Goal: Information Seeking & Learning: Find specific page/section

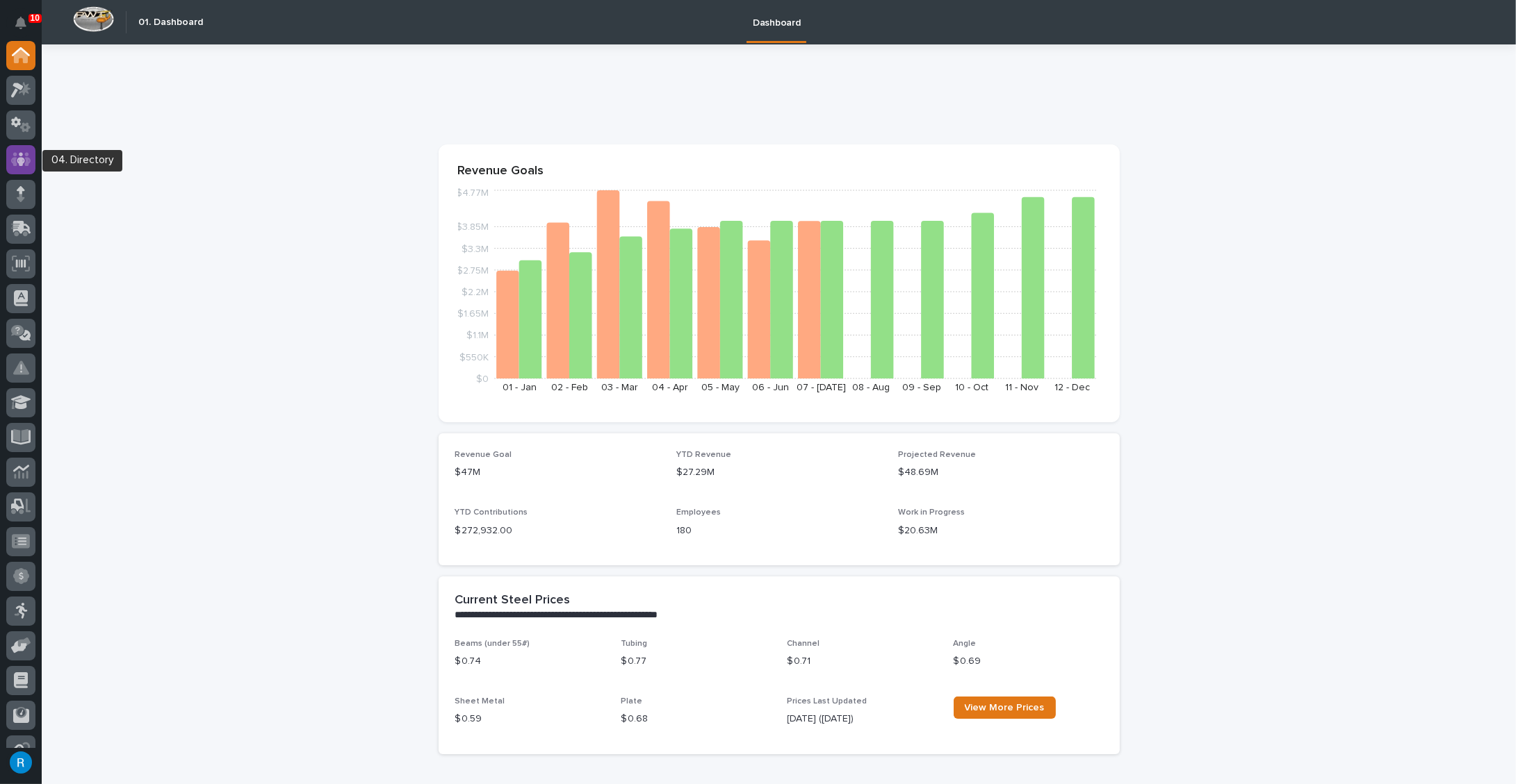
click at [15, 155] on icon at bounding box center [21, 159] width 20 height 14
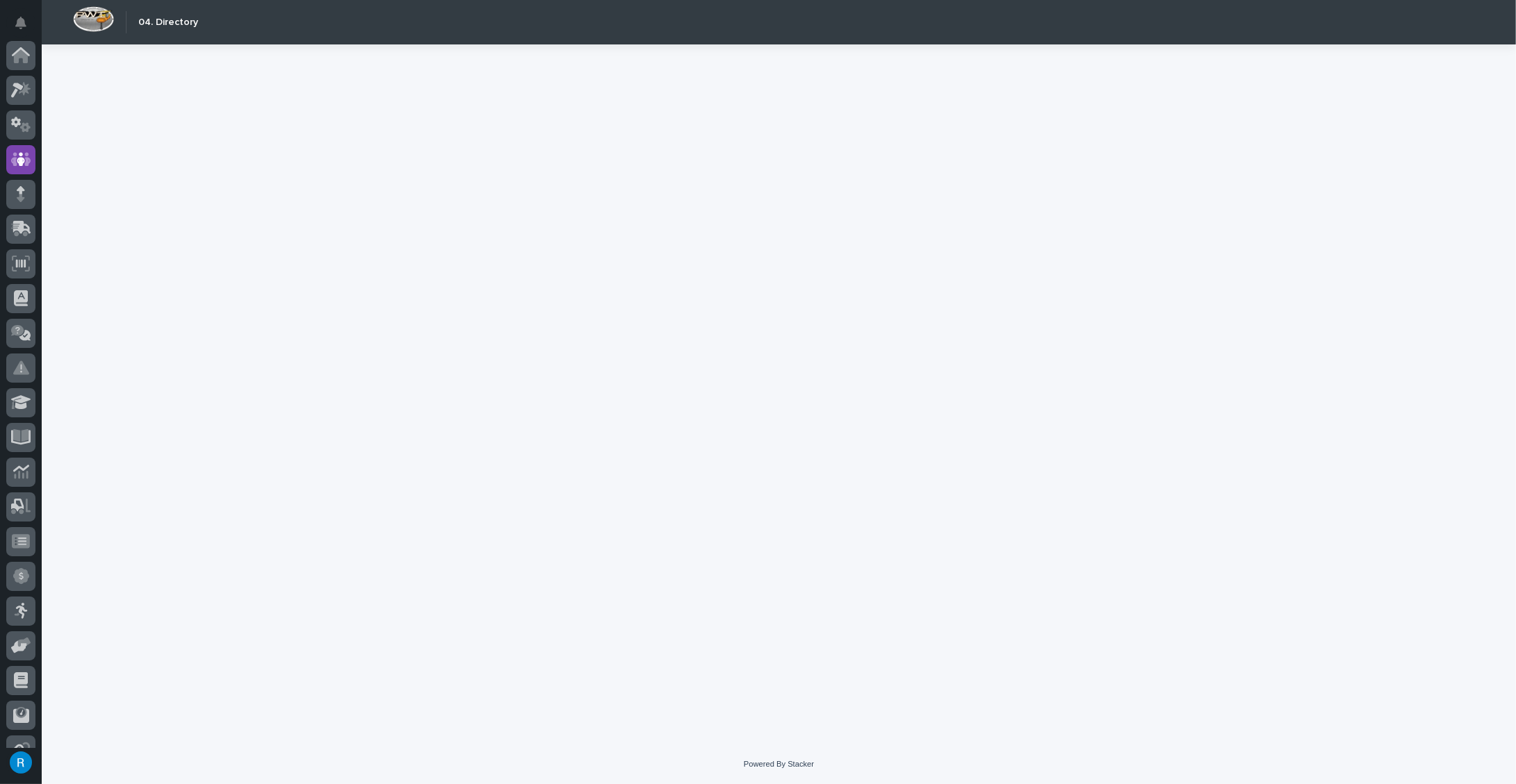
scroll to position [92, 0]
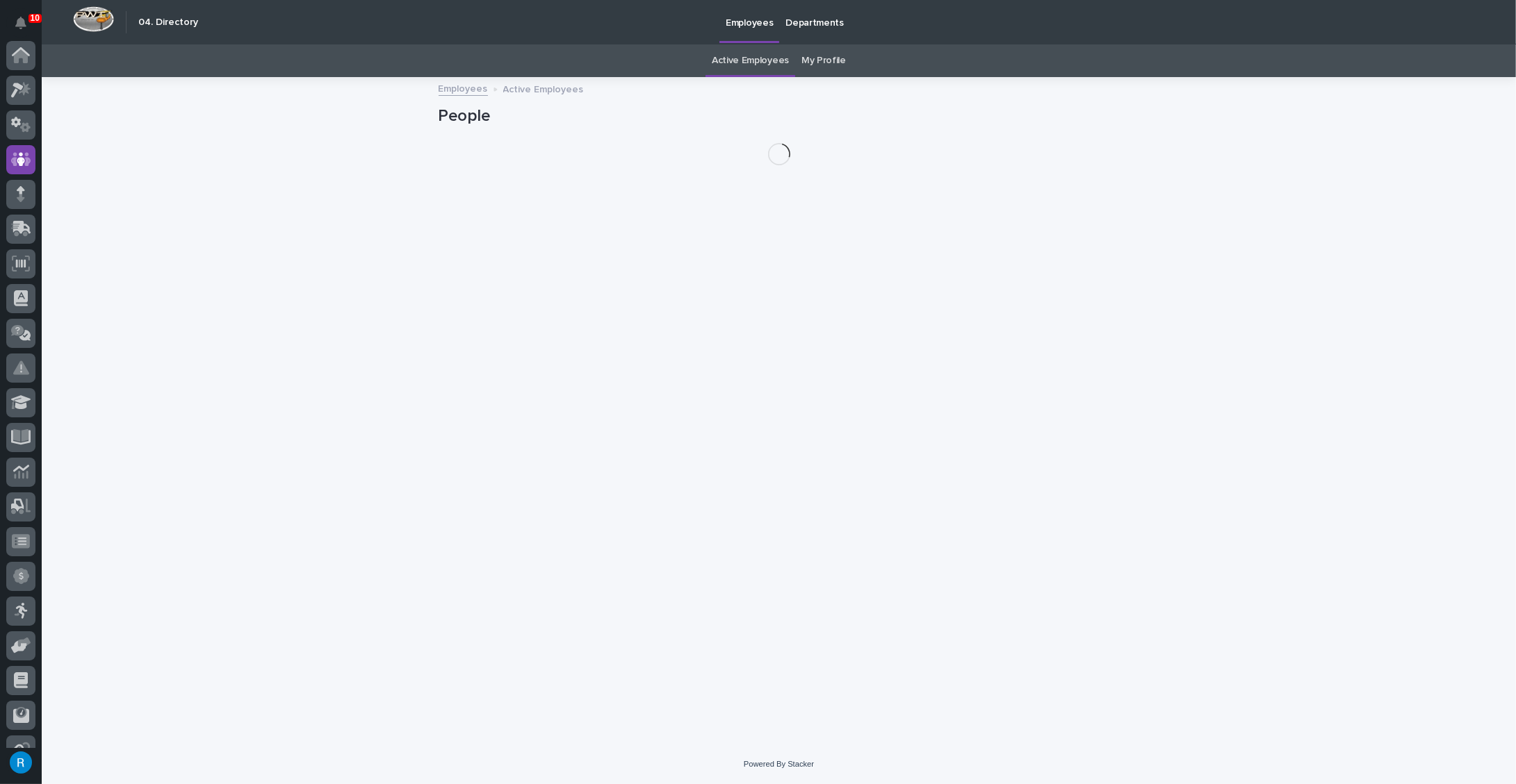
scroll to position [92, 0]
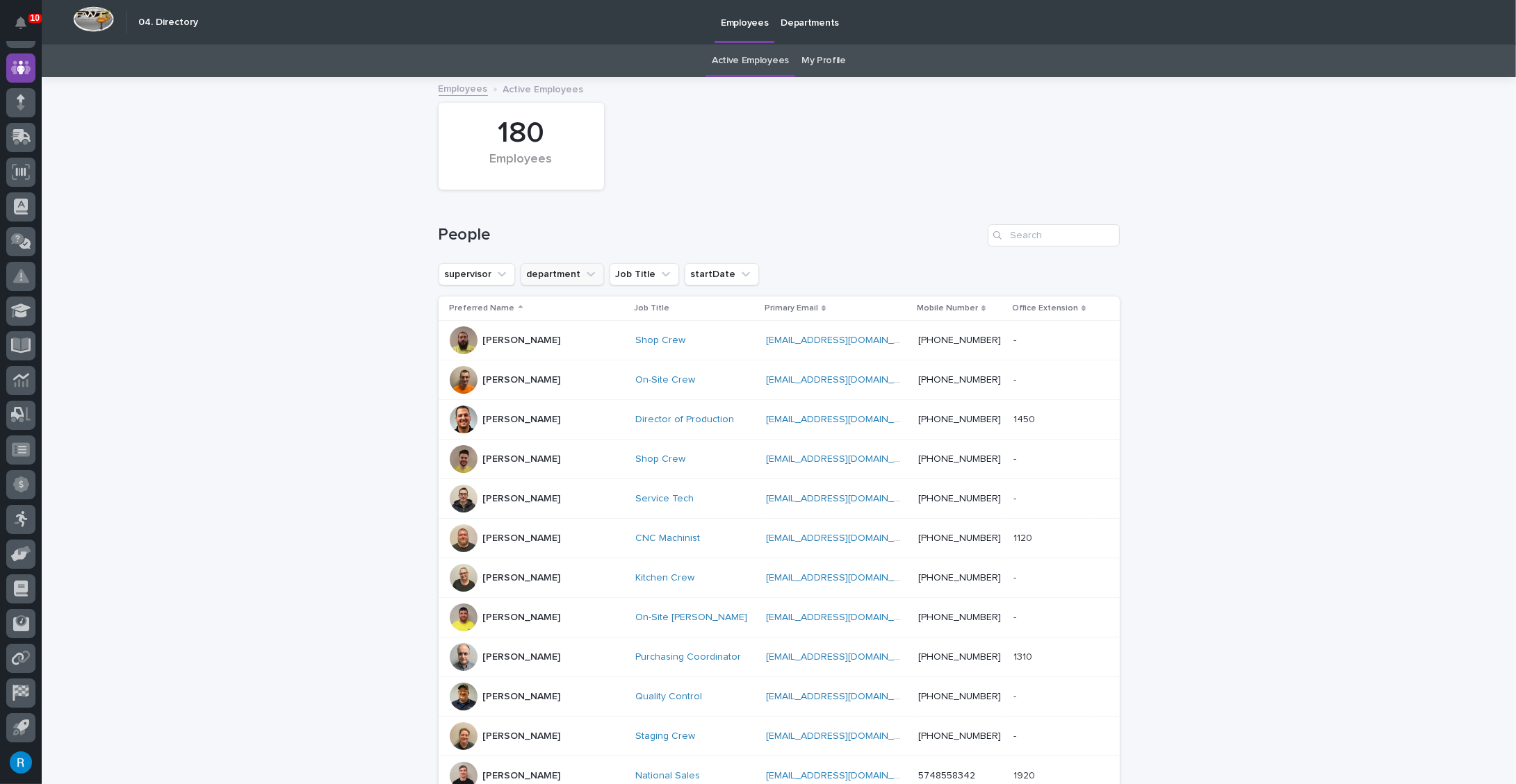
click at [542, 279] on button "department" at bounding box center [562, 274] width 83 height 22
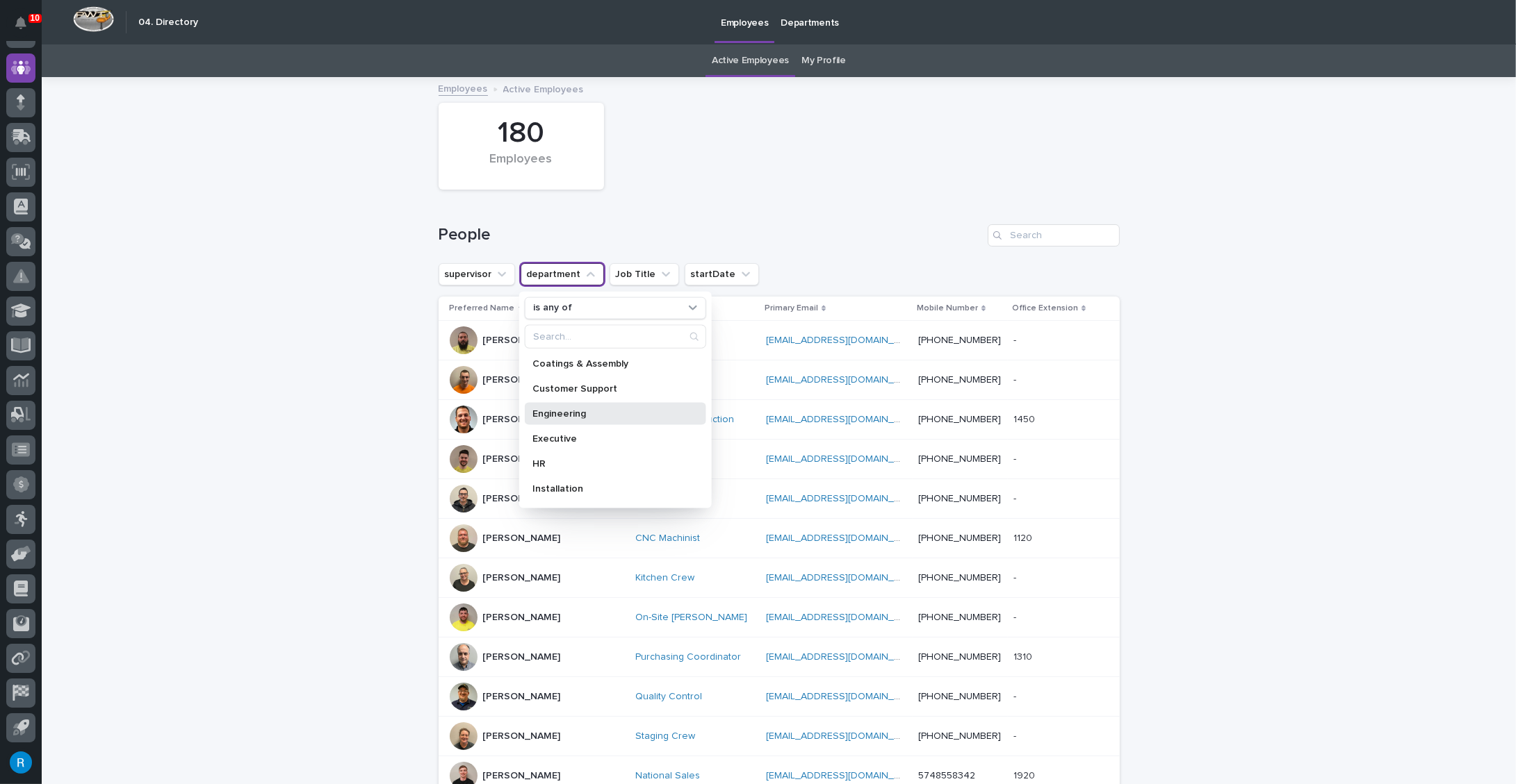
click at [544, 416] on p "Engineering" at bounding box center [608, 413] width 151 height 10
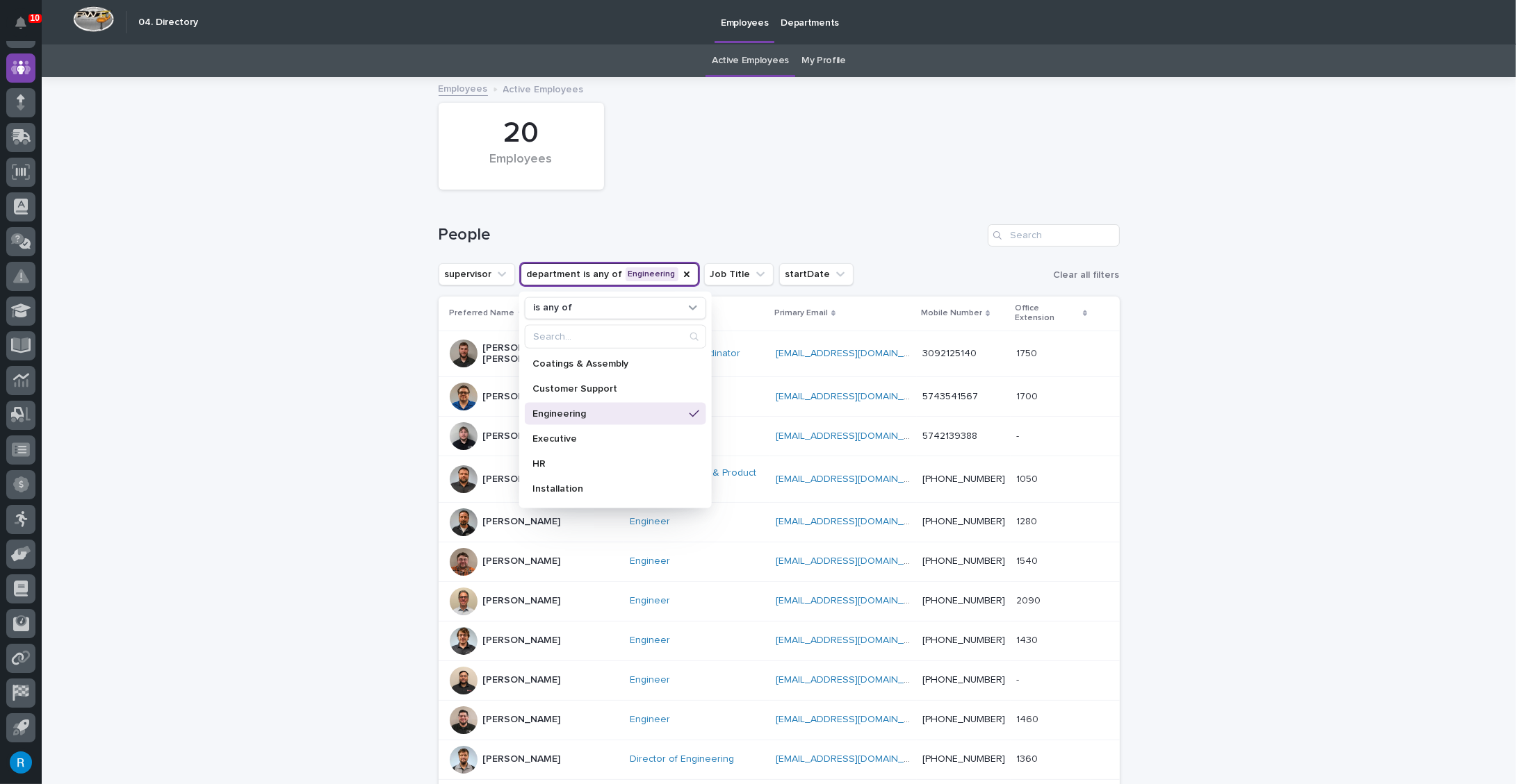
click at [548, 412] on p "Engineering" at bounding box center [608, 413] width 151 height 10
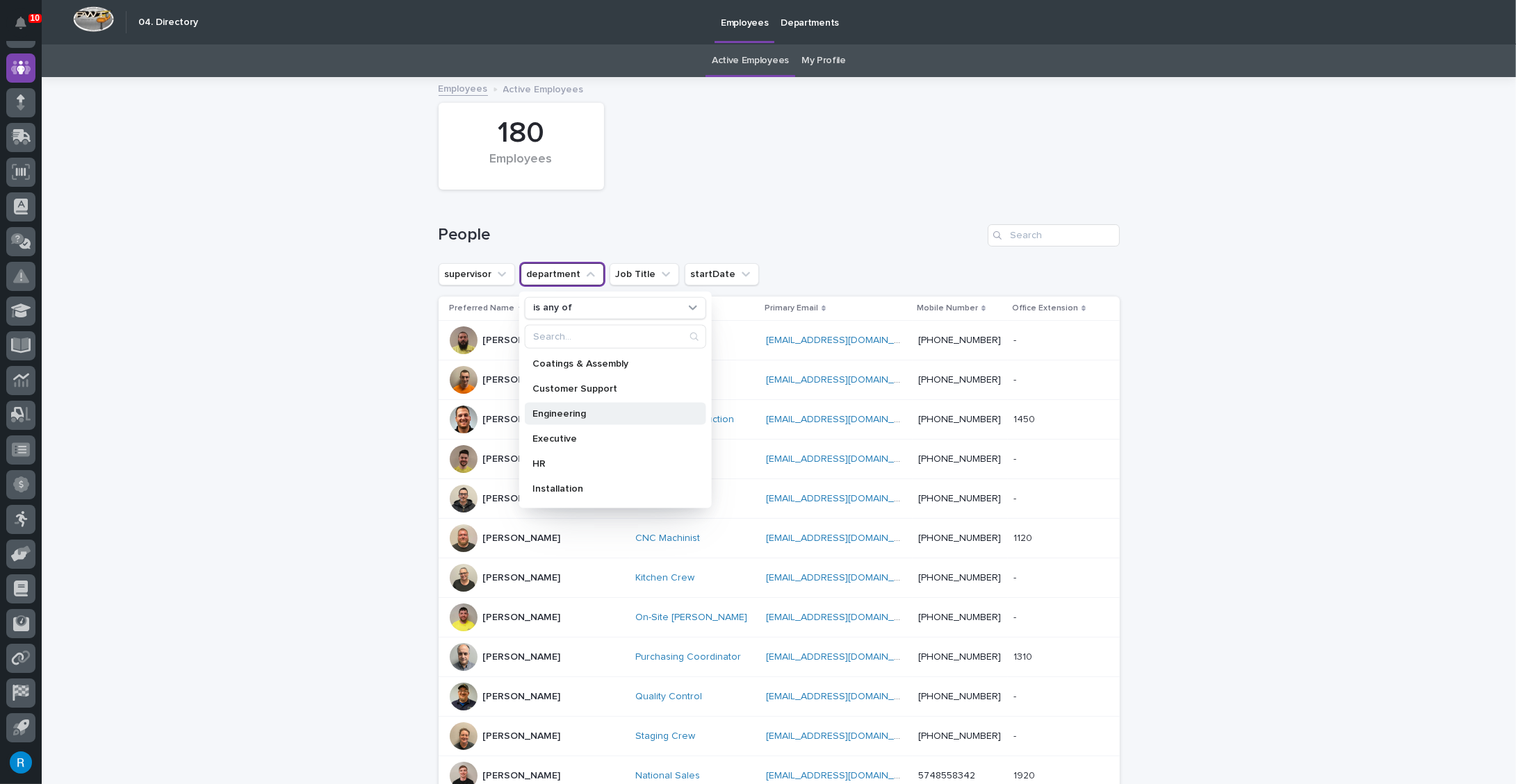
click at [536, 411] on p "Engineering" at bounding box center [608, 413] width 151 height 10
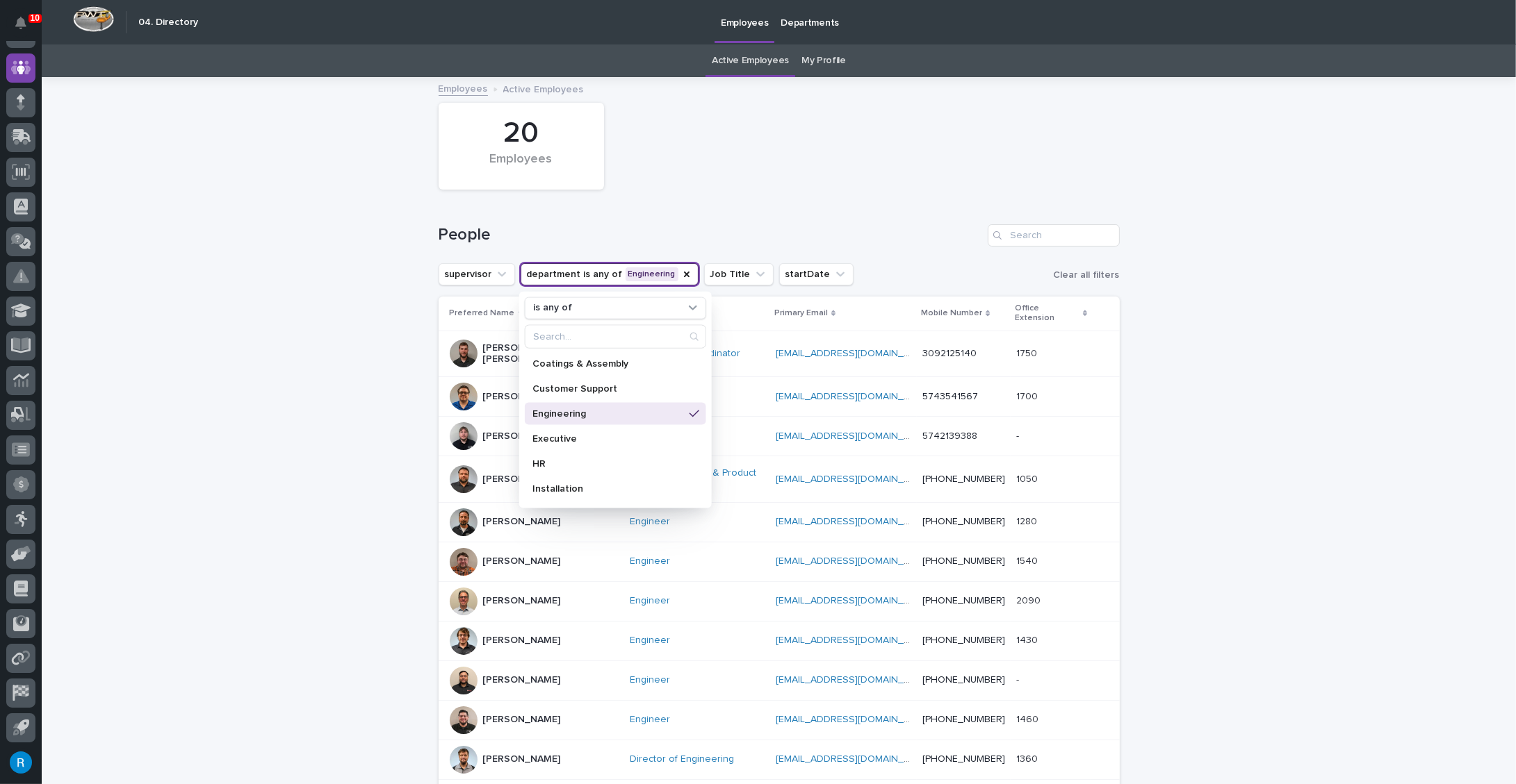
click at [495, 430] on div "Cole Fann" at bounding box center [534, 437] width 169 height 28
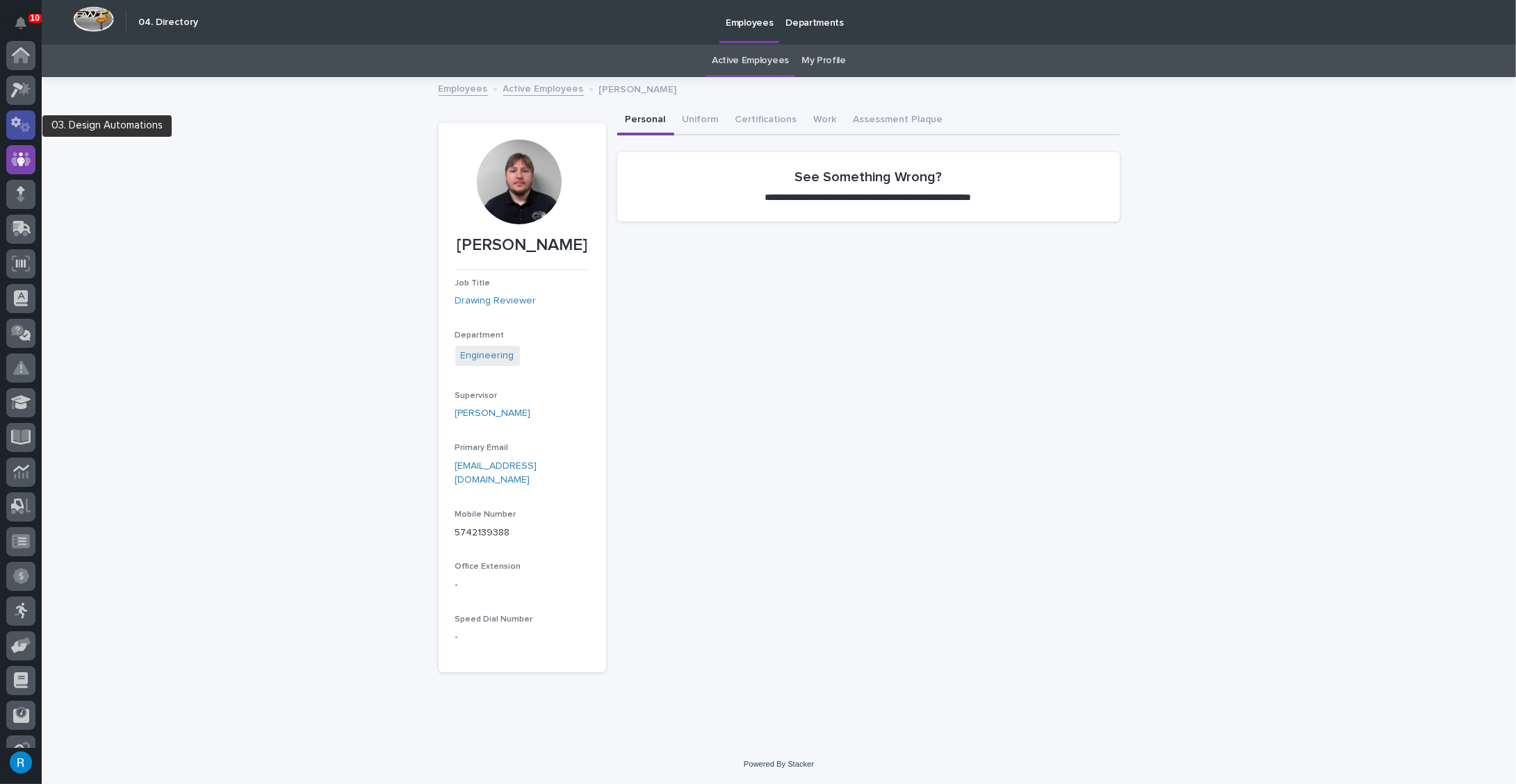
click at [19, 124] on icon at bounding box center [16, 122] width 10 height 10
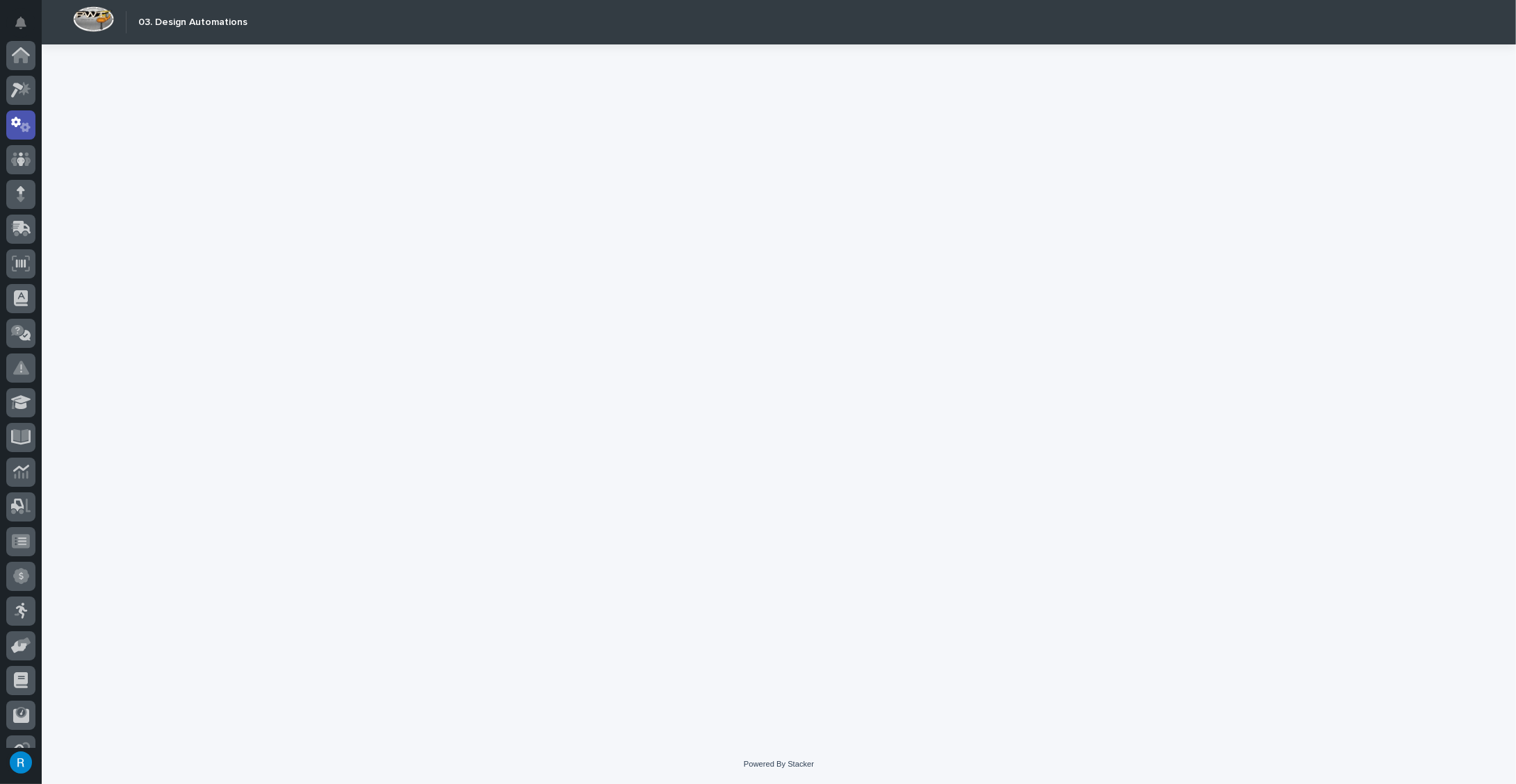
scroll to position [69, 0]
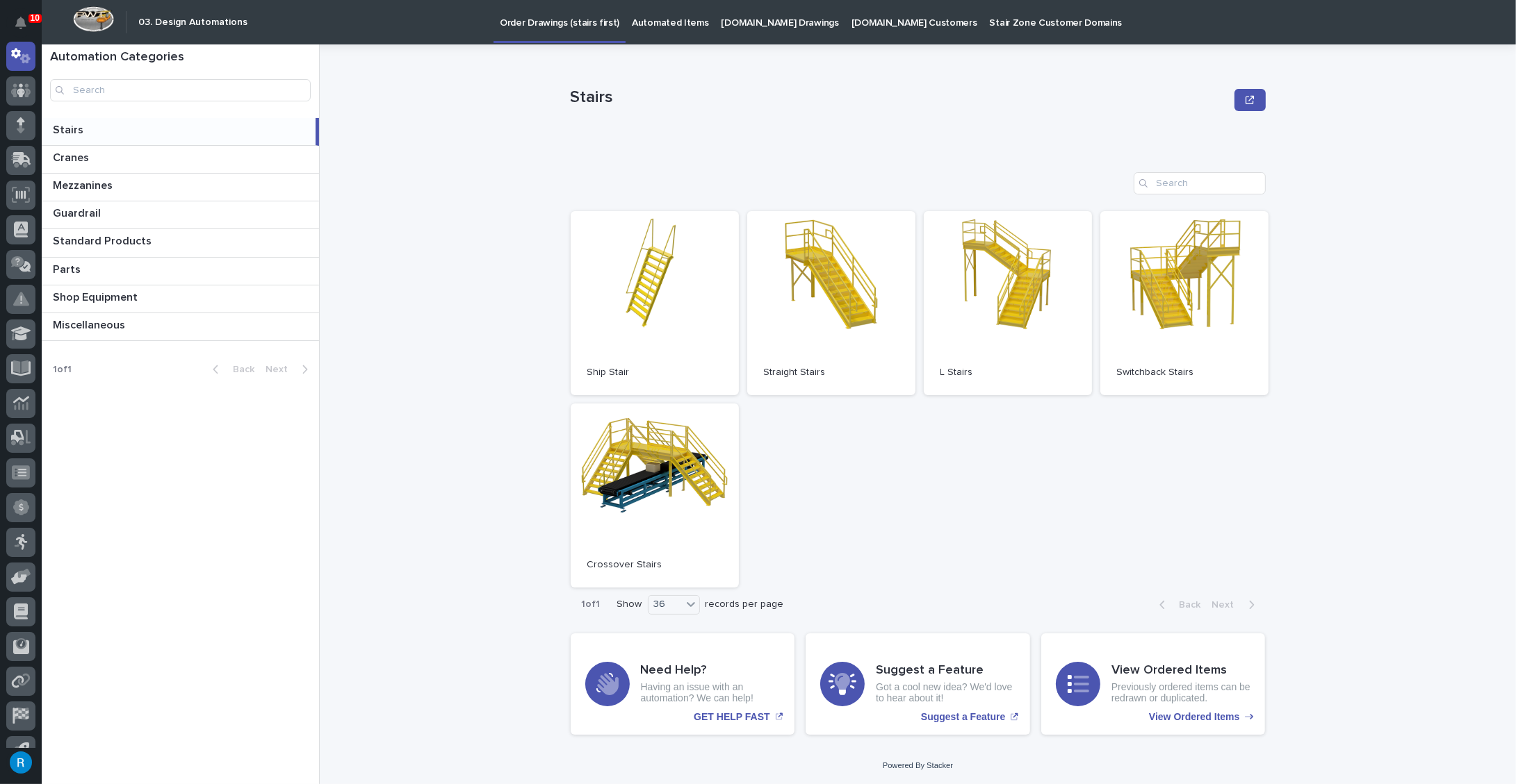
click at [664, 22] on p "Automated Items" at bounding box center [670, 14] width 77 height 29
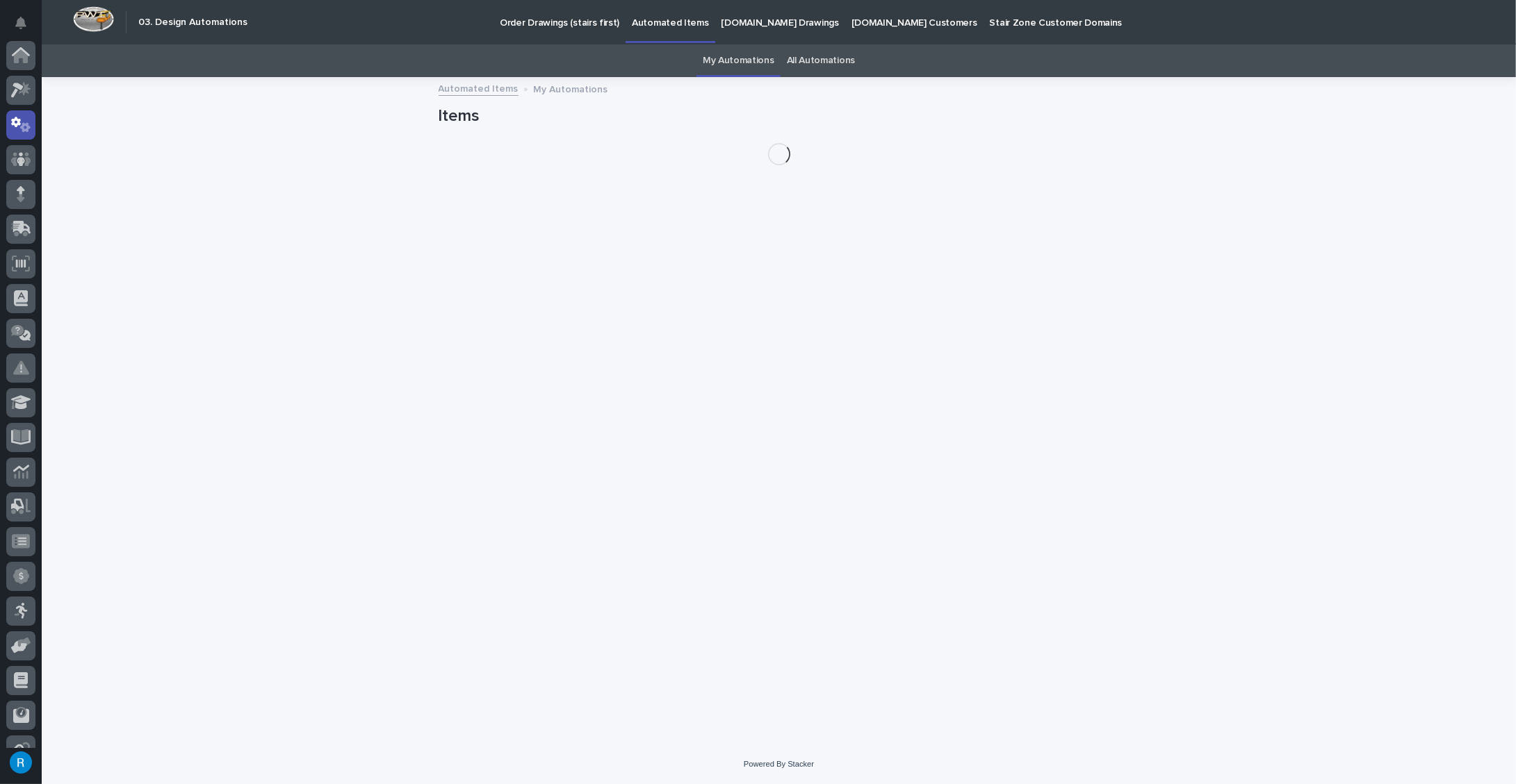
scroll to position [69, 0]
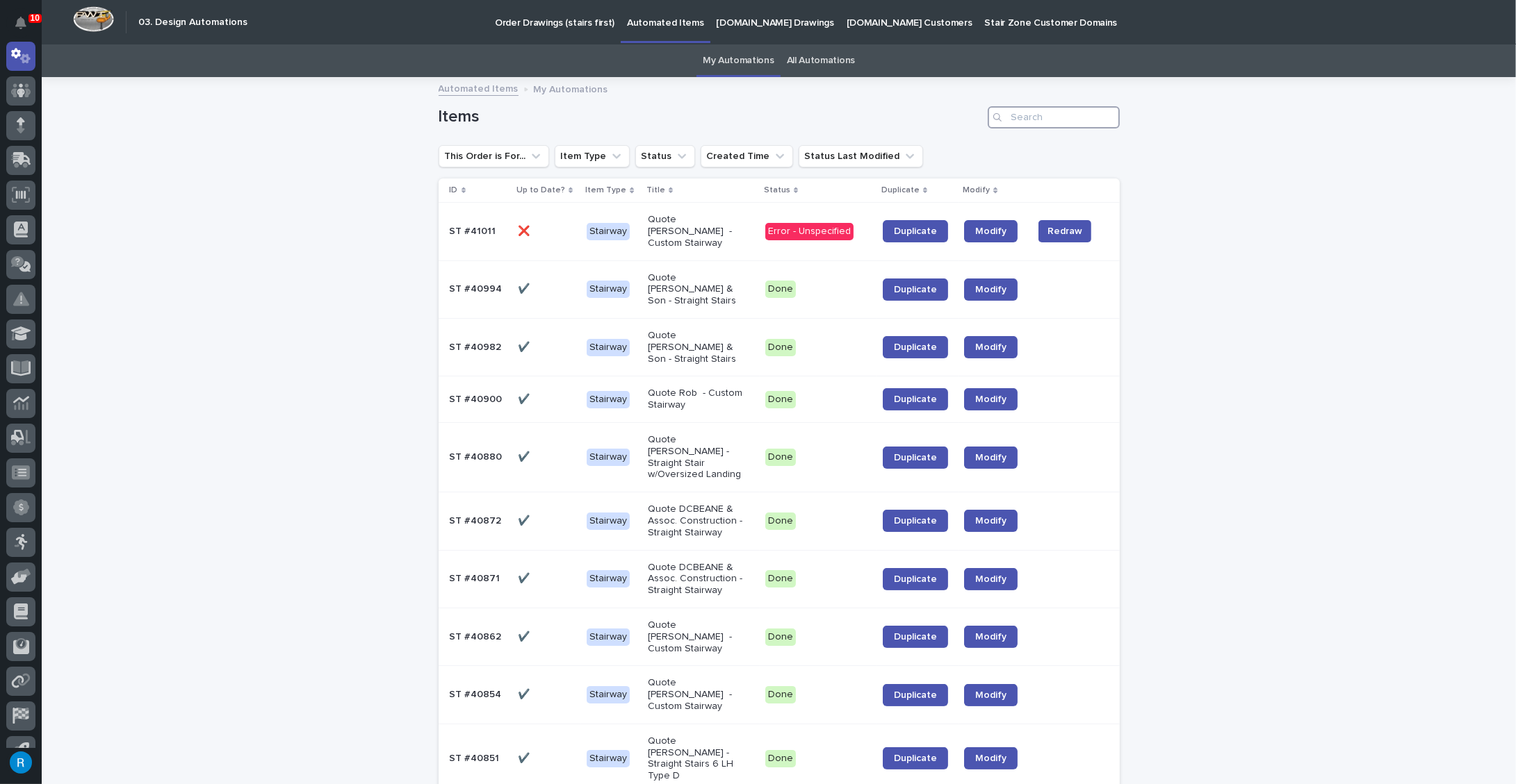
click at [1029, 120] on input "Search" at bounding box center [1053, 117] width 132 height 22
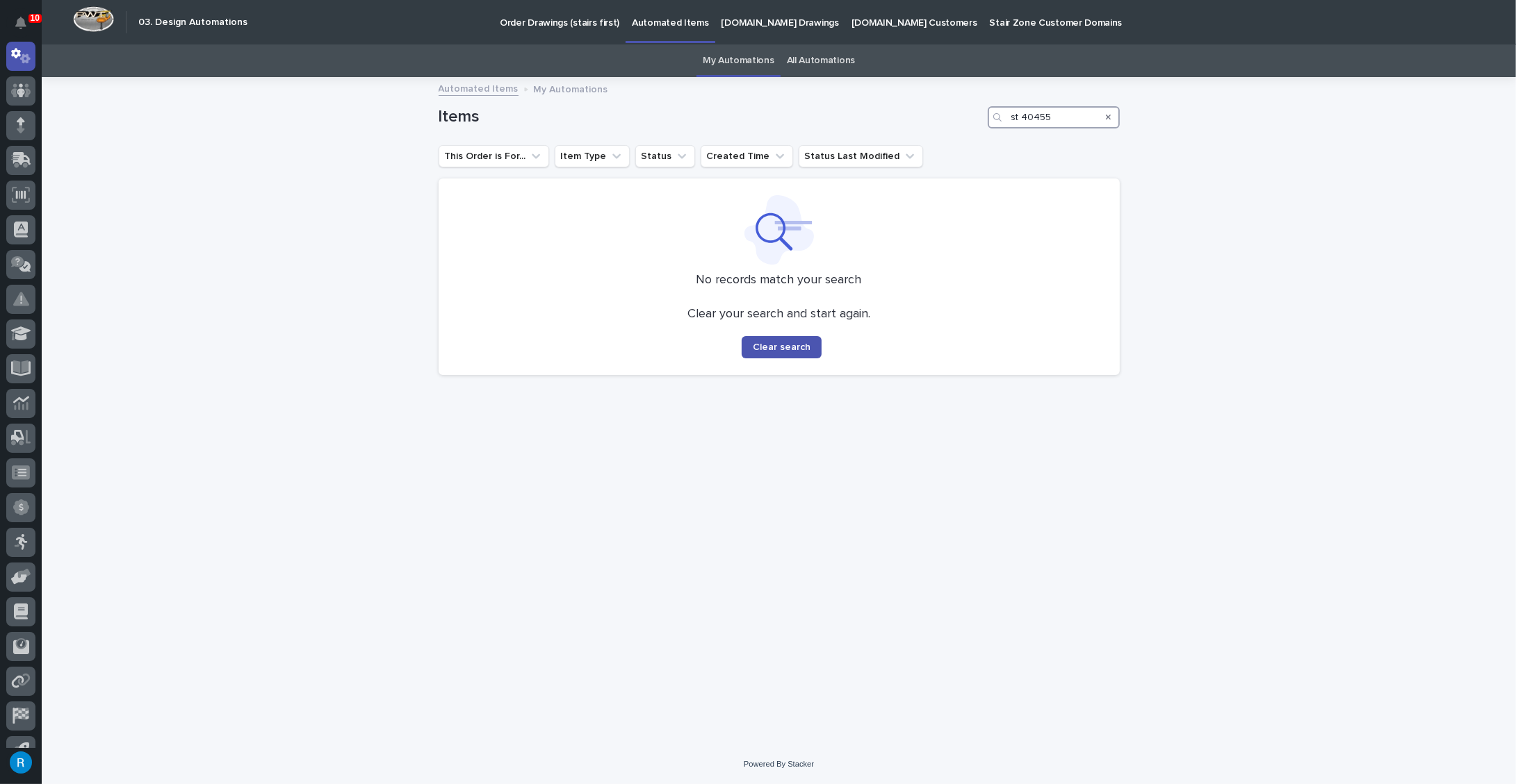
click at [1025, 120] on input "st 40455" at bounding box center [1053, 117] width 132 height 22
click at [1024, 114] on input "st 40455" at bounding box center [1053, 117] width 132 height 22
click at [1023, 117] on input "st 40455" at bounding box center [1053, 117] width 132 height 22
click at [1023, 119] on input "st 40455" at bounding box center [1053, 117] width 132 height 22
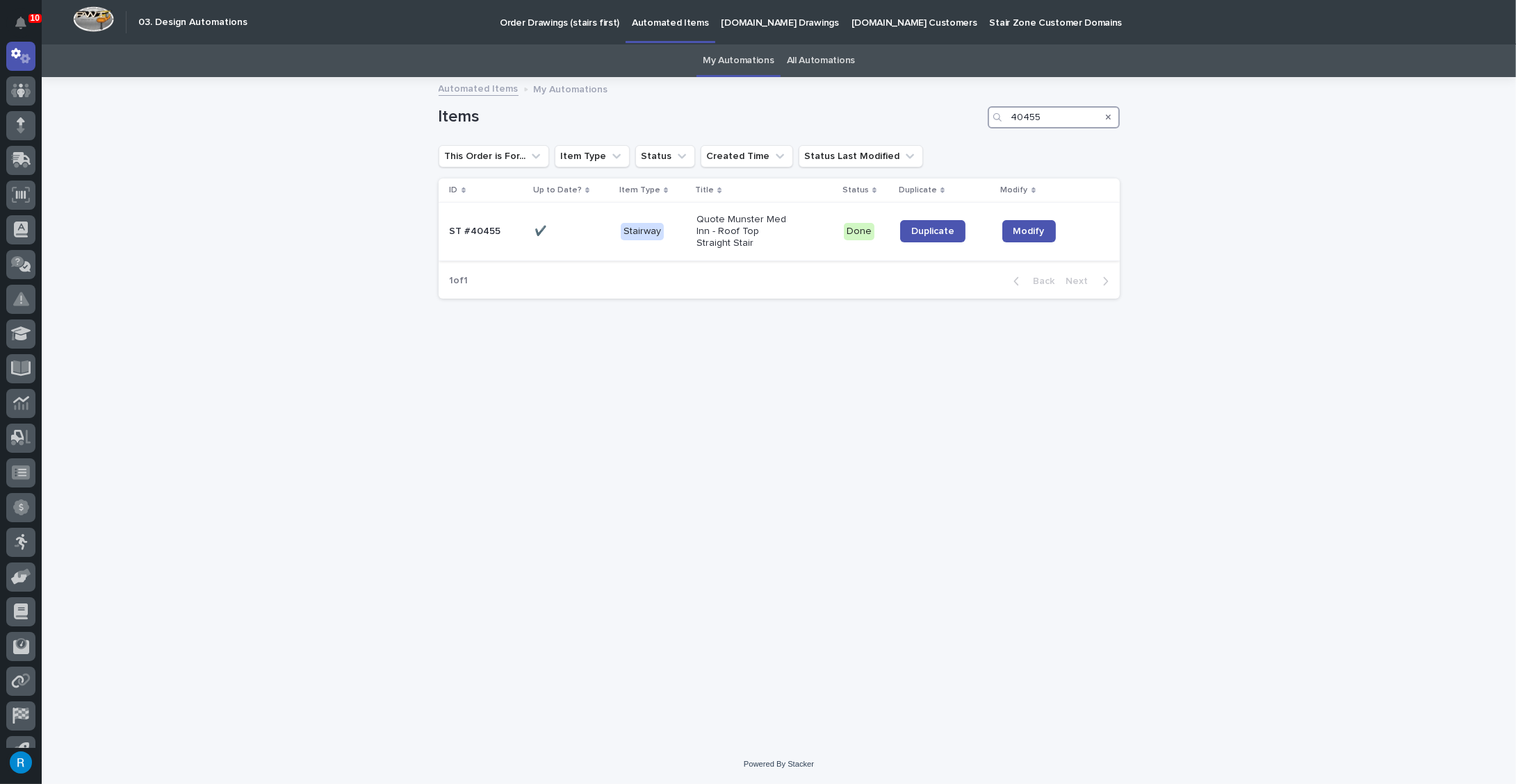
type input "40455"
click at [581, 235] on p at bounding box center [572, 232] width 75 height 12
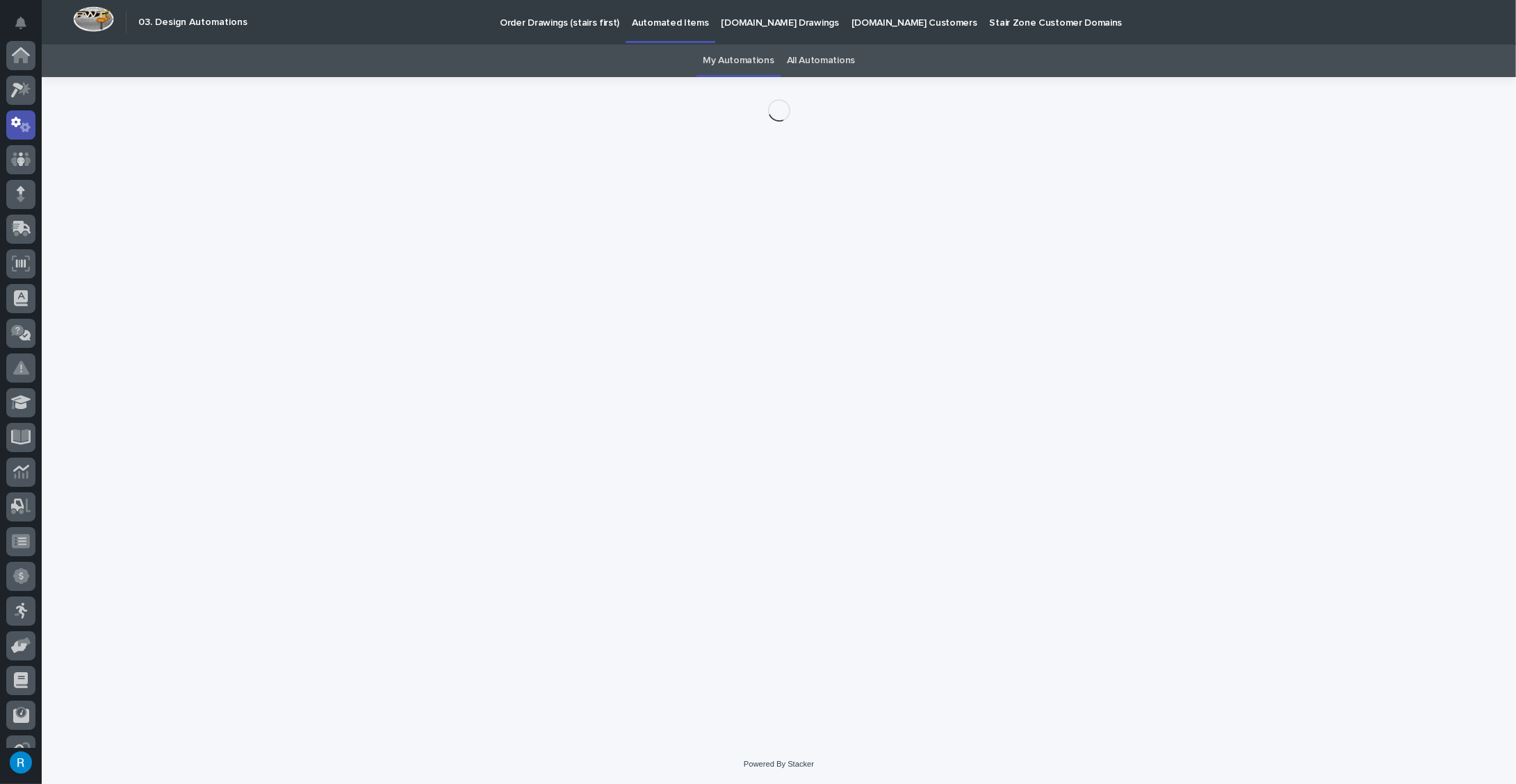
scroll to position [69, 0]
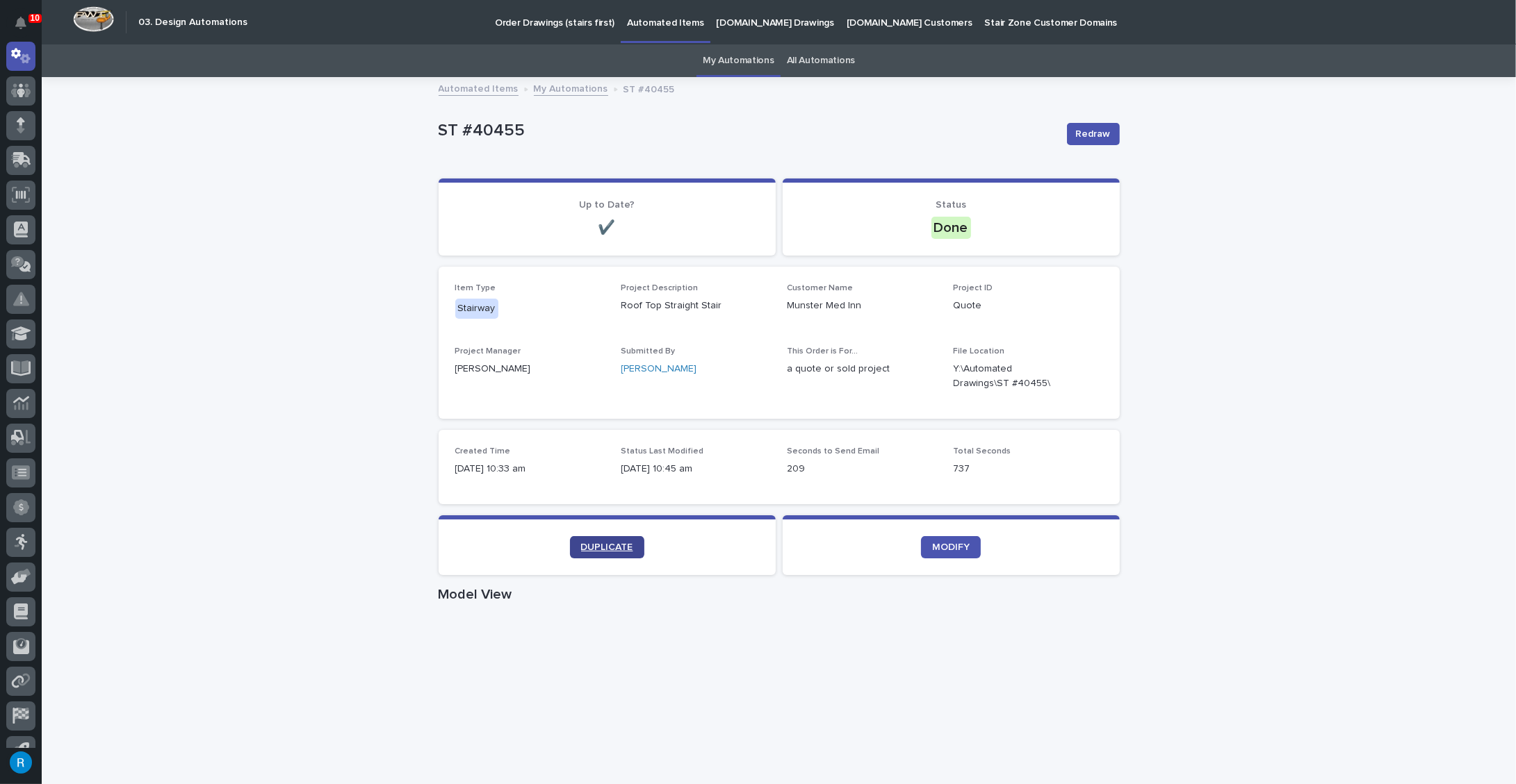
click at [603, 546] on span "DUPLICATE" at bounding box center [607, 547] width 52 height 10
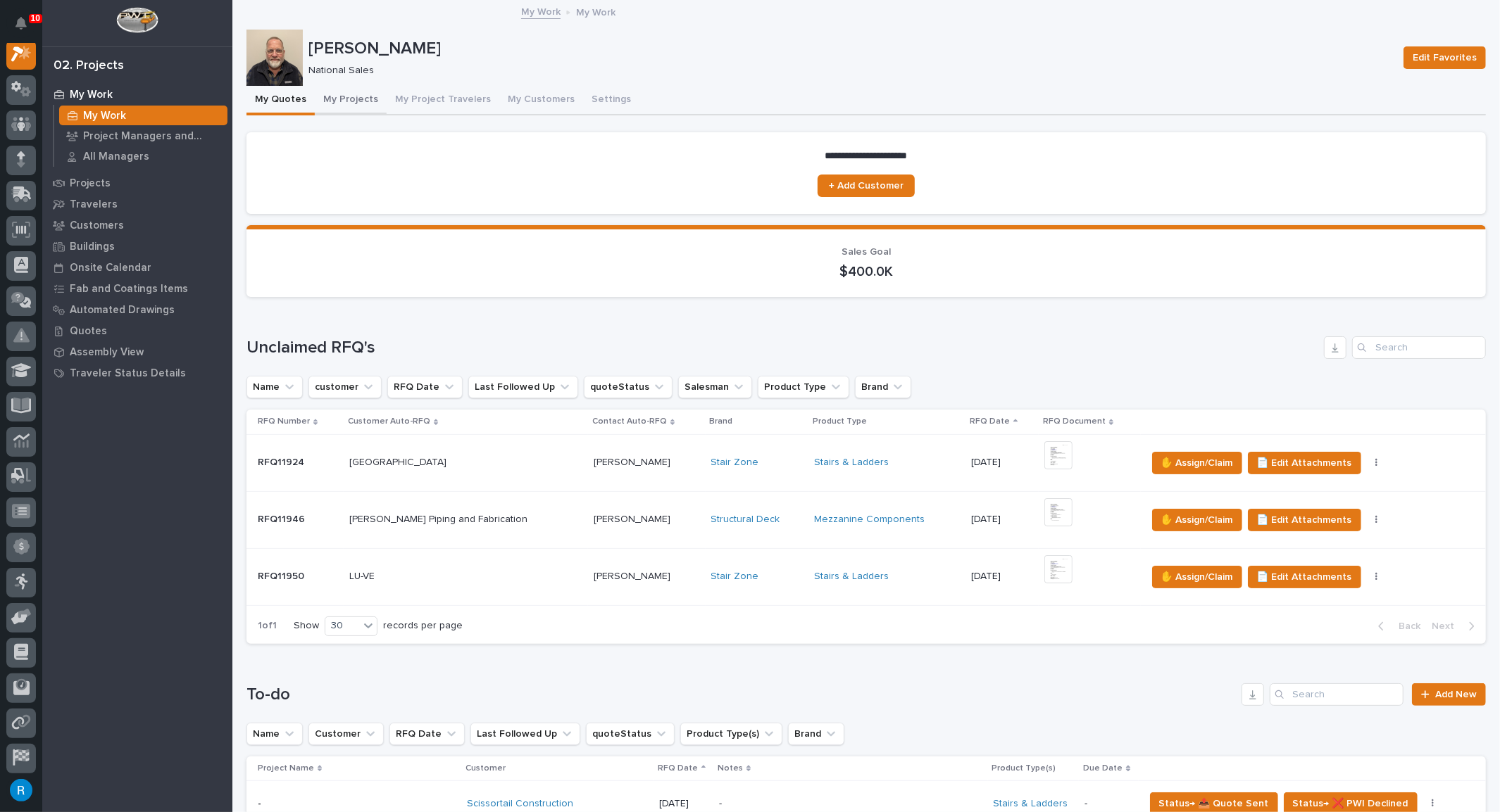
click at [350, 101] on button "My Projects" at bounding box center [350, 100] width 72 height 29
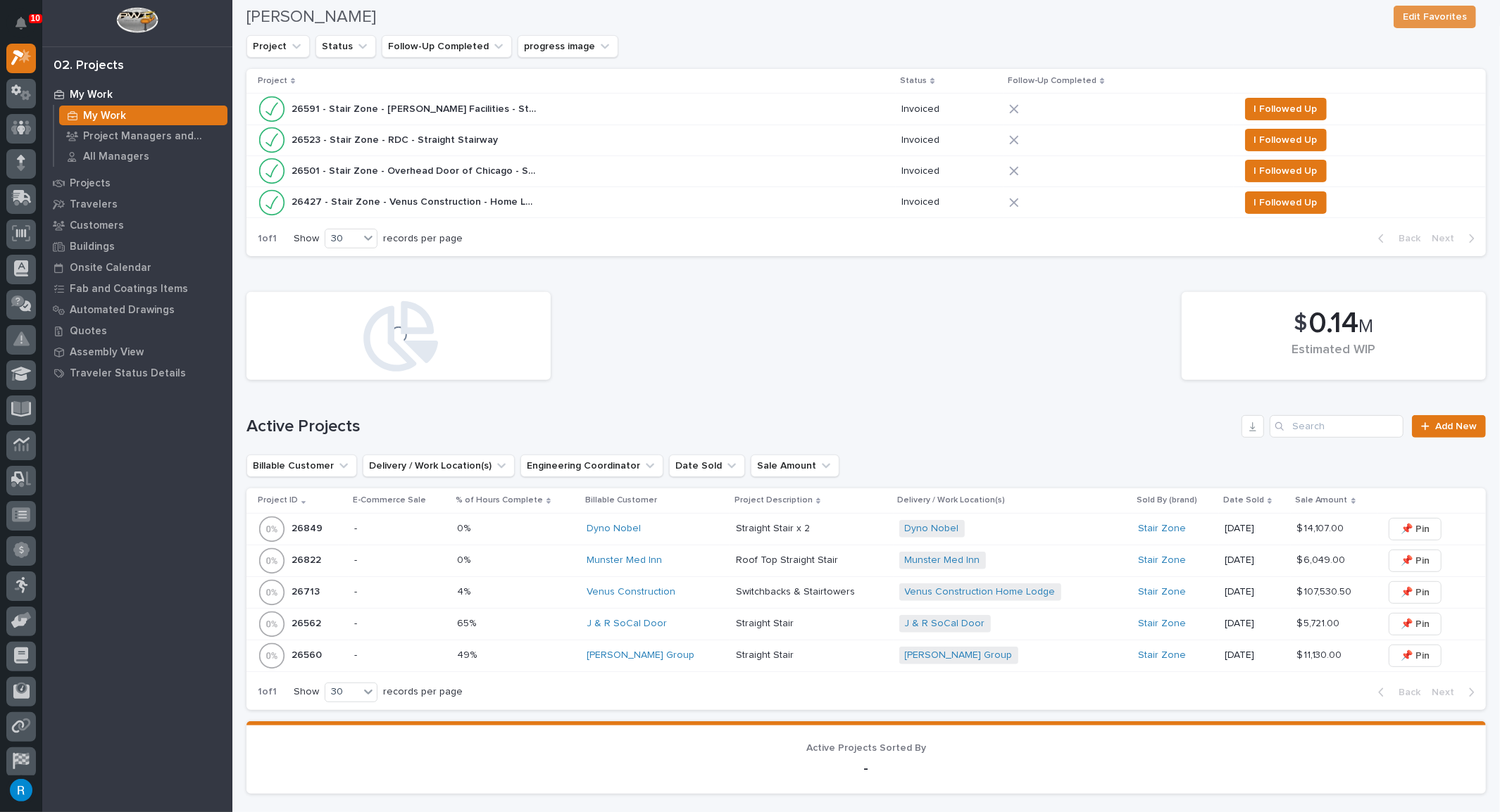
scroll to position [384, 0]
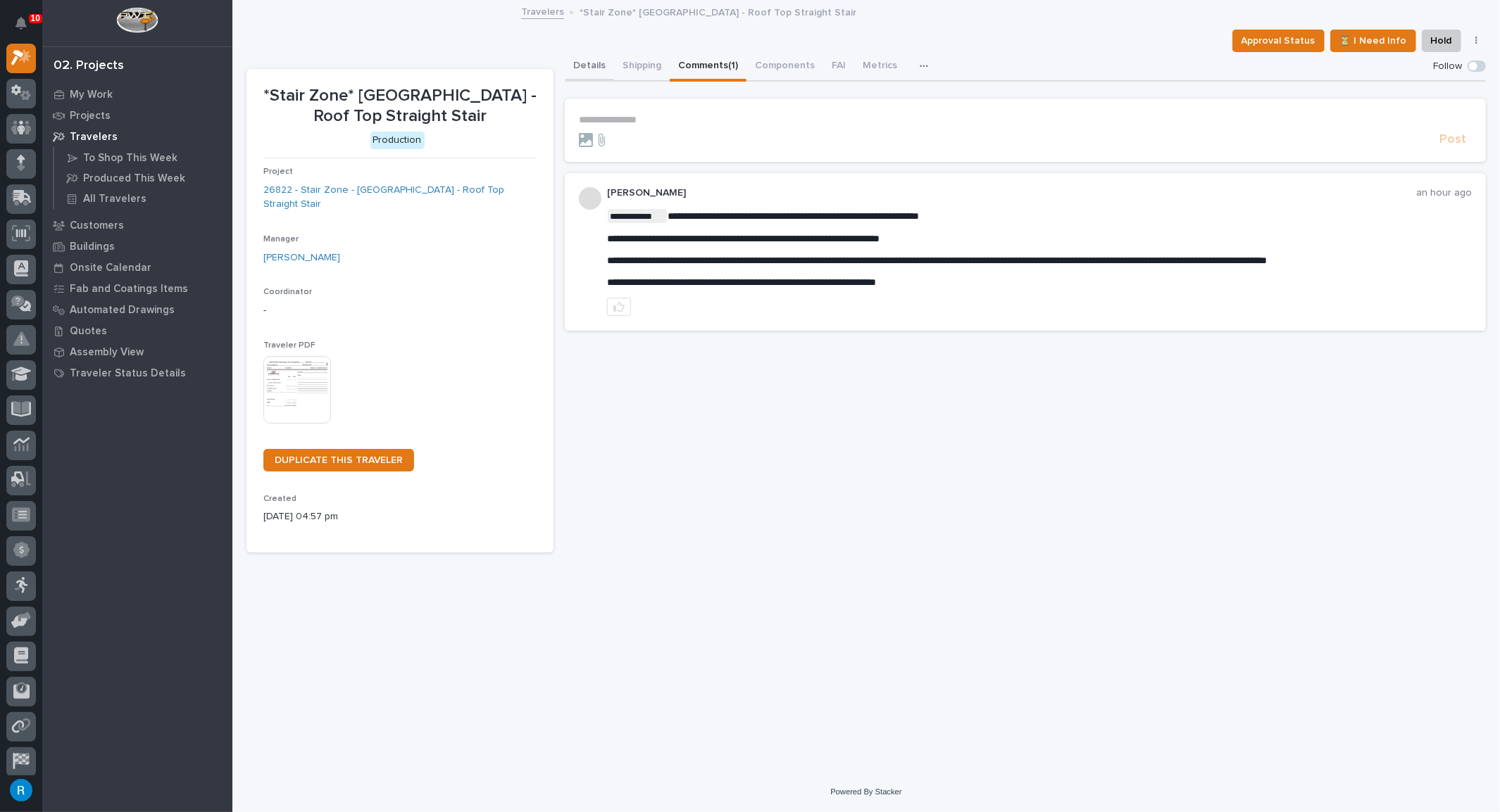
click at [596, 72] on button "Details" at bounding box center [589, 66] width 50 height 29
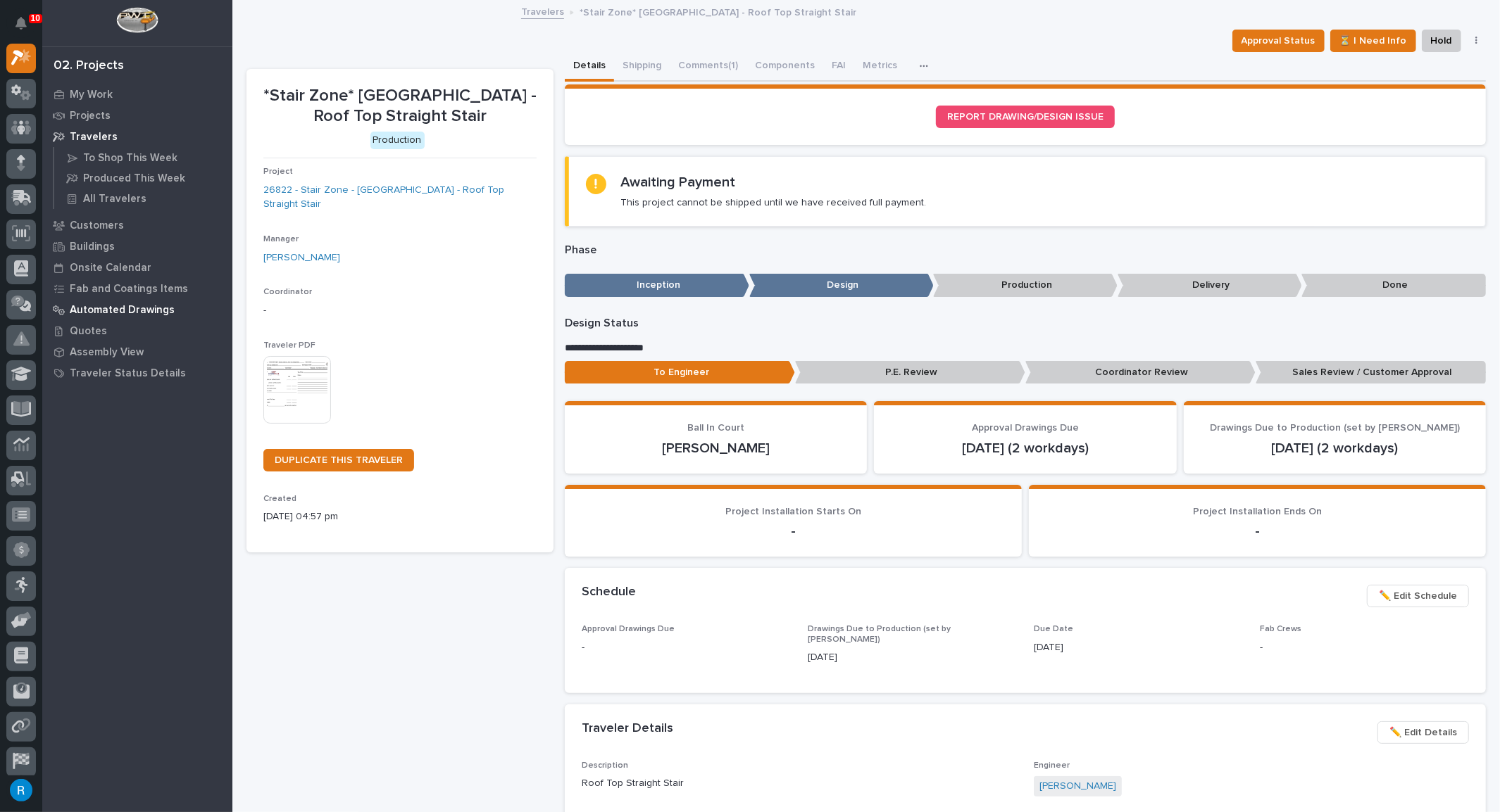
click at [97, 311] on p "Automated Drawings" at bounding box center [122, 310] width 105 height 12
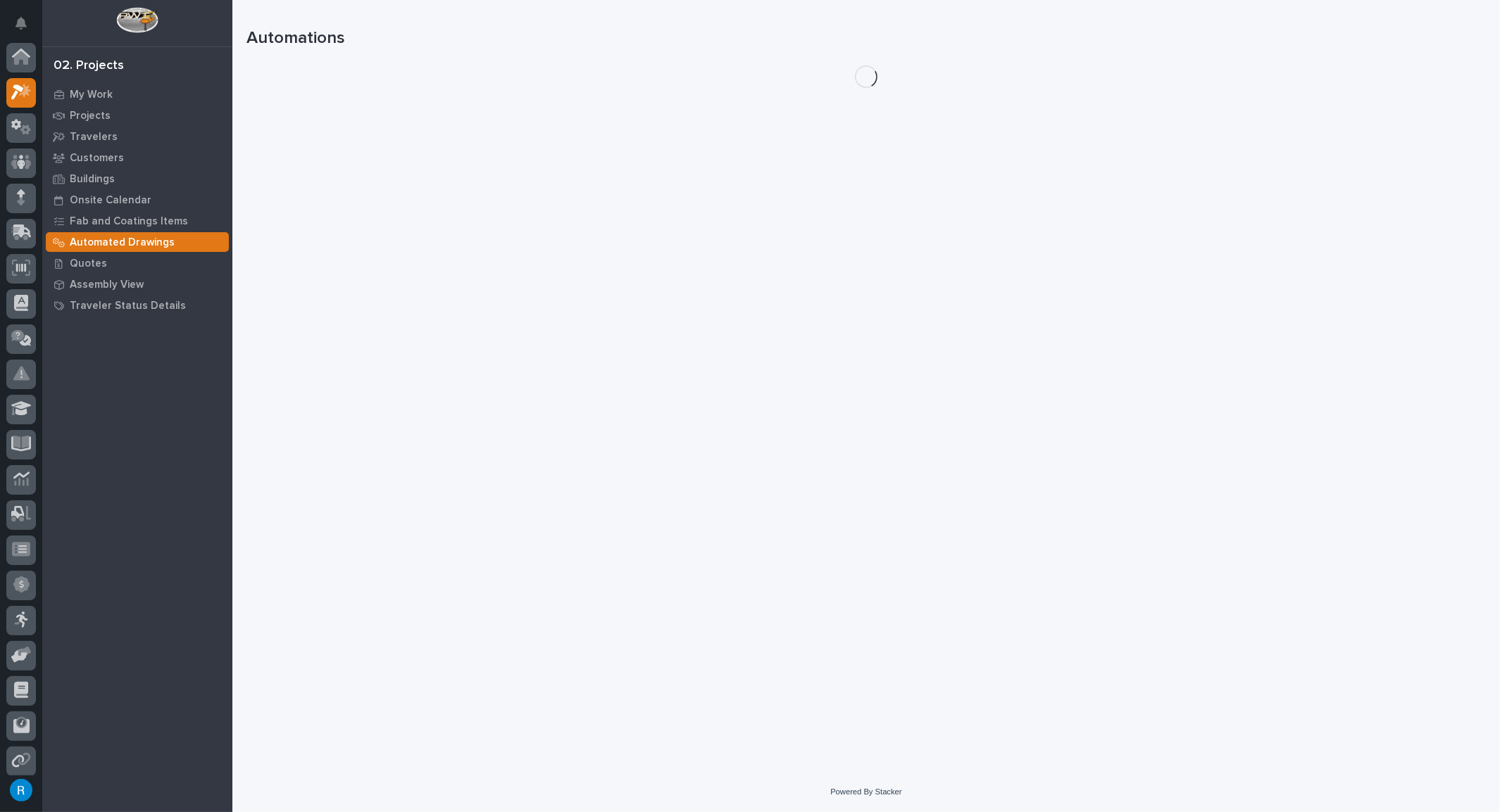
scroll to position [34, 0]
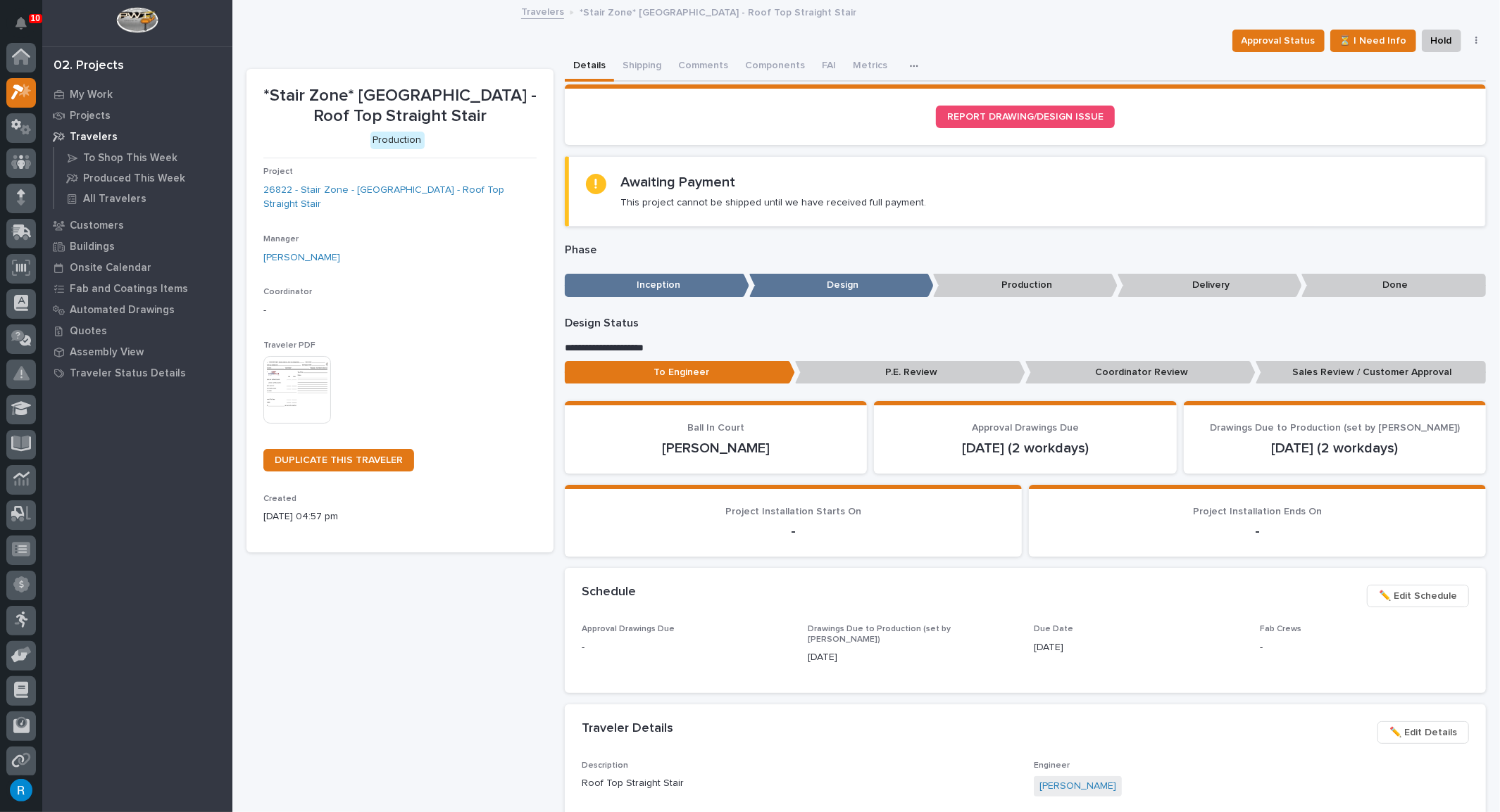
scroll to position [38, 0]
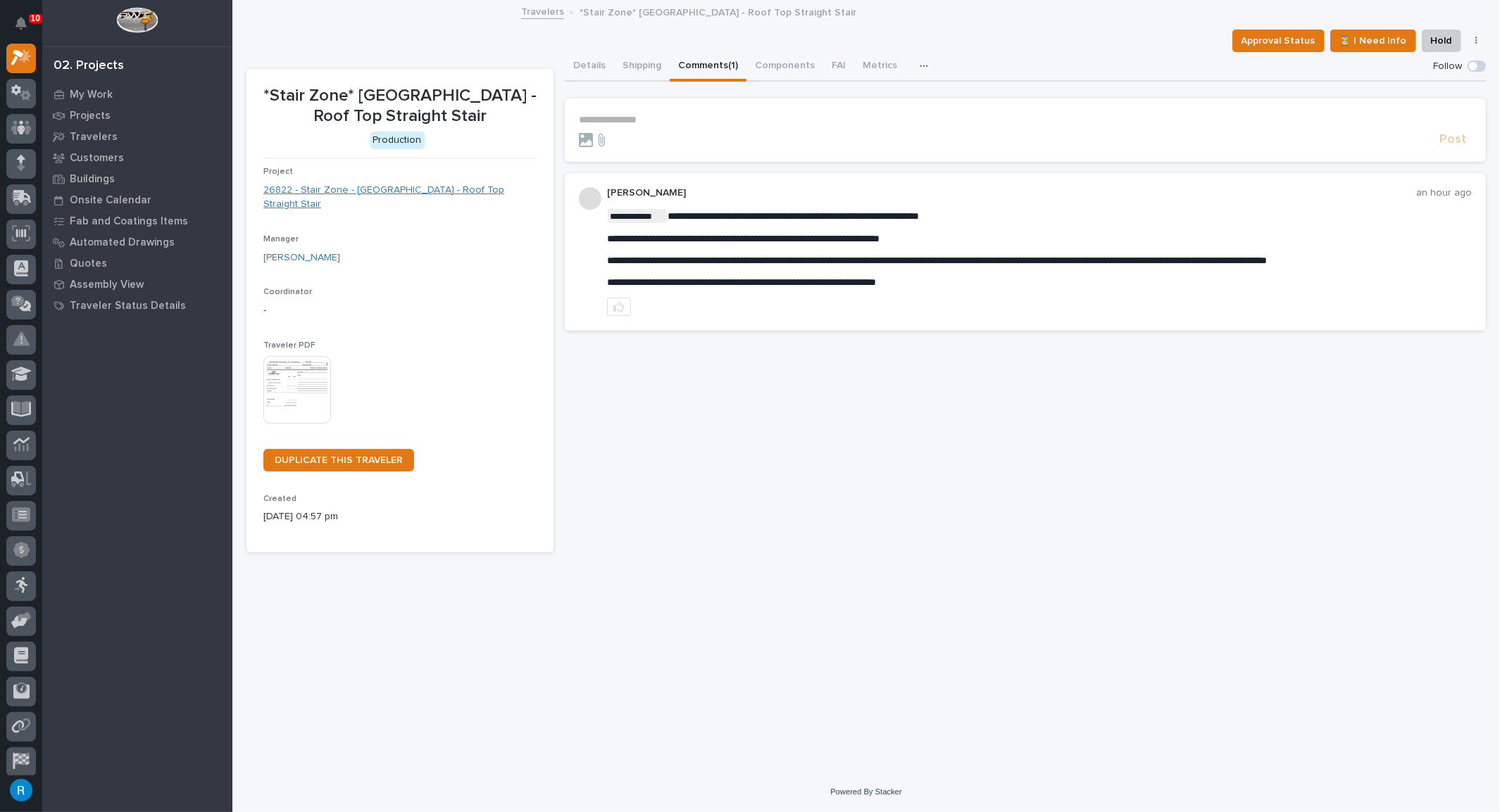
click at [384, 189] on link "26822 - Stair Zone - Munster Med Inn - Roof Top Straight Stair" at bounding box center [400, 197] width 273 height 29
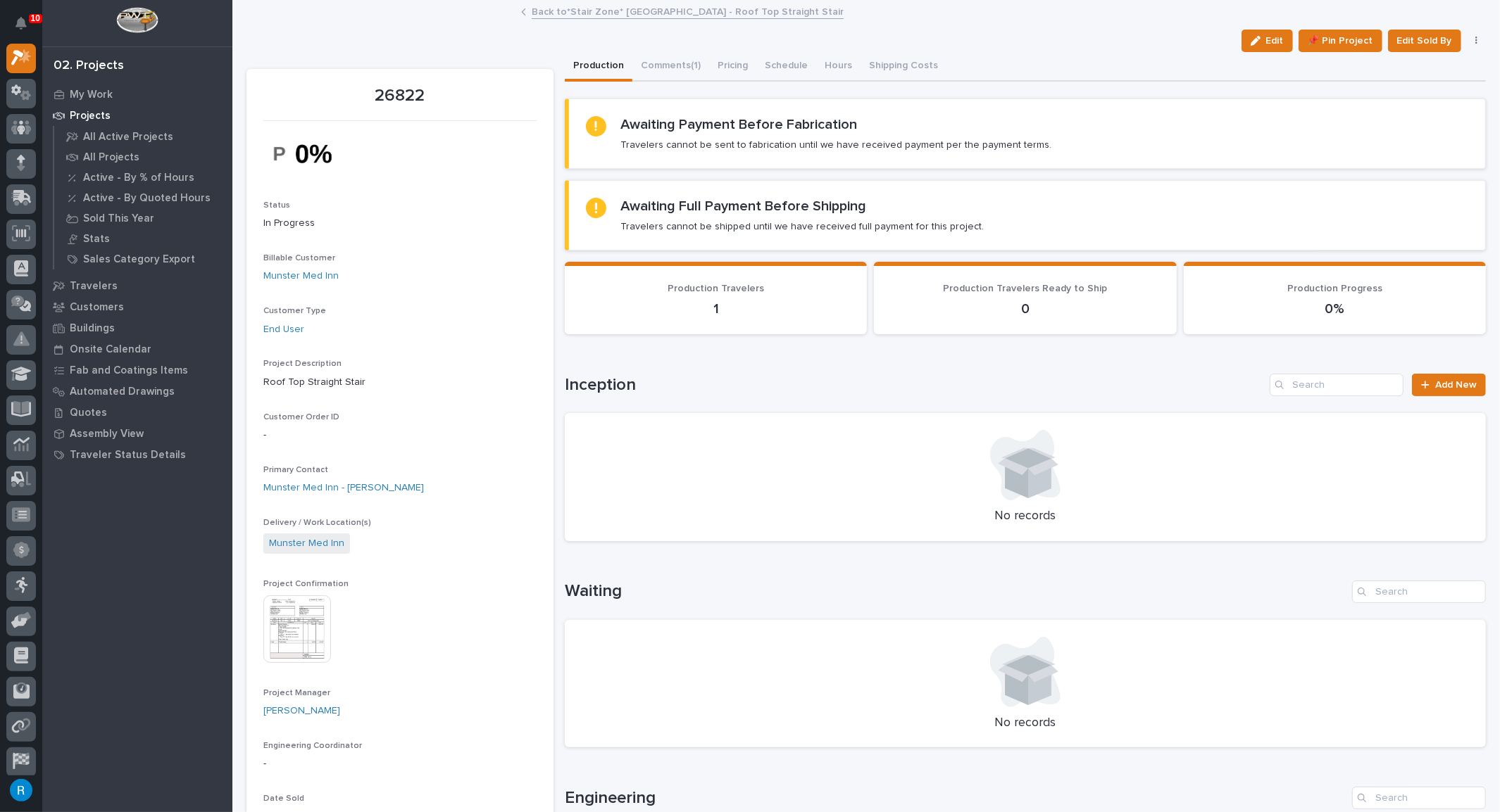
click at [595, 67] on button "Production" at bounding box center [598, 66] width 67 height 29
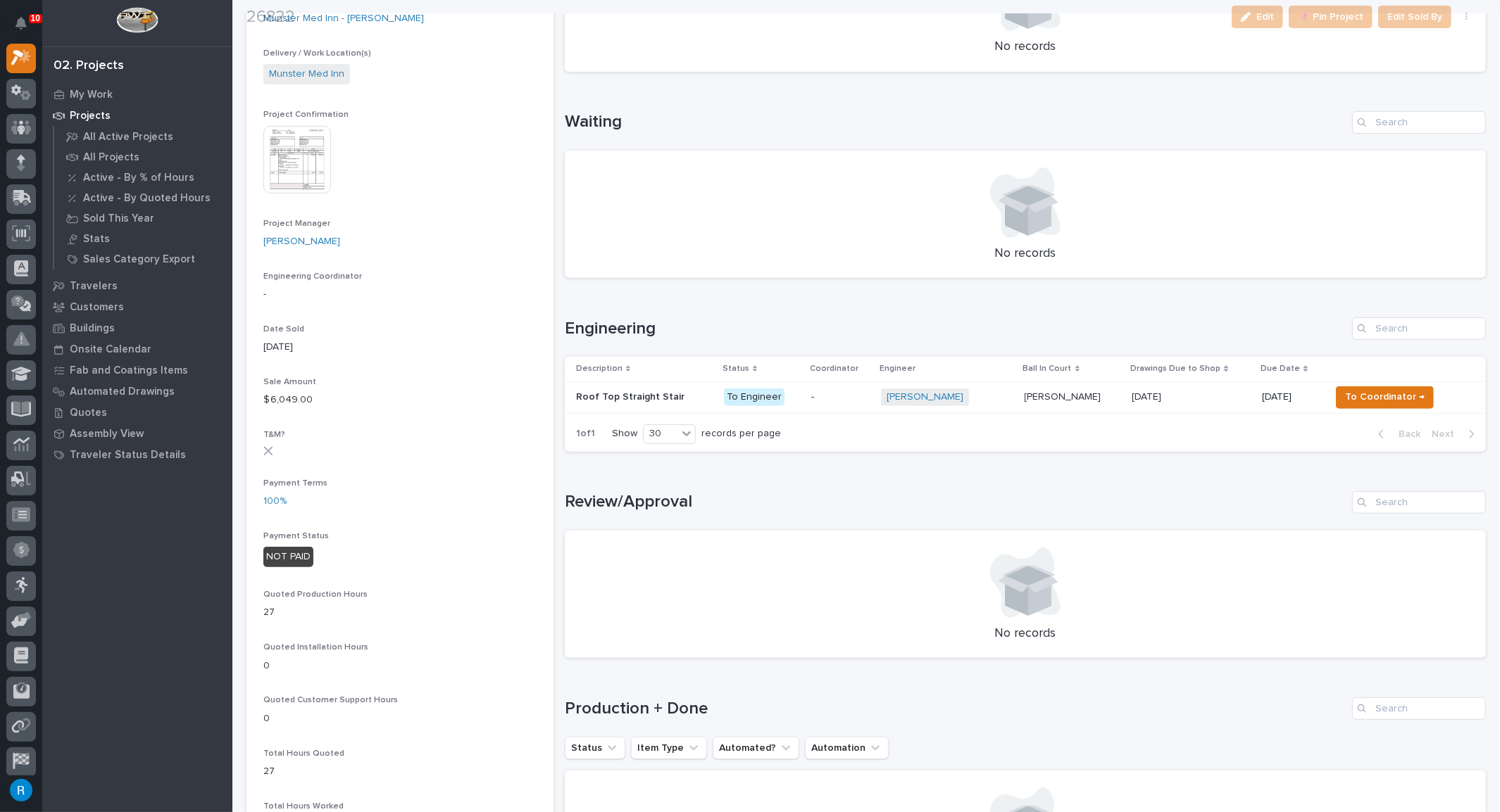
scroll to position [576, 0]
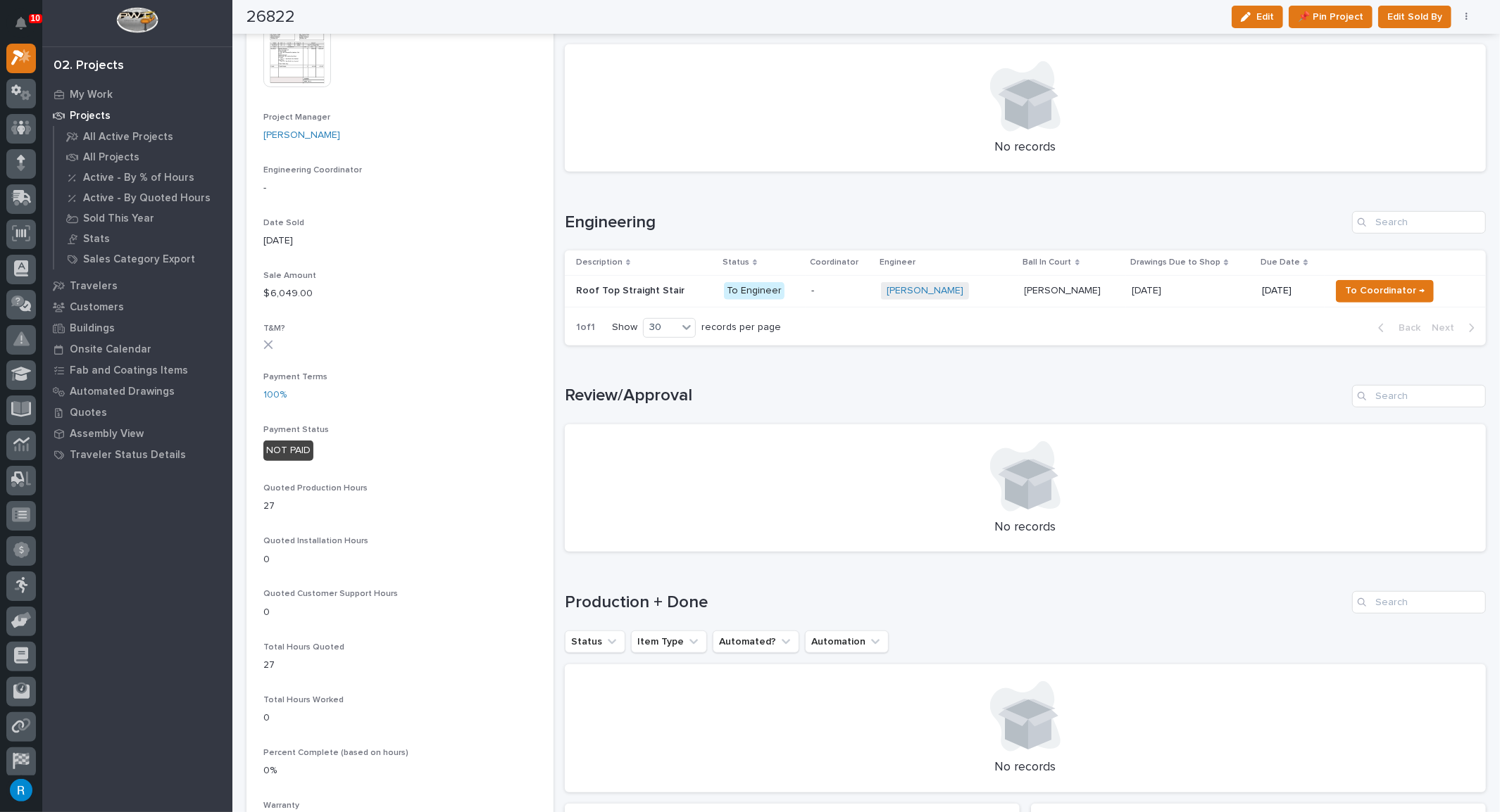
click at [836, 290] on p "-" at bounding box center [841, 291] width 58 height 12
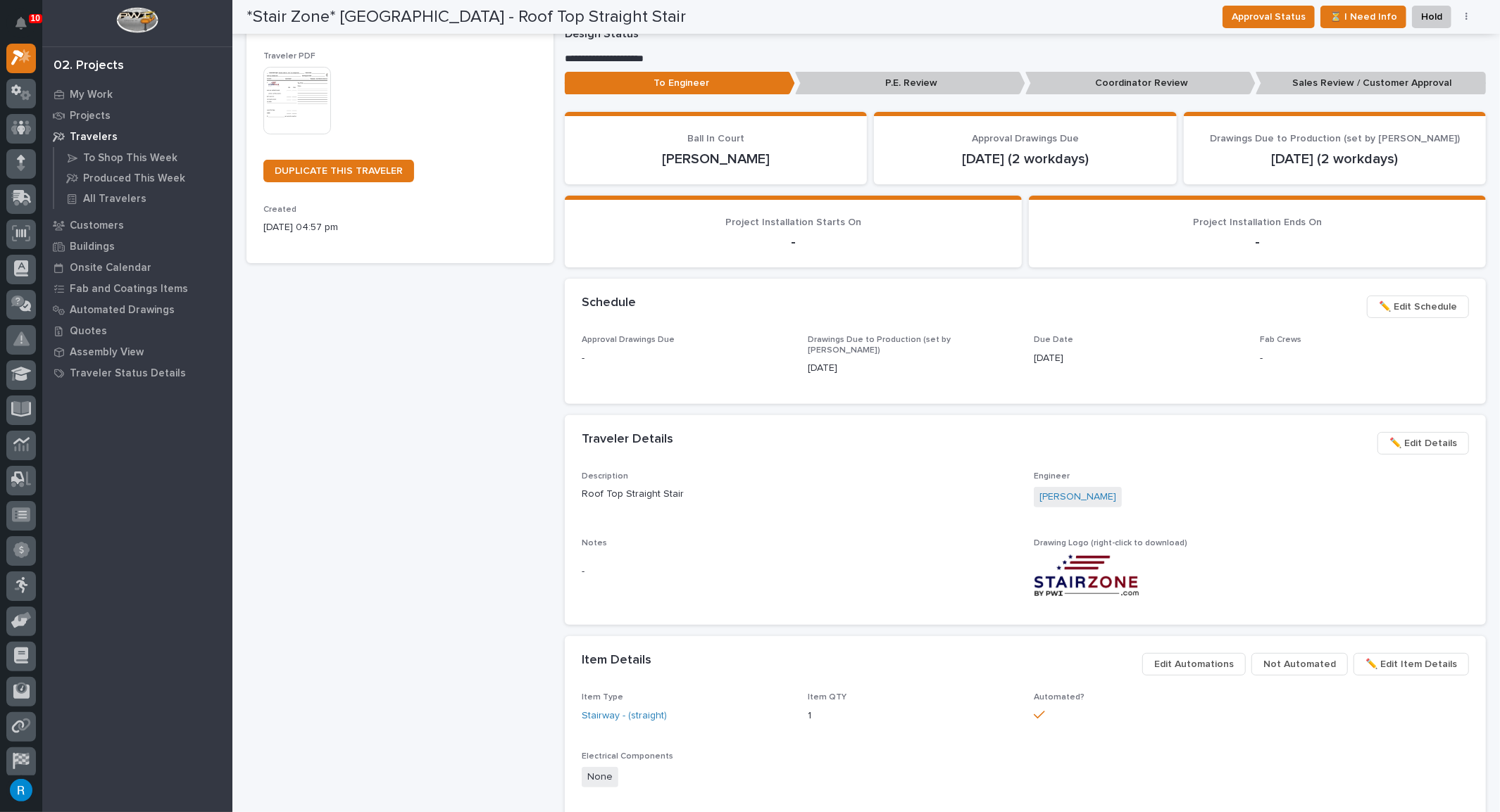
scroll to position [287, 0]
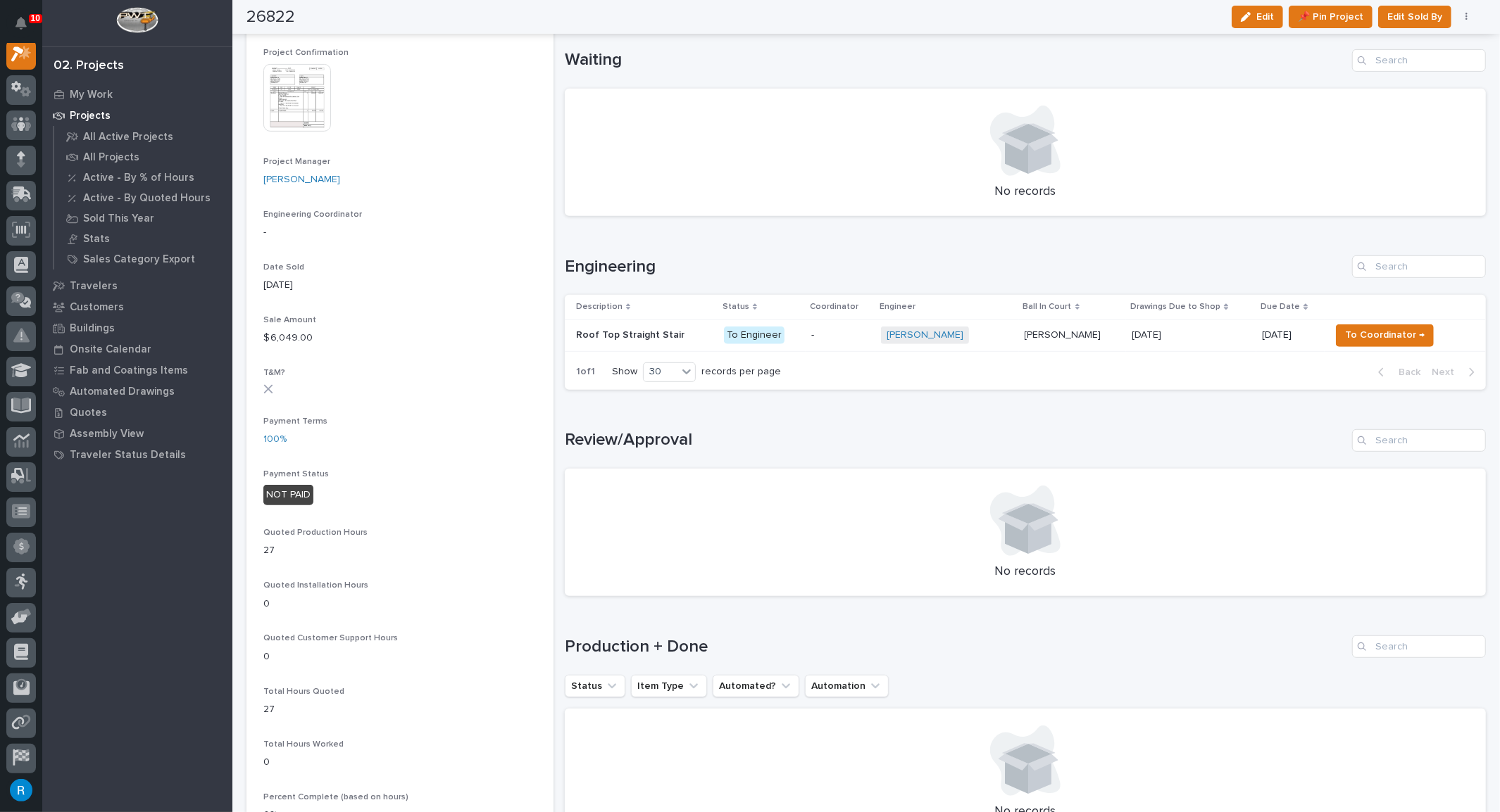
scroll to position [512, 0]
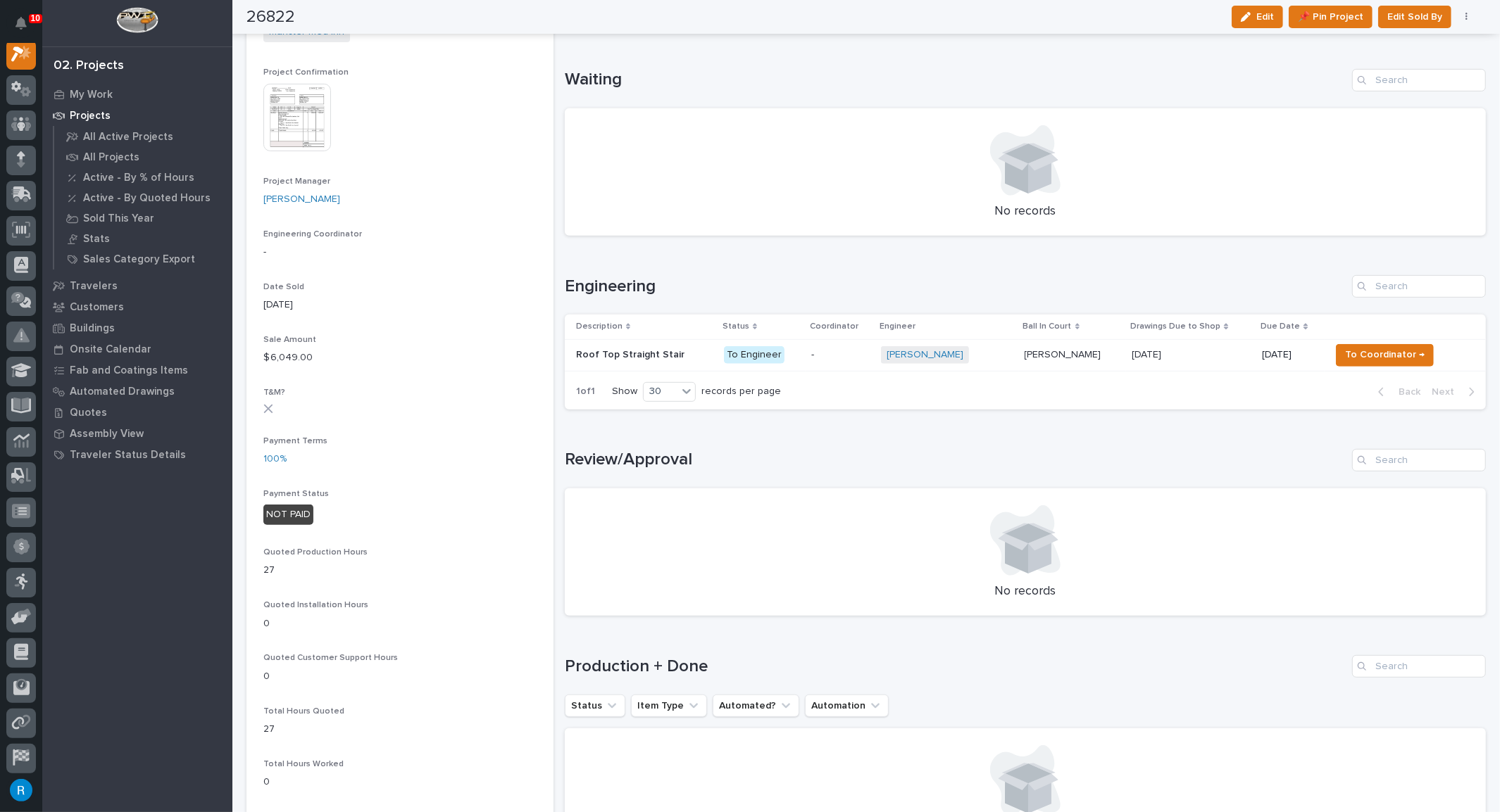
click at [695, 356] on p at bounding box center [644, 356] width 136 height 12
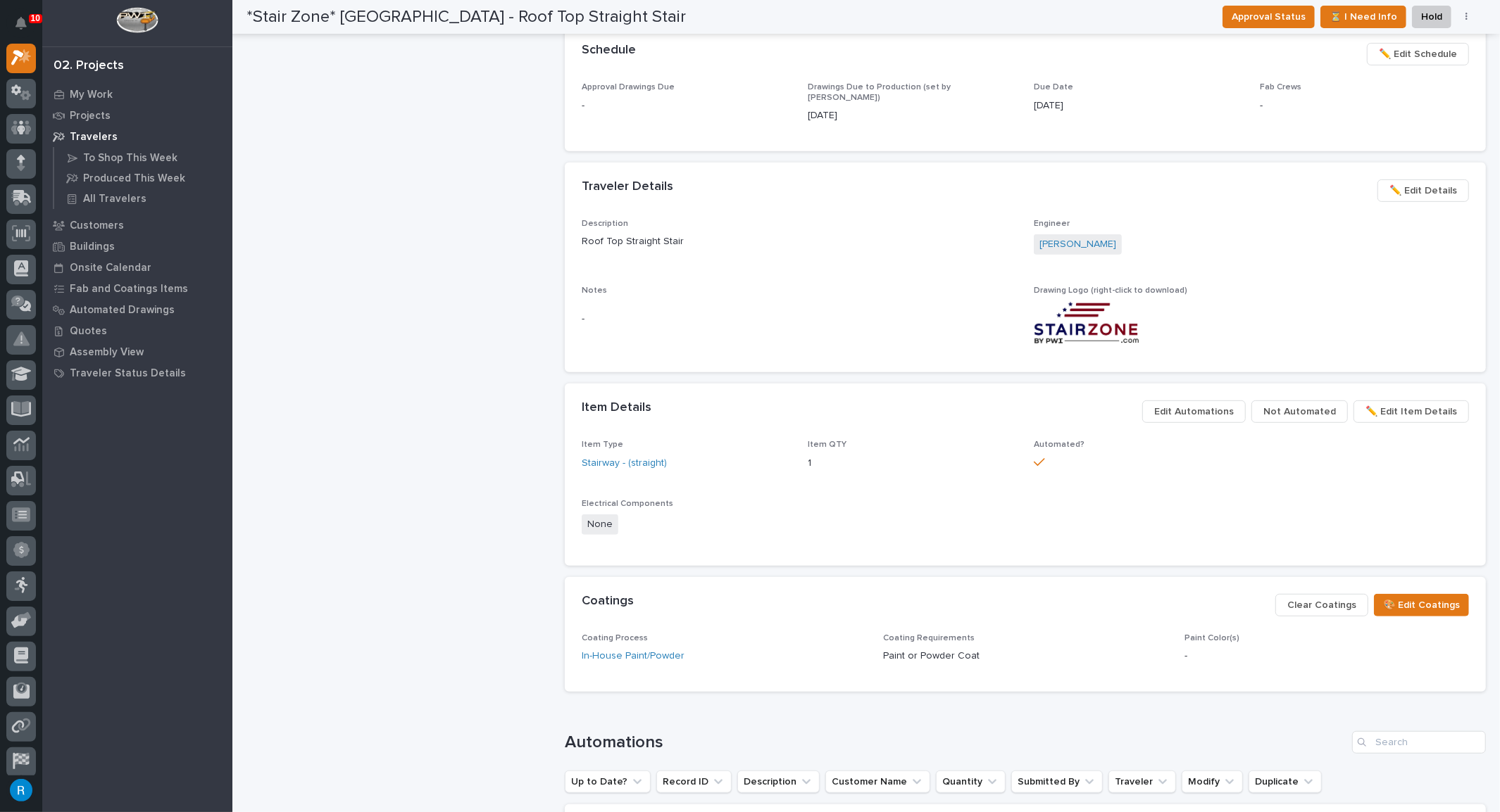
scroll to position [640, 0]
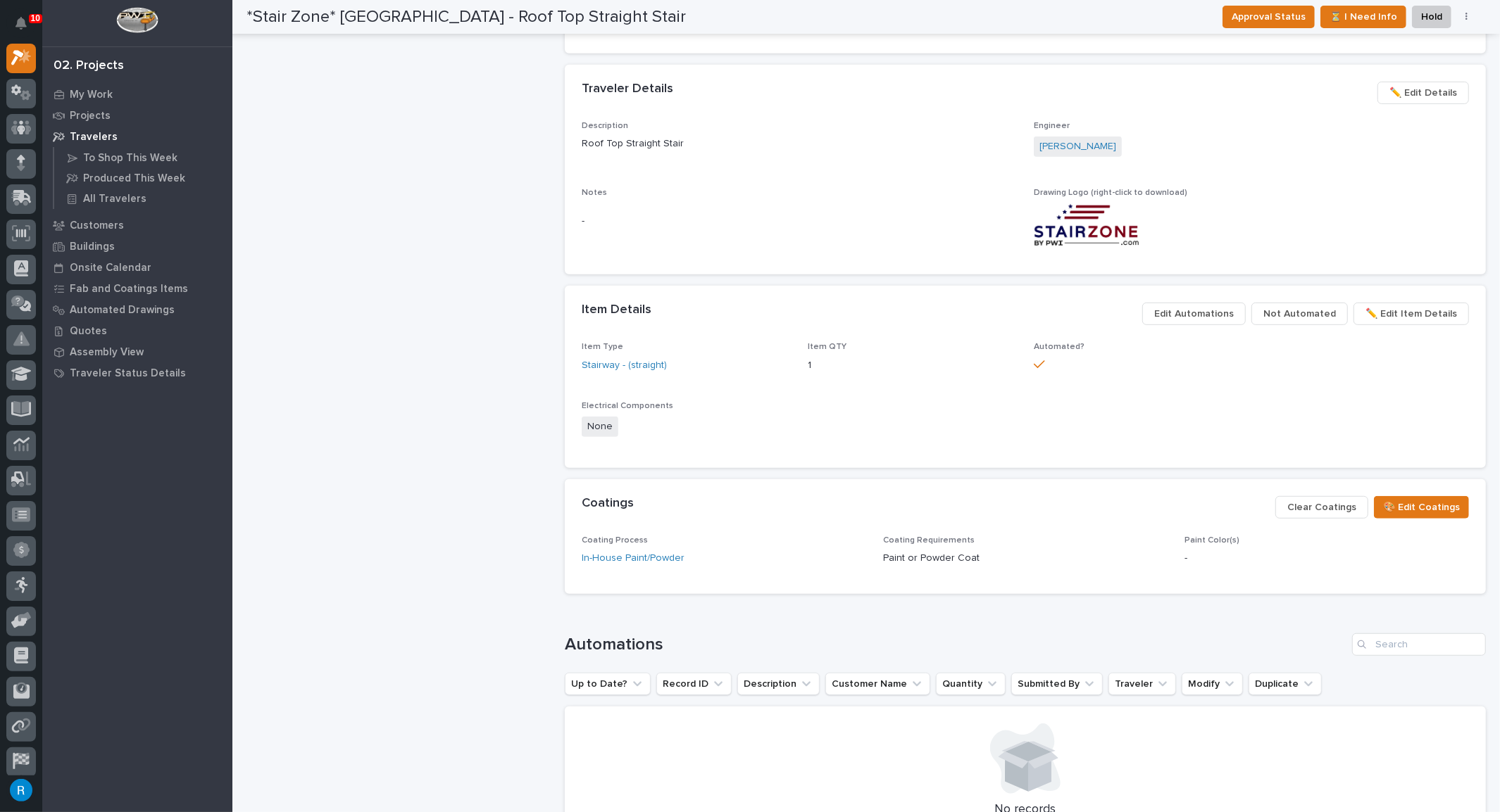
click at [1196, 305] on span "Edit Automations" at bounding box center [1194, 313] width 80 height 17
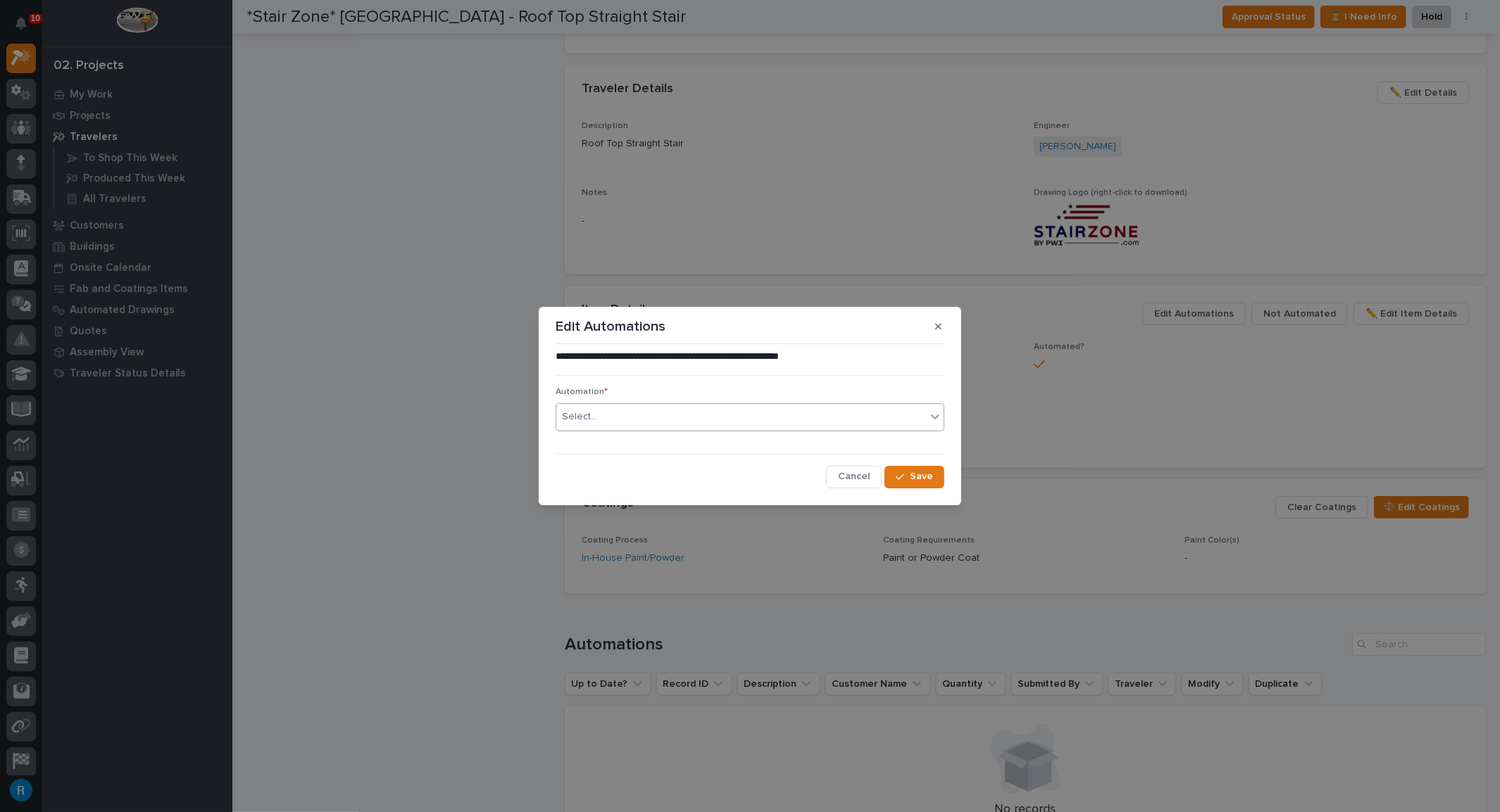
click at [594, 420] on div "Select..." at bounding box center [580, 417] width 35 height 15
type input "*****"
click at [631, 443] on div "ST #41056" at bounding box center [750, 444] width 388 height 25
click at [922, 476] on span "Save" at bounding box center [921, 477] width 23 height 12
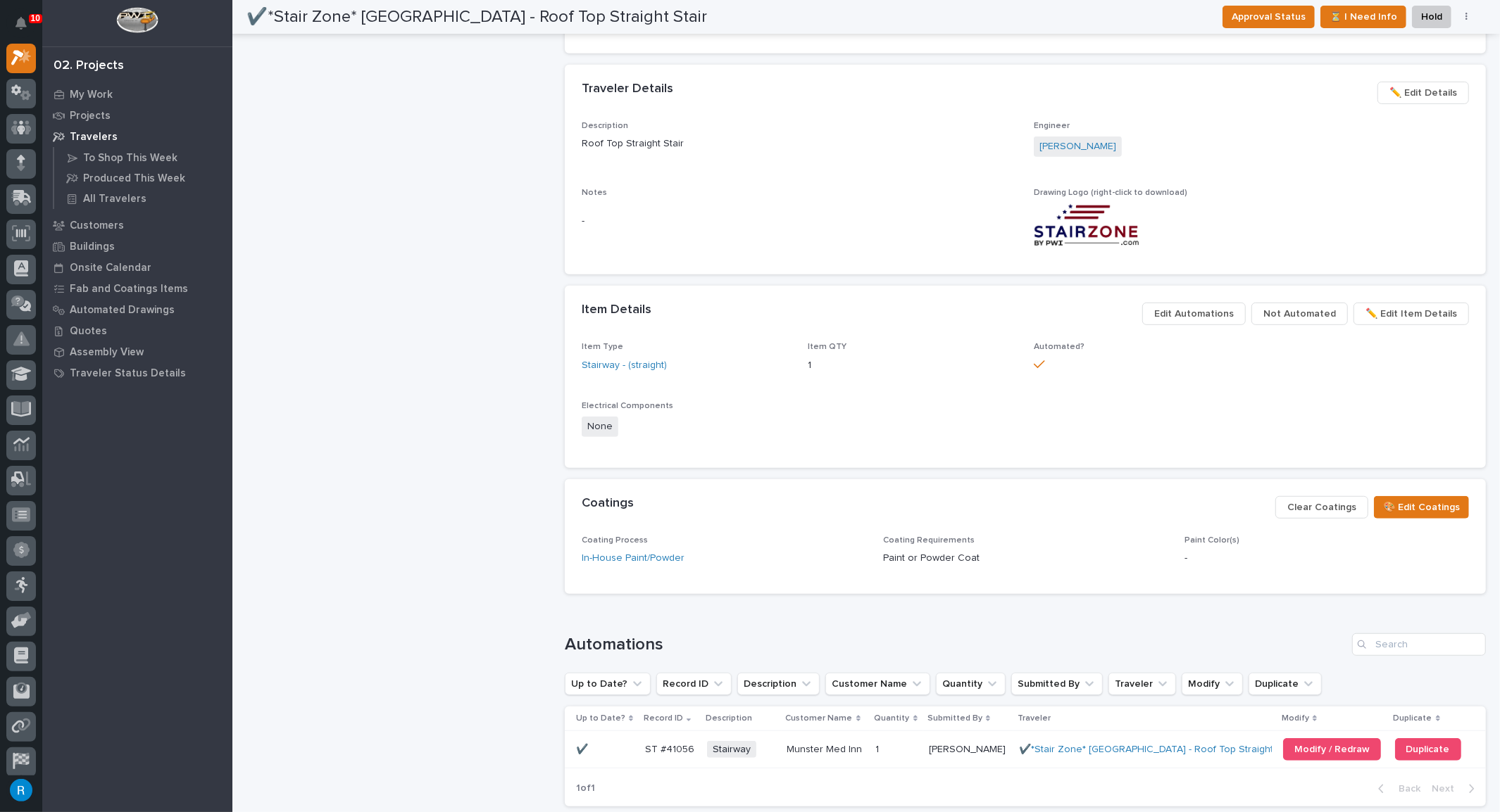
click at [1202, 305] on span "Edit Automations" at bounding box center [1194, 313] width 80 height 17
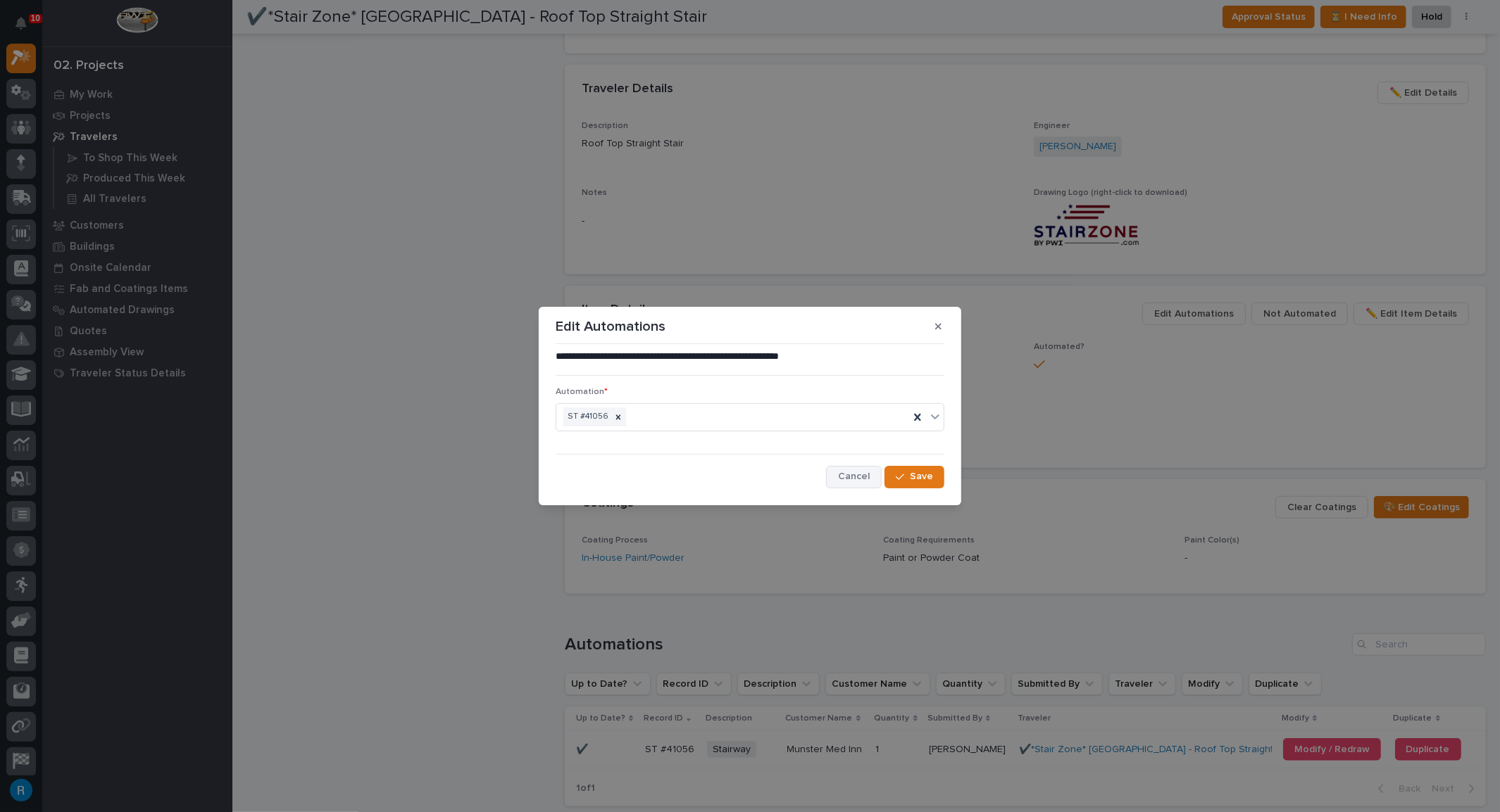
click at [851, 474] on span "Cancel" at bounding box center [854, 477] width 32 height 12
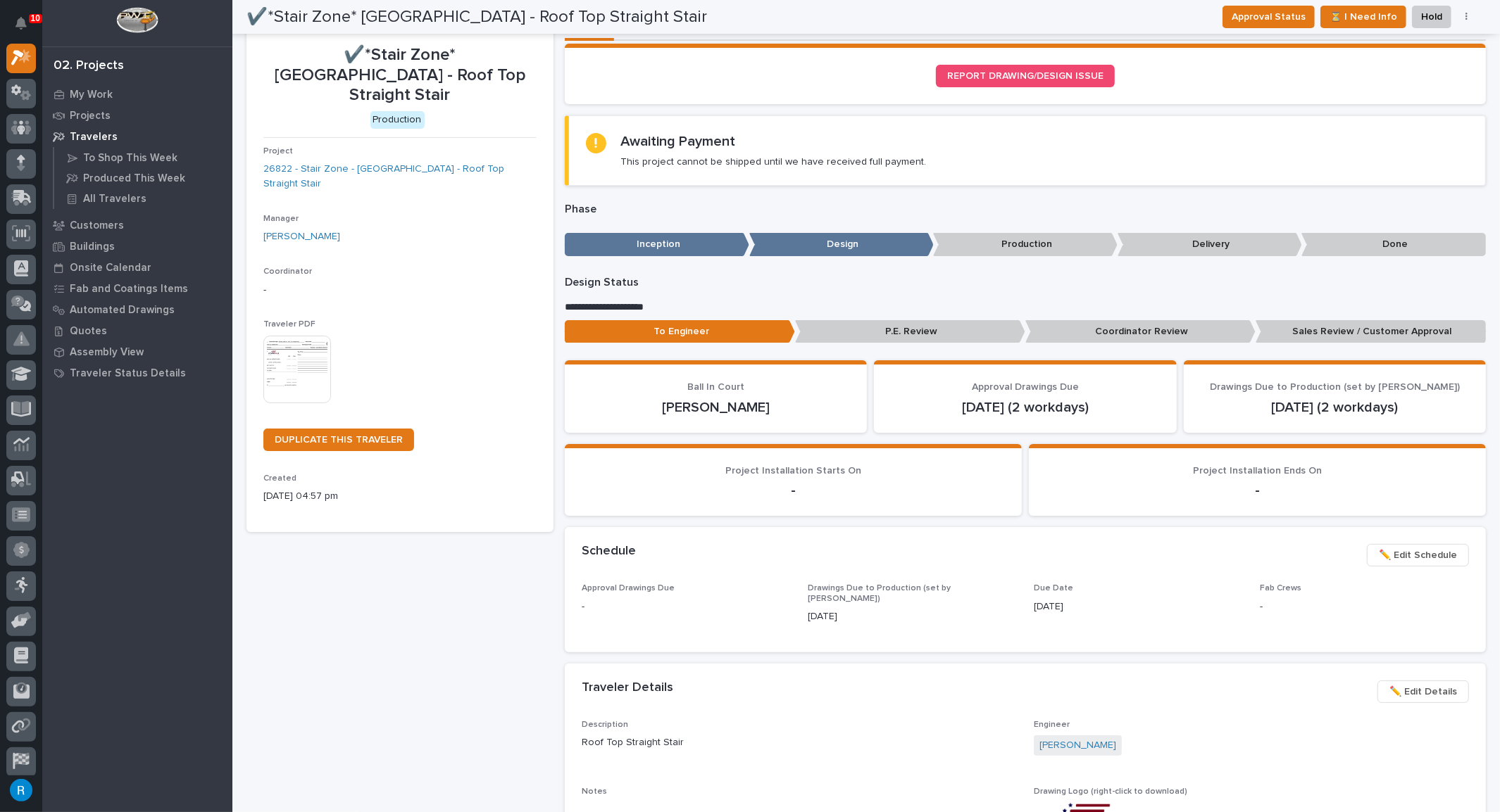
scroll to position [0, 0]
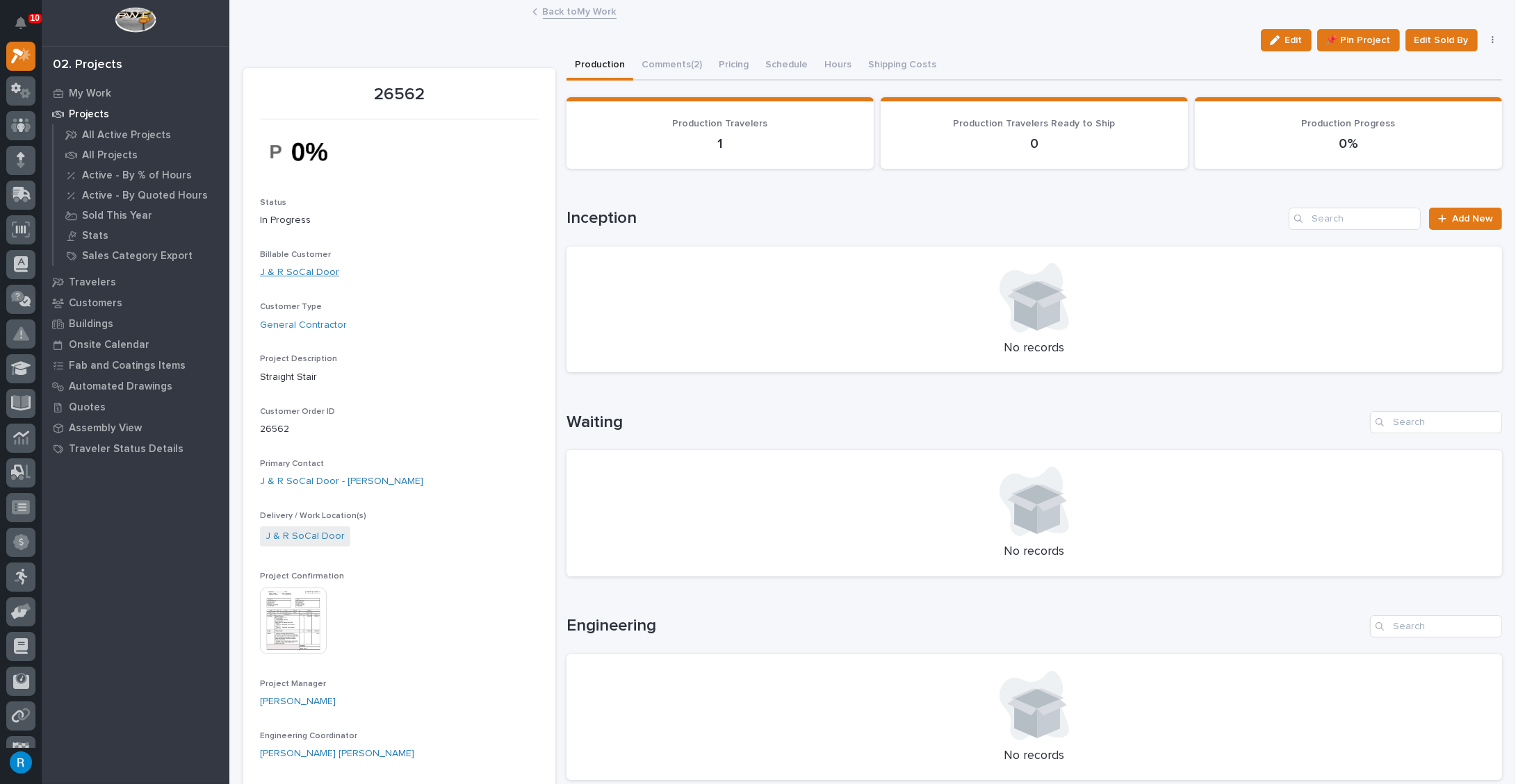
click at [296, 272] on link "J & R SoCal Door" at bounding box center [300, 272] width 79 height 15
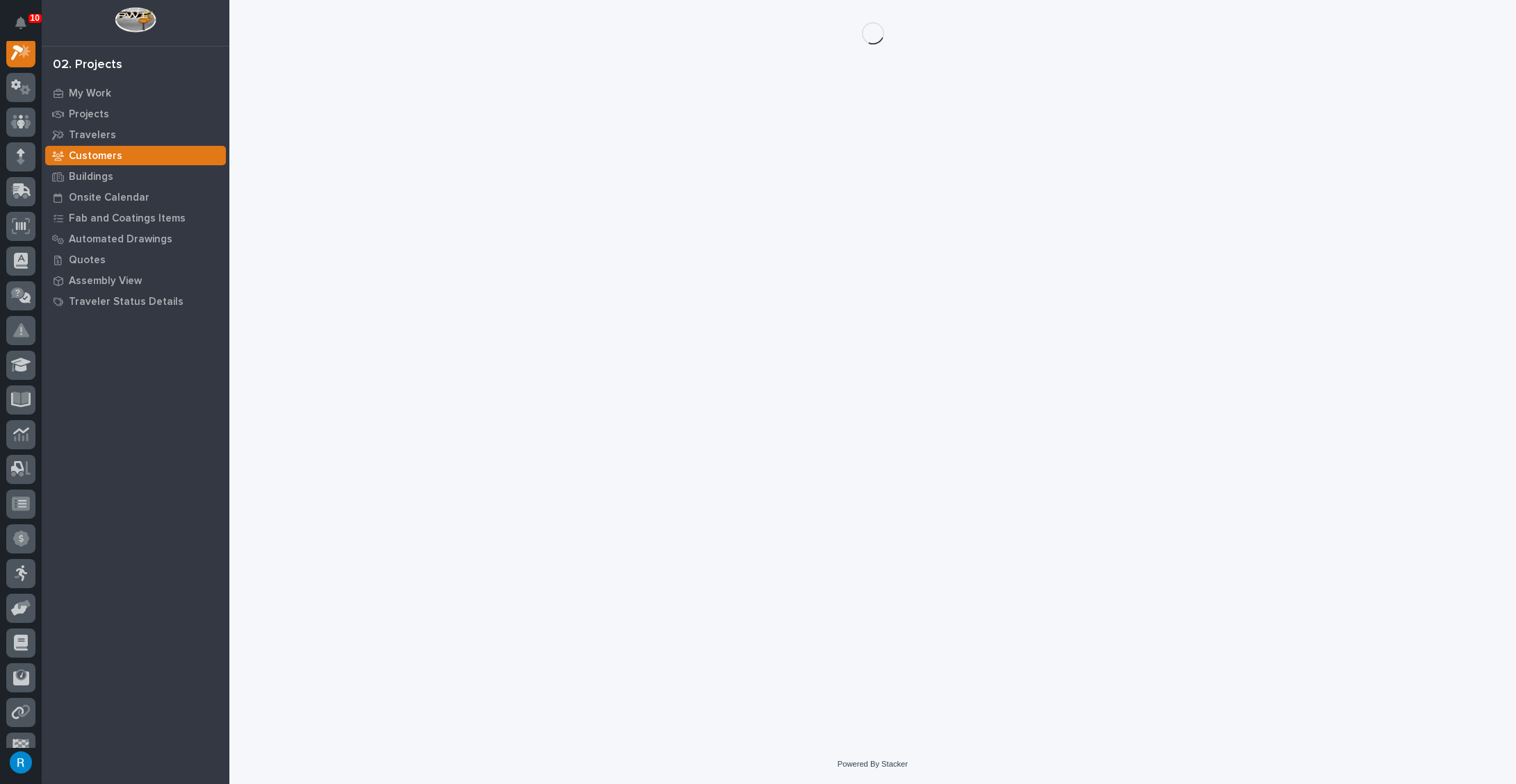
scroll to position [34, 0]
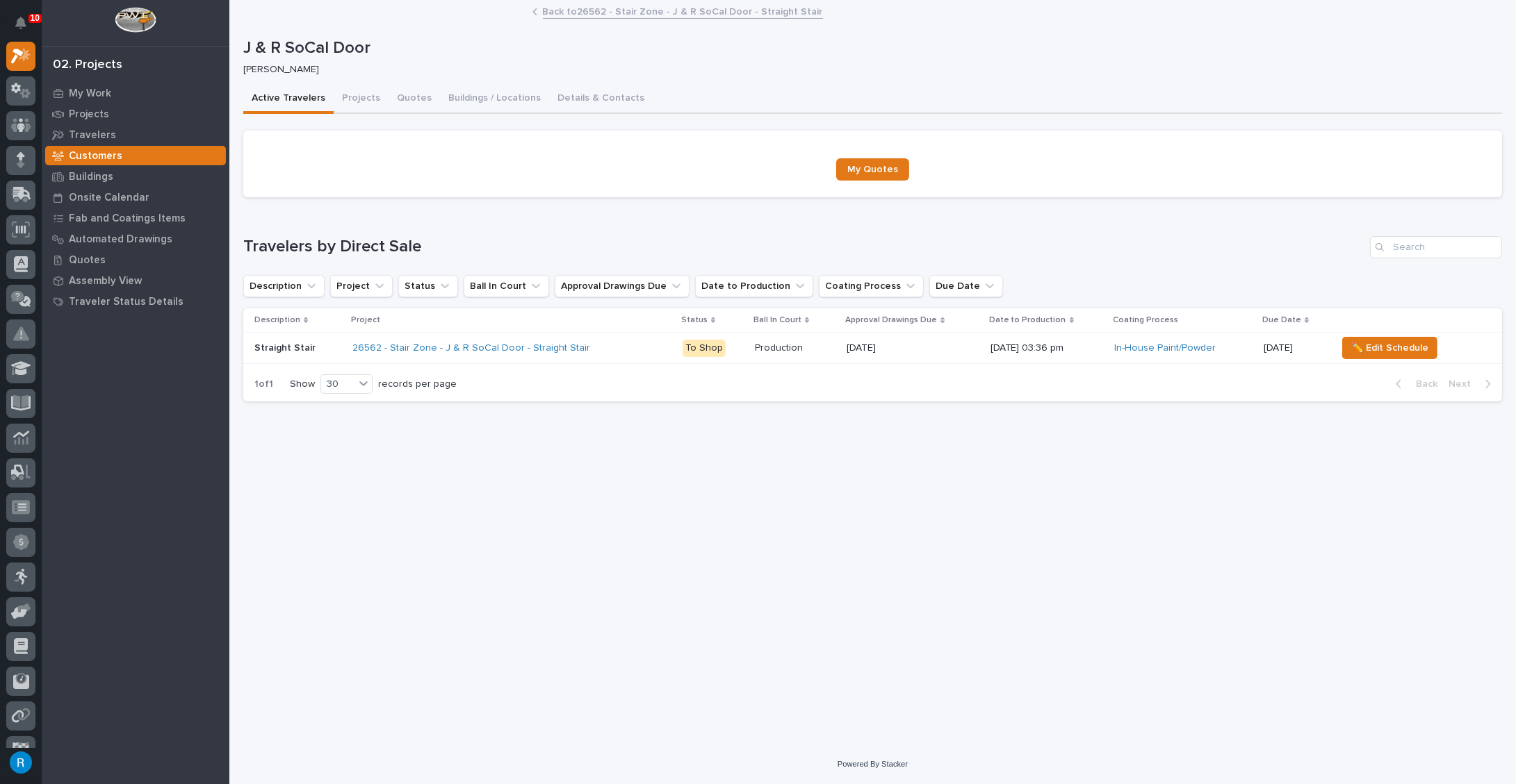
click at [604, 348] on div "26562 - Stair Zone - J & R SoCal Door - Straight Stair" at bounding box center [511, 348] width 319 height 23
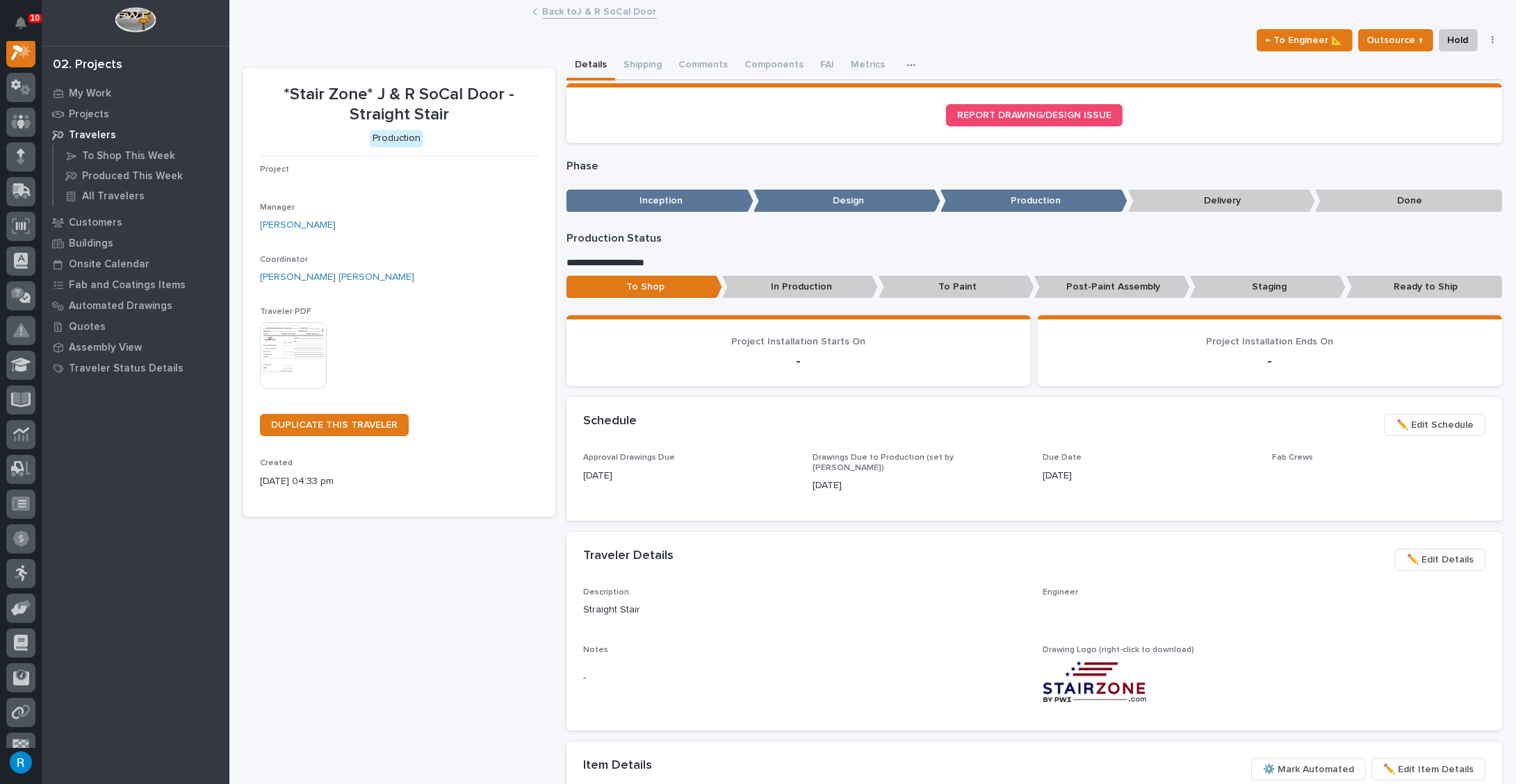
scroll to position [34, 0]
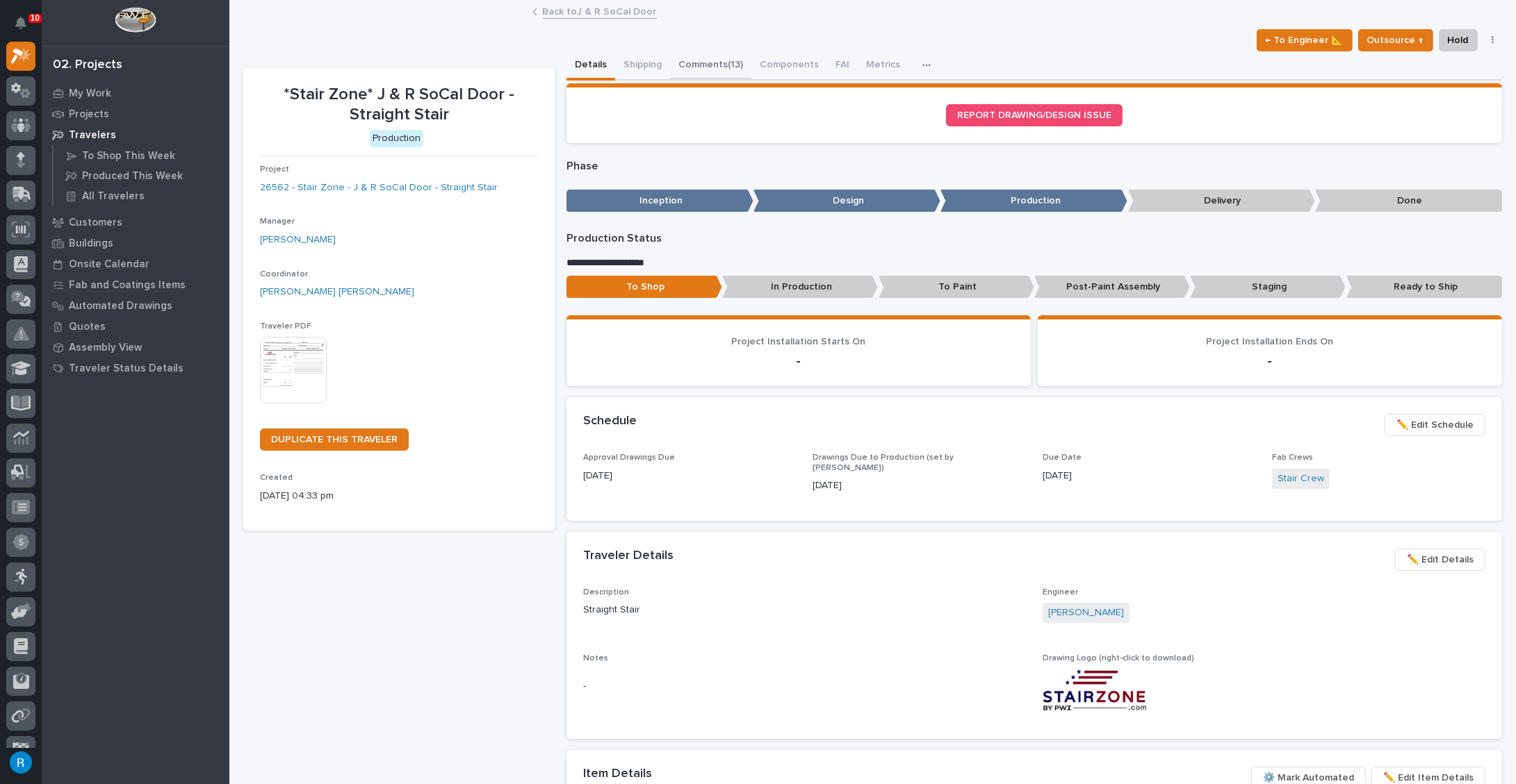
click at [703, 65] on button "Comments (13)" at bounding box center [710, 65] width 81 height 29
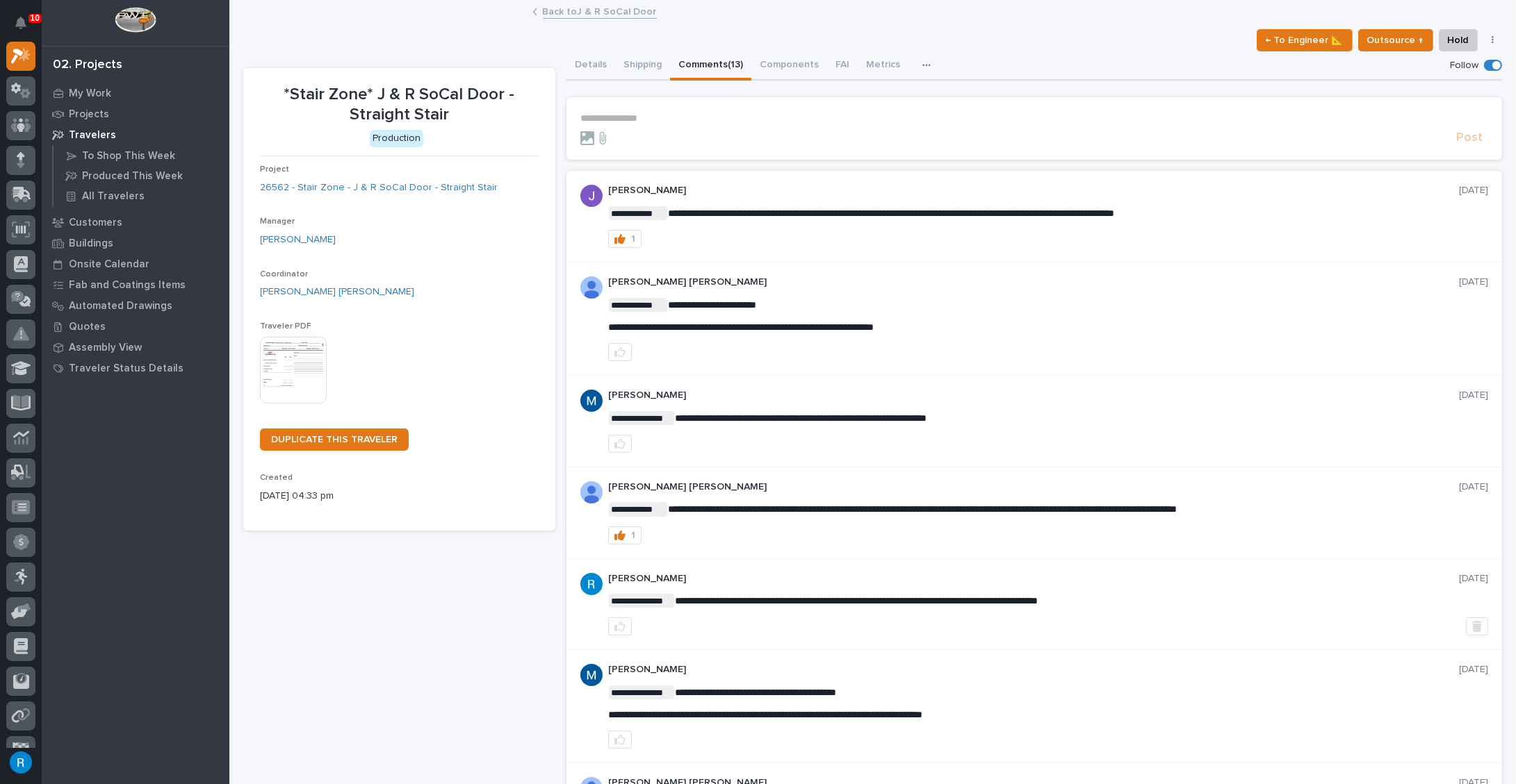
click at [288, 367] on img at bounding box center [293, 370] width 66 height 66
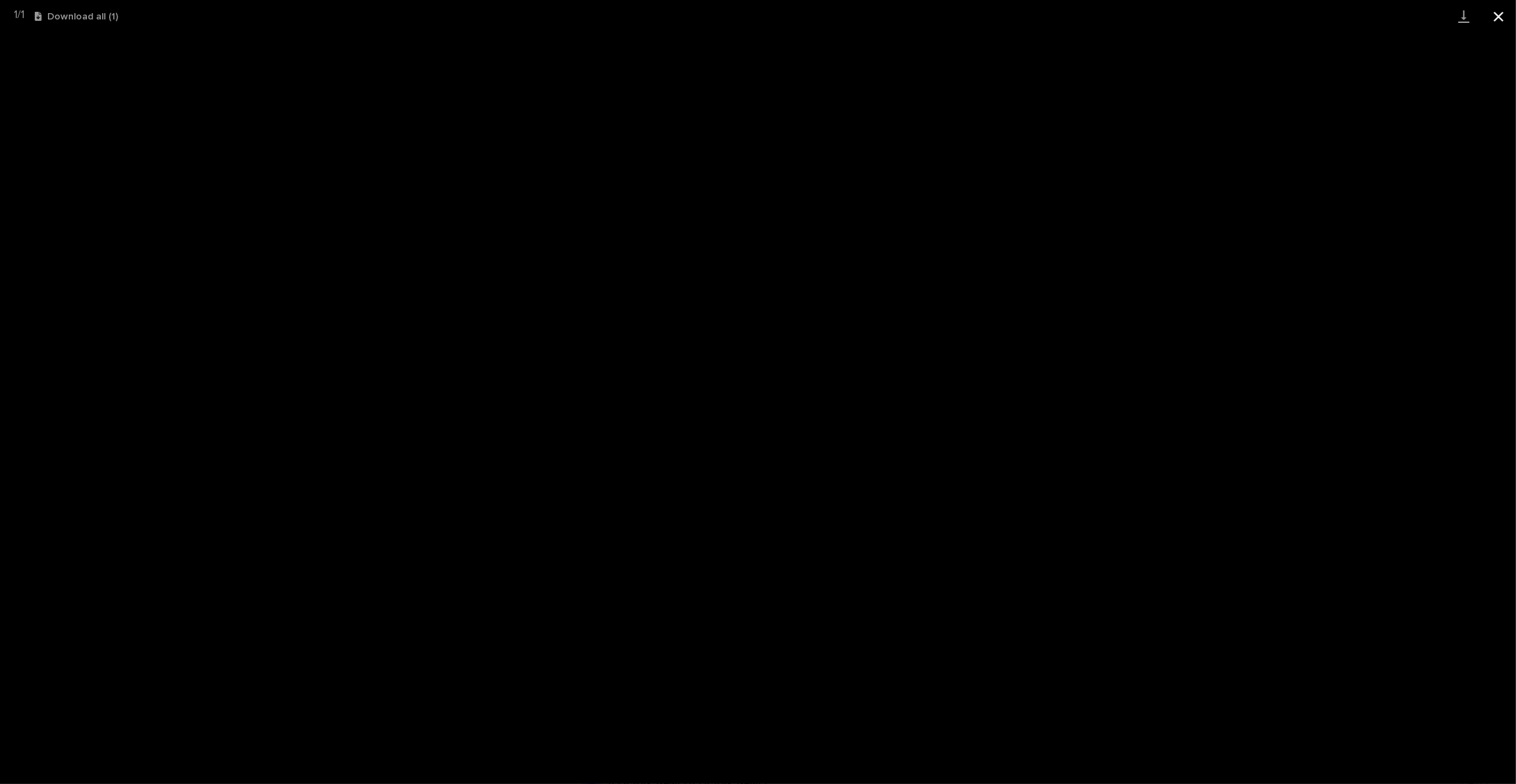
click at [1496, 17] on button "Close gallery" at bounding box center [1499, 16] width 35 height 32
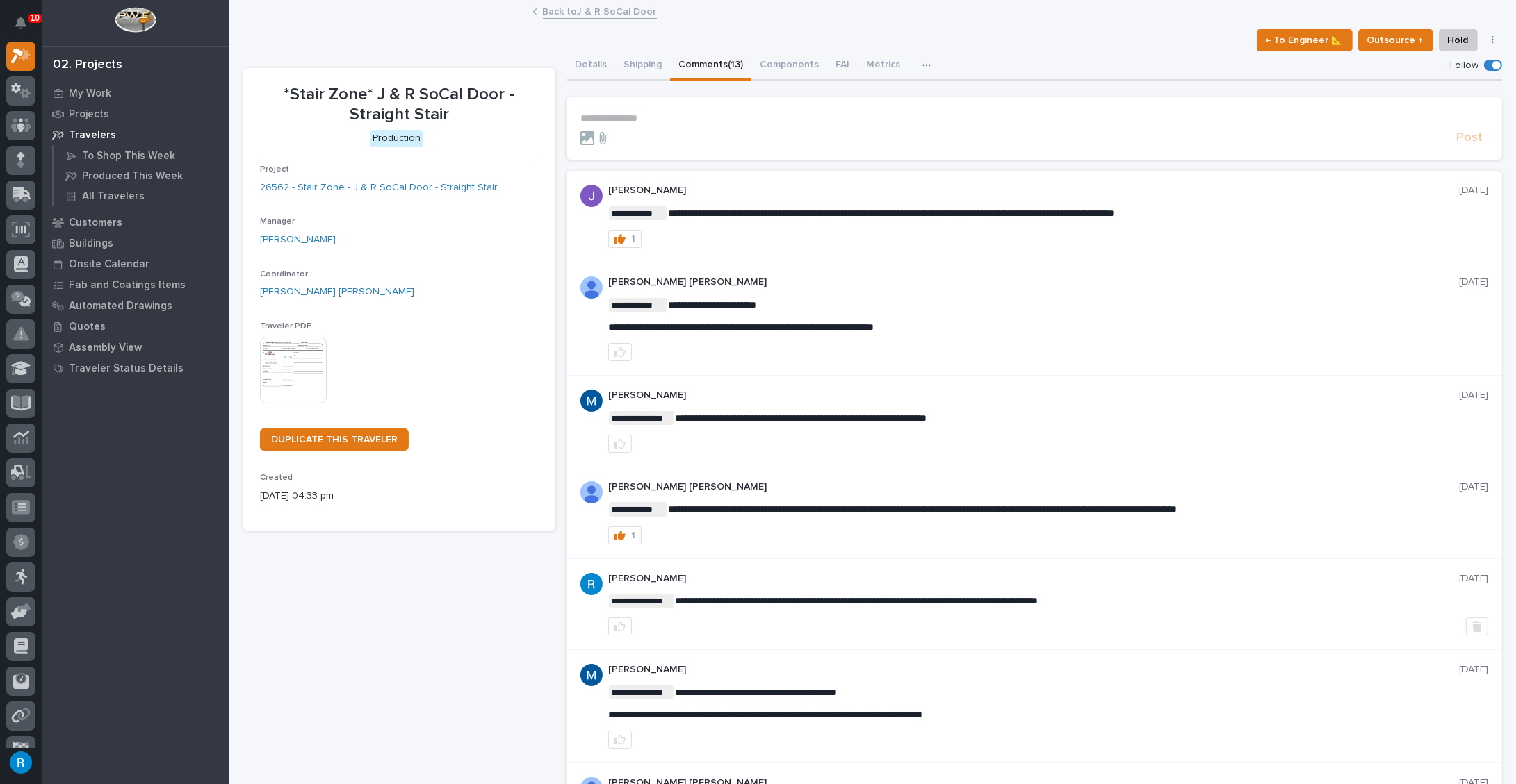
click at [583, 13] on link "Back to J & R SoCal Door" at bounding box center [600, 10] width 114 height 16
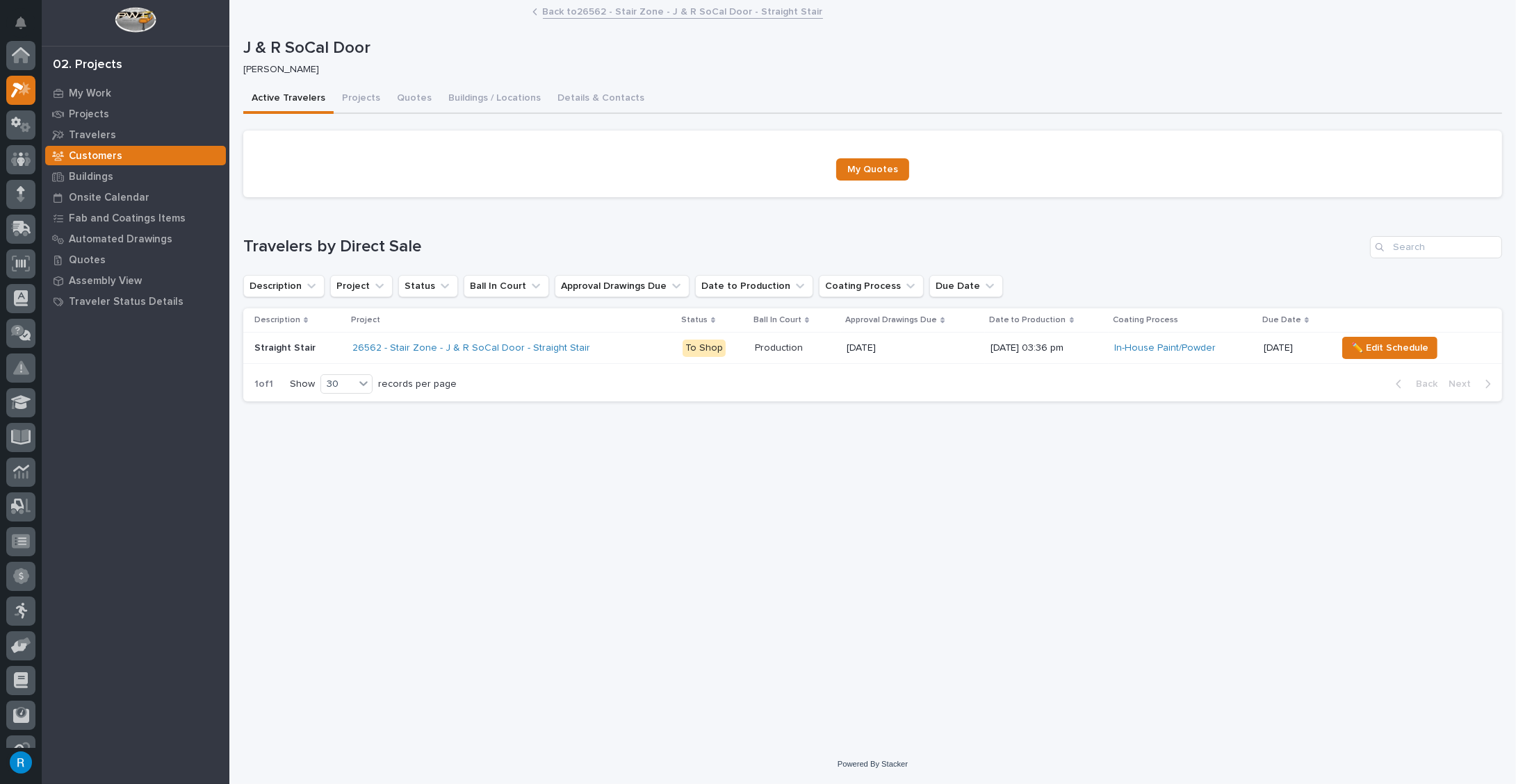
scroll to position [38, 0]
click at [583, 13] on link "Back to 26562 - Stair Zone - J & R SoCal Door - Straight Stair" at bounding box center [683, 10] width 280 height 16
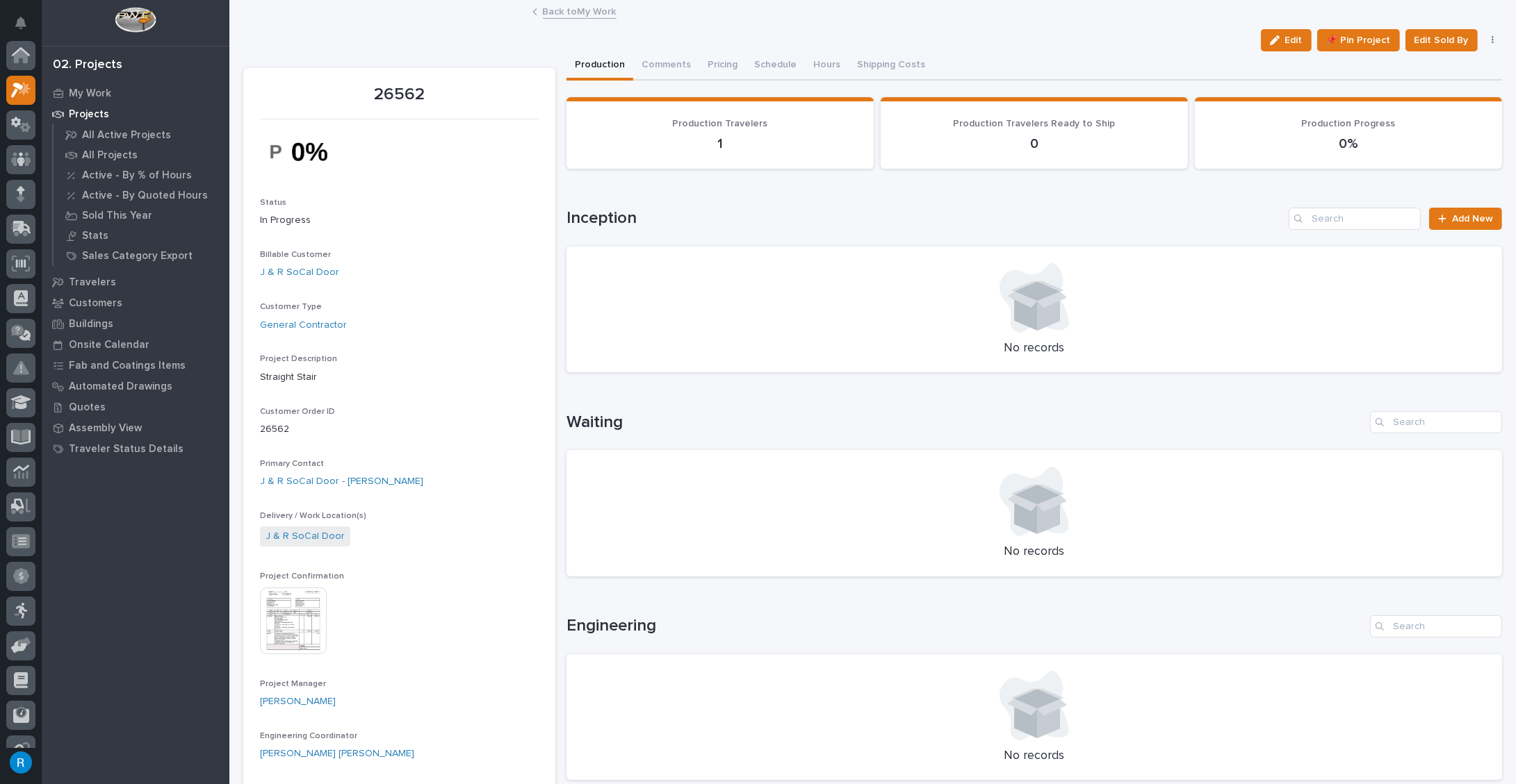
scroll to position [38, 0]
click at [573, 13] on link "Back to My Work" at bounding box center [580, 10] width 73 height 16
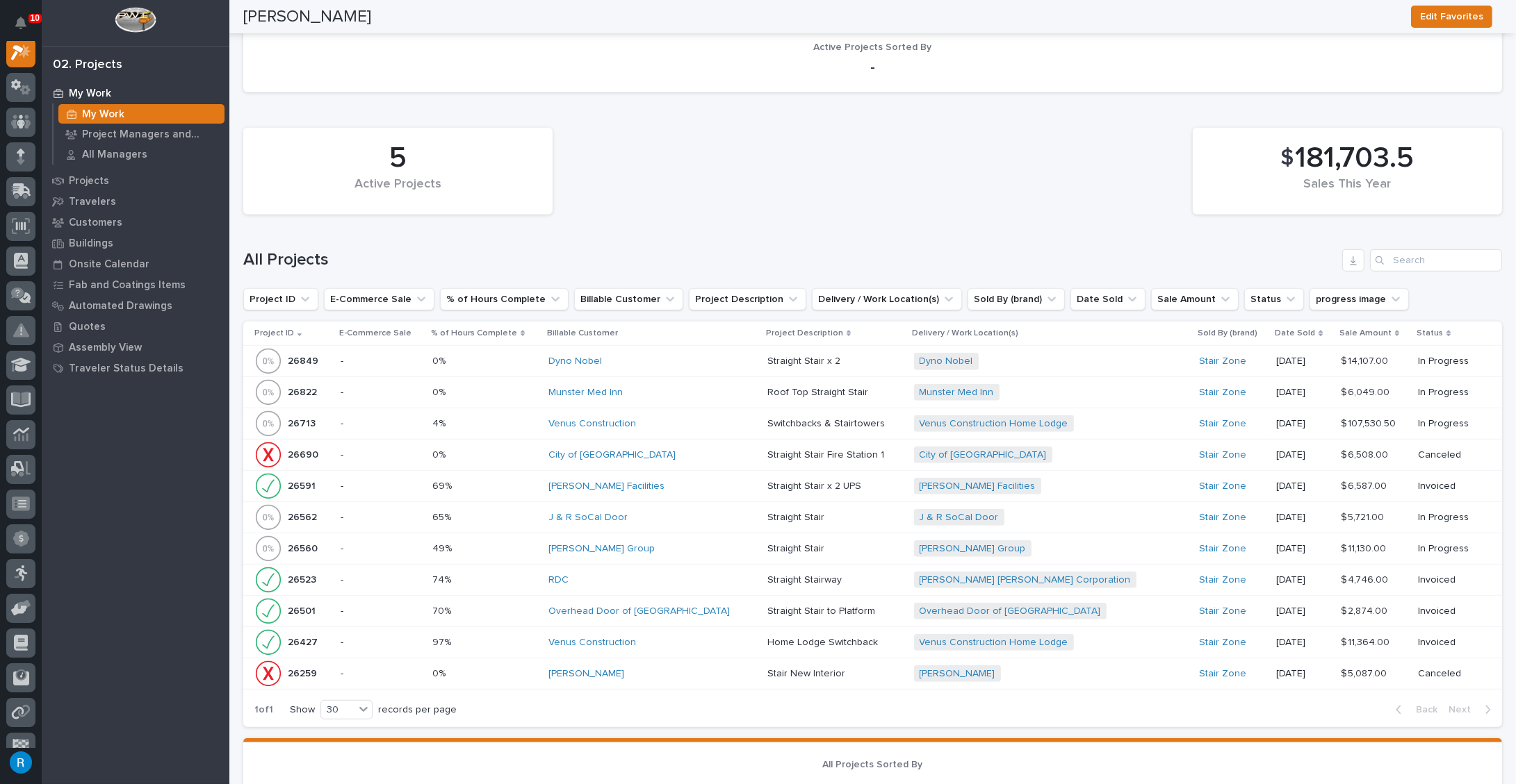
scroll to position [705, 0]
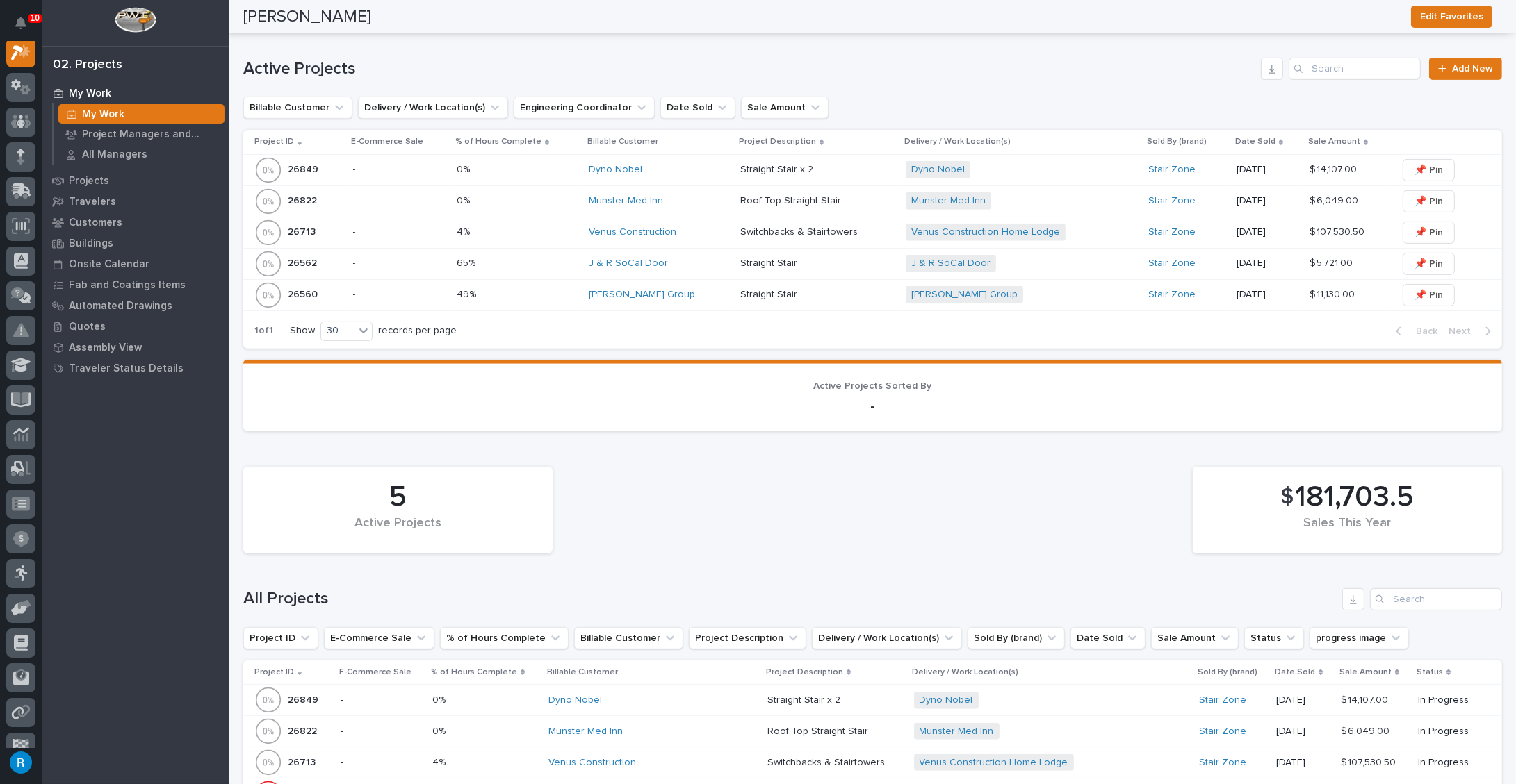
click at [529, 260] on p at bounding box center [517, 264] width 121 height 12
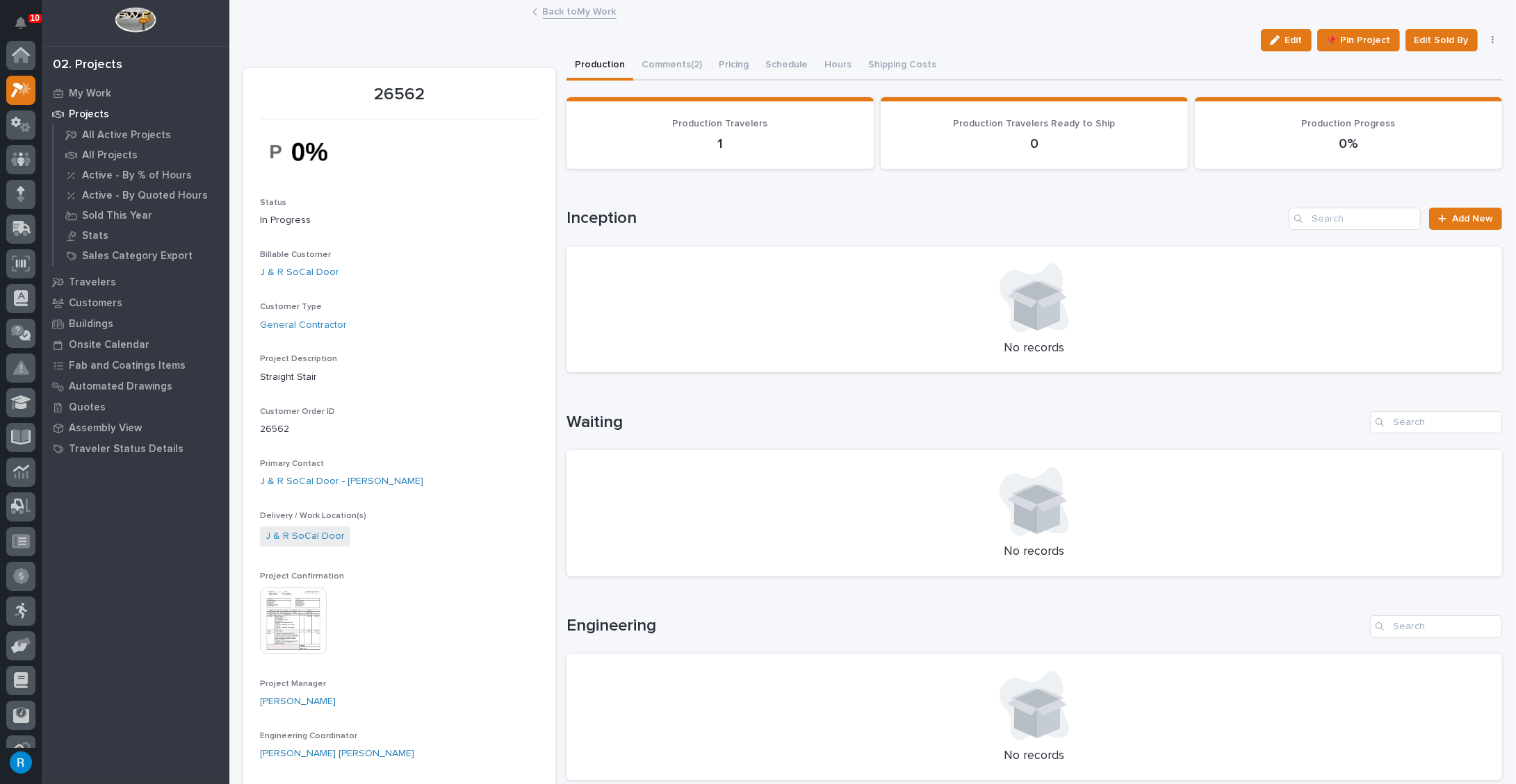
scroll to position [34, 0]
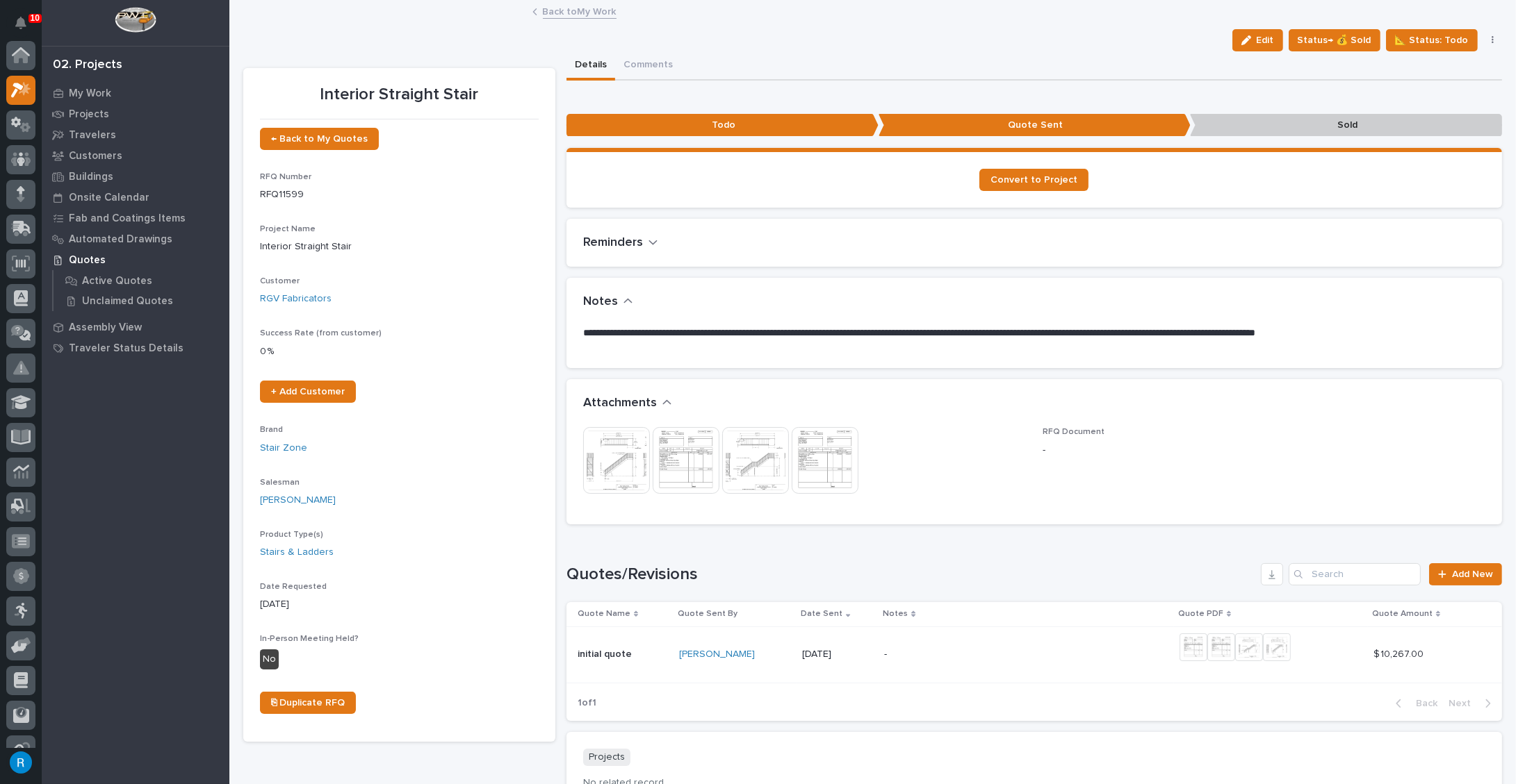
scroll to position [34, 0]
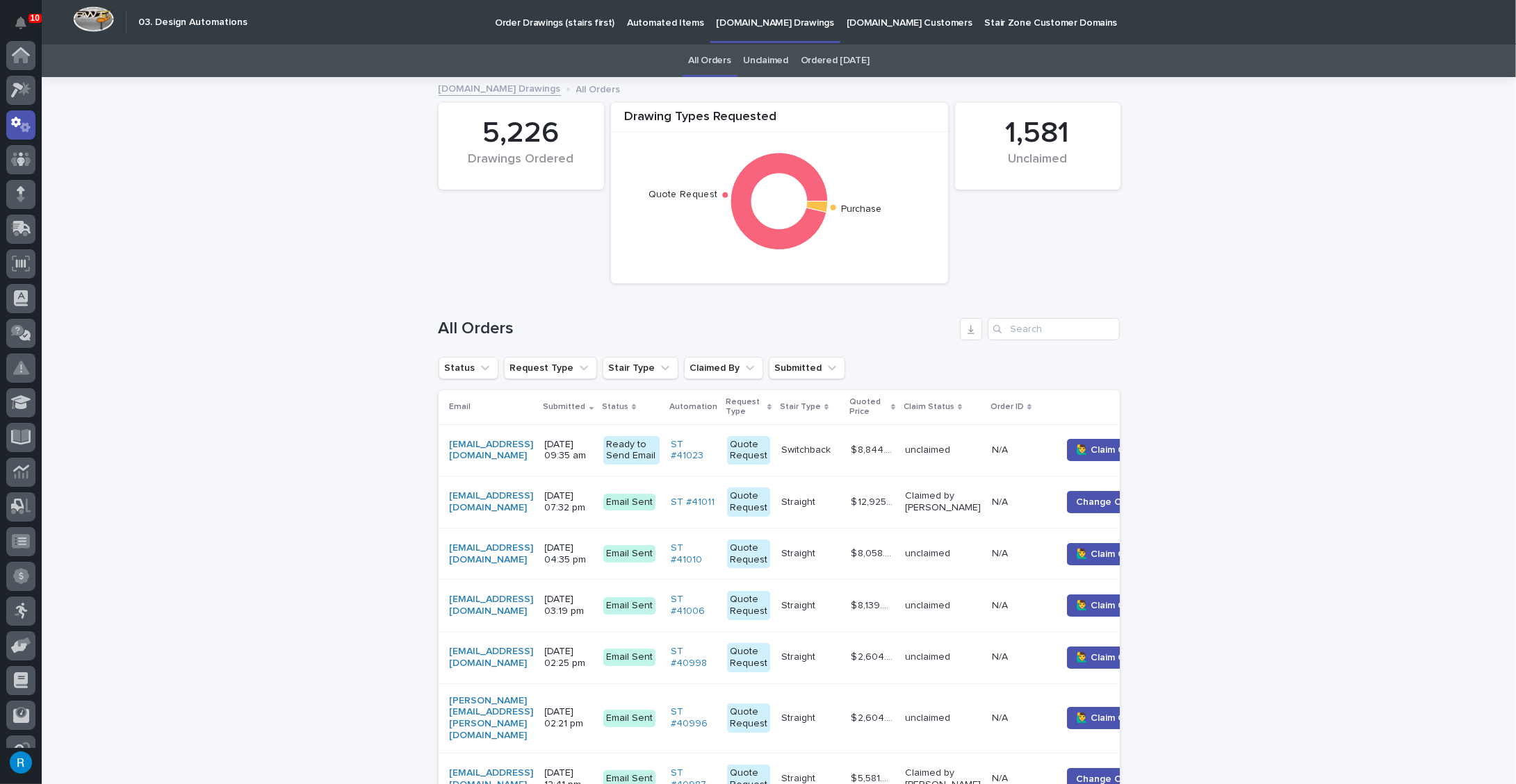
scroll to position [69, 0]
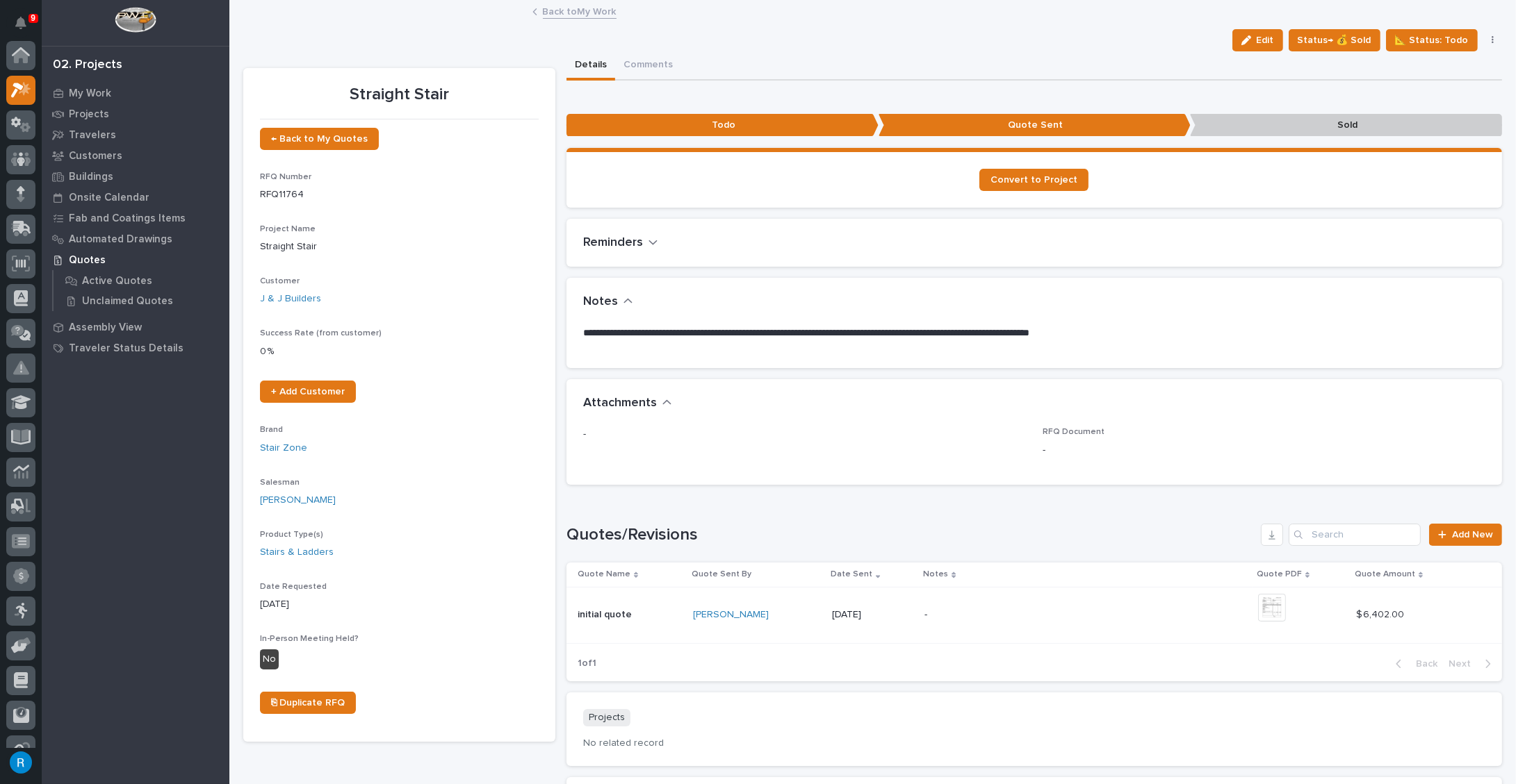
scroll to position [34, 0]
click at [644, 332] on p "**********" at bounding box center [1030, 334] width 895 height 14
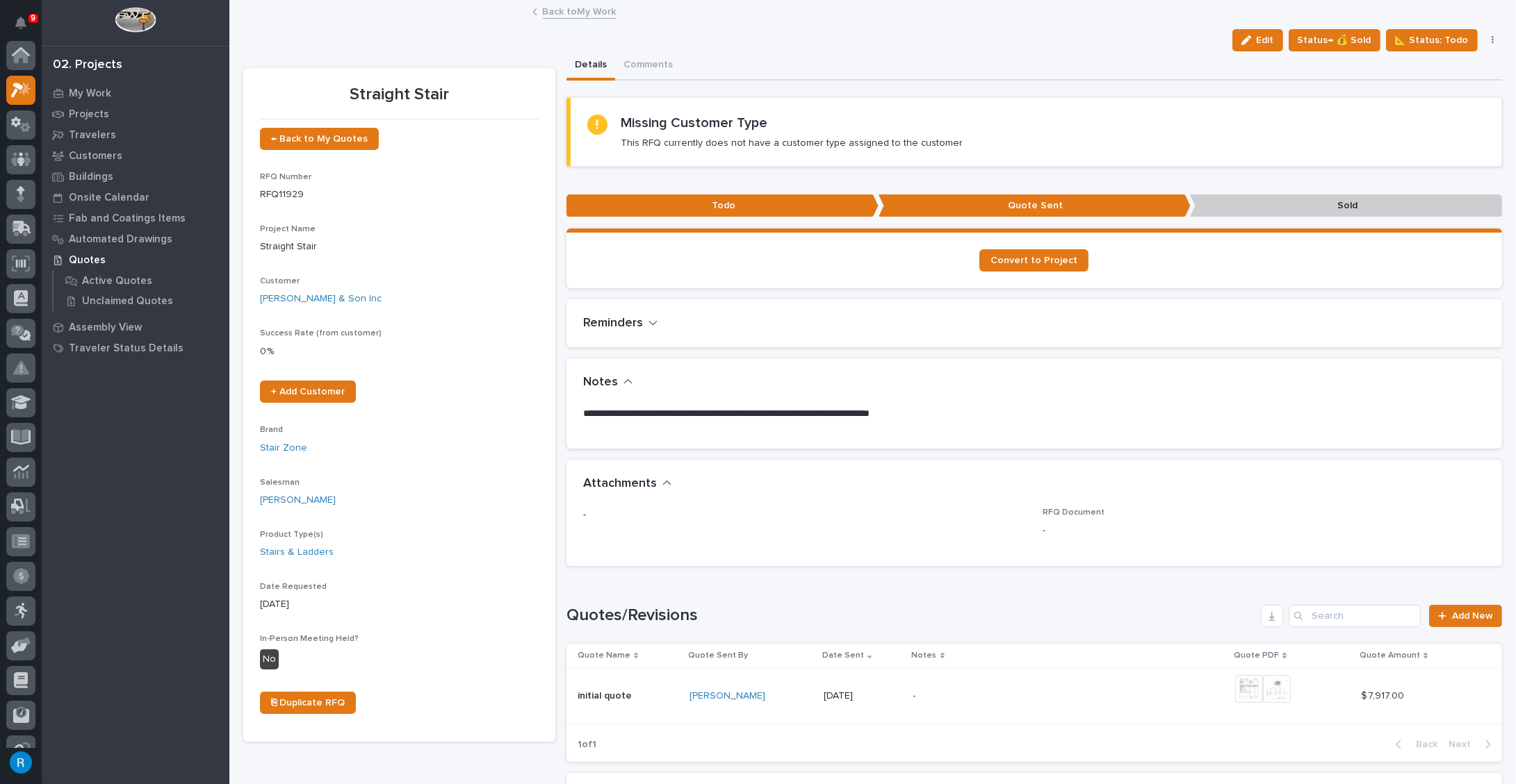
scroll to position [34, 0]
click at [94, 95] on p "My Work" at bounding box center [90, 93] width 43 height 12
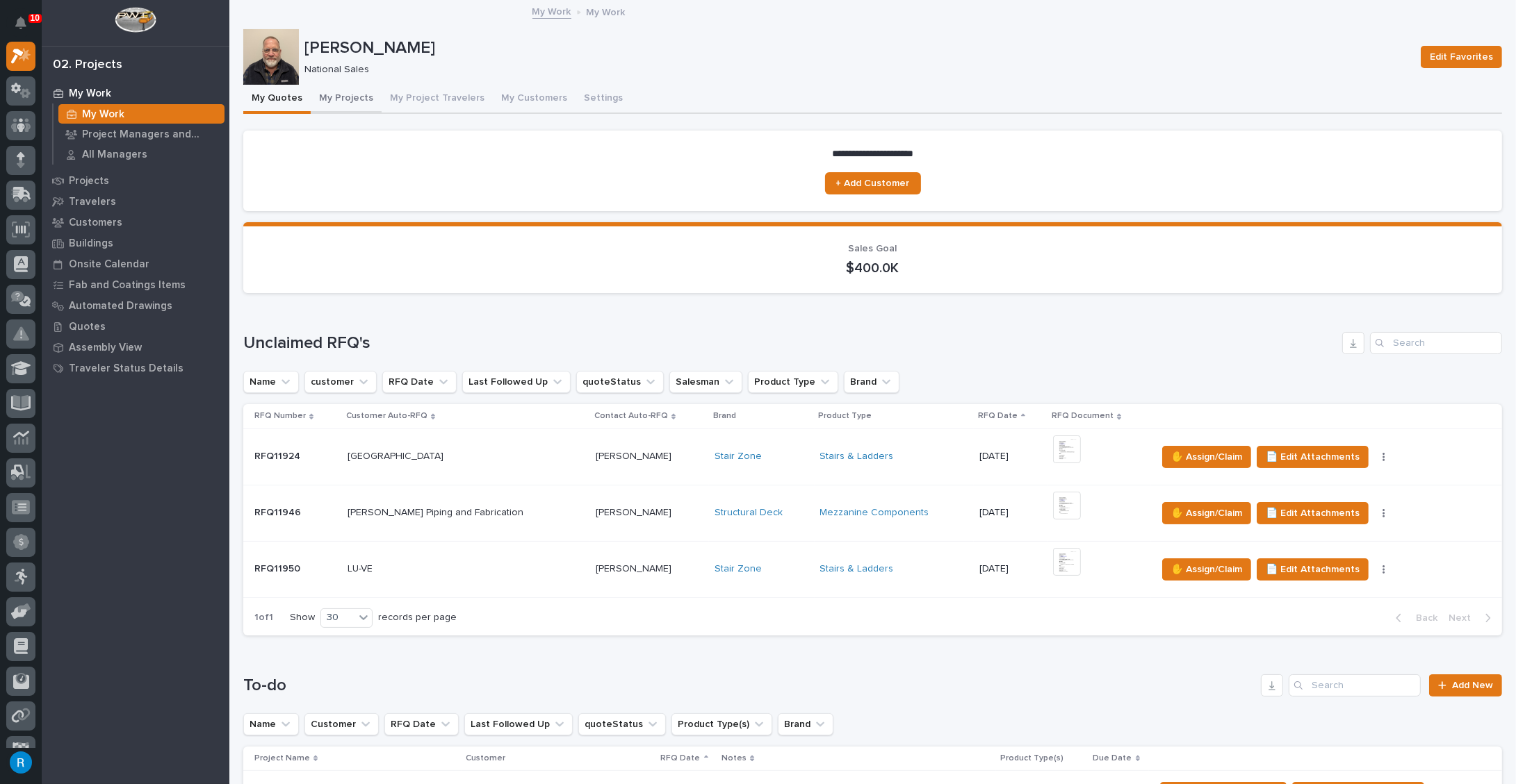
click at [332, 93] on button "My Projects" at bounding box center [346, 99] width 71 height 29
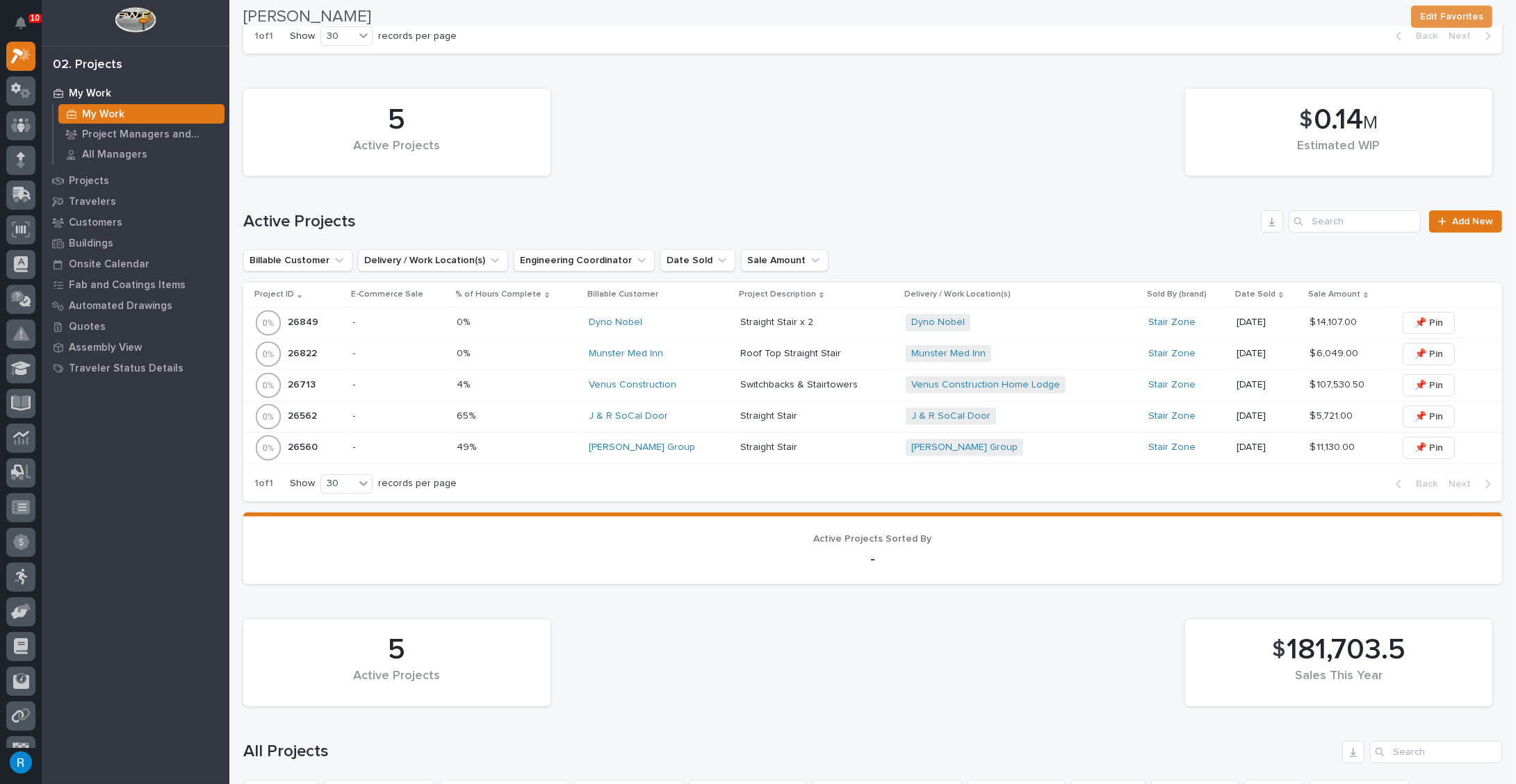
scroll to position [568, 0]
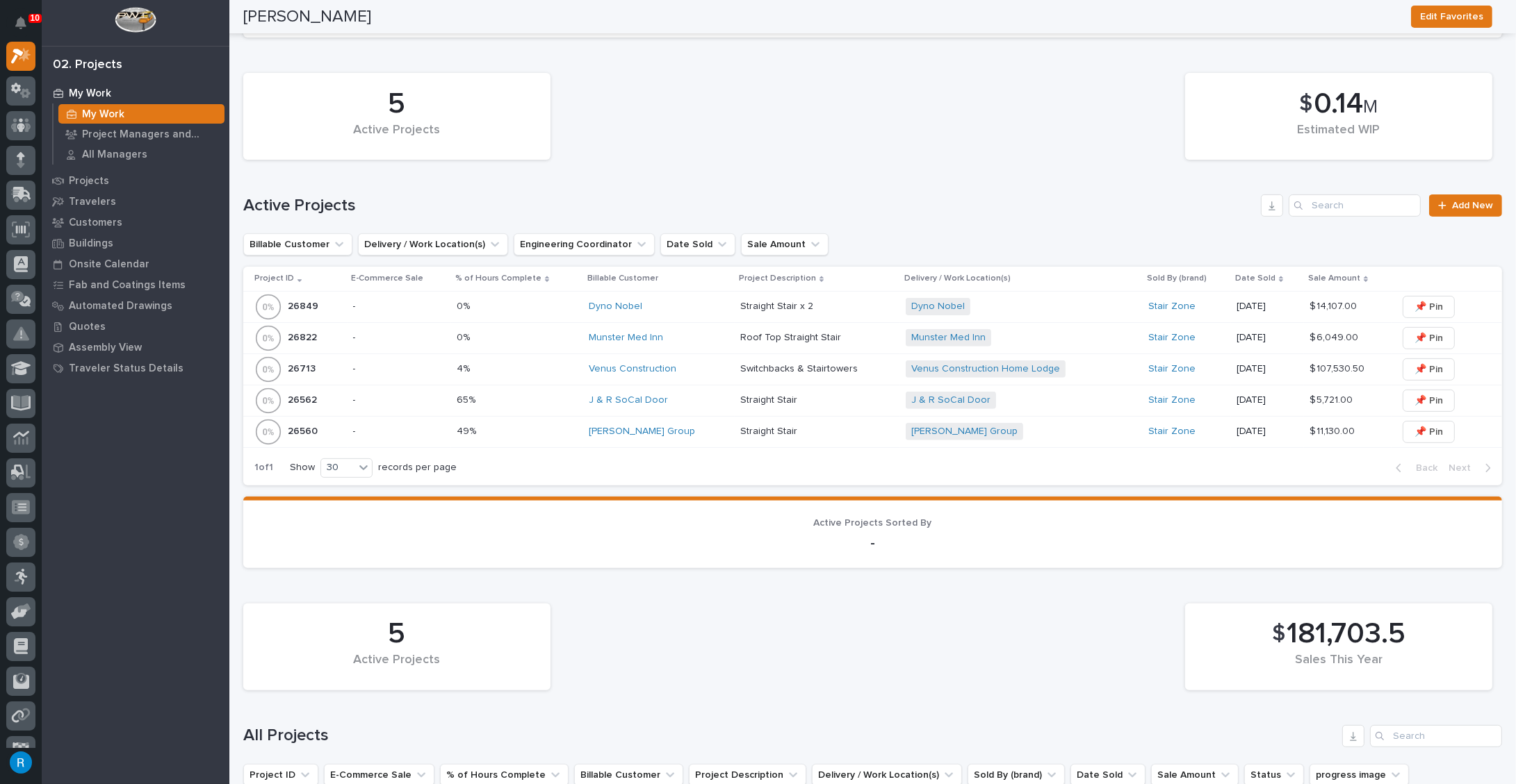
click at [422, 395] on p "-" at bounding box center [399, 401] width 93 height 12
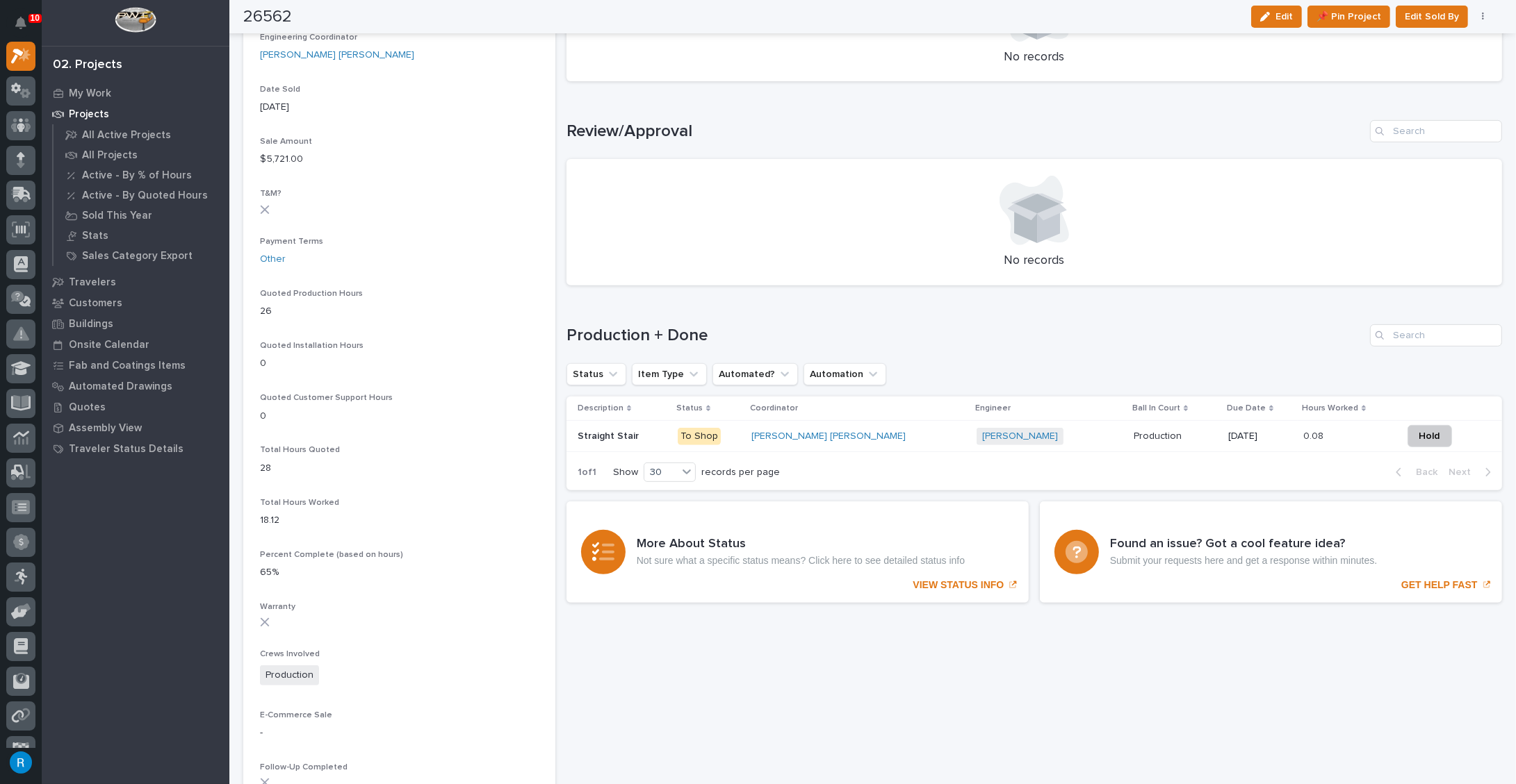
scroll to position [757, 0]
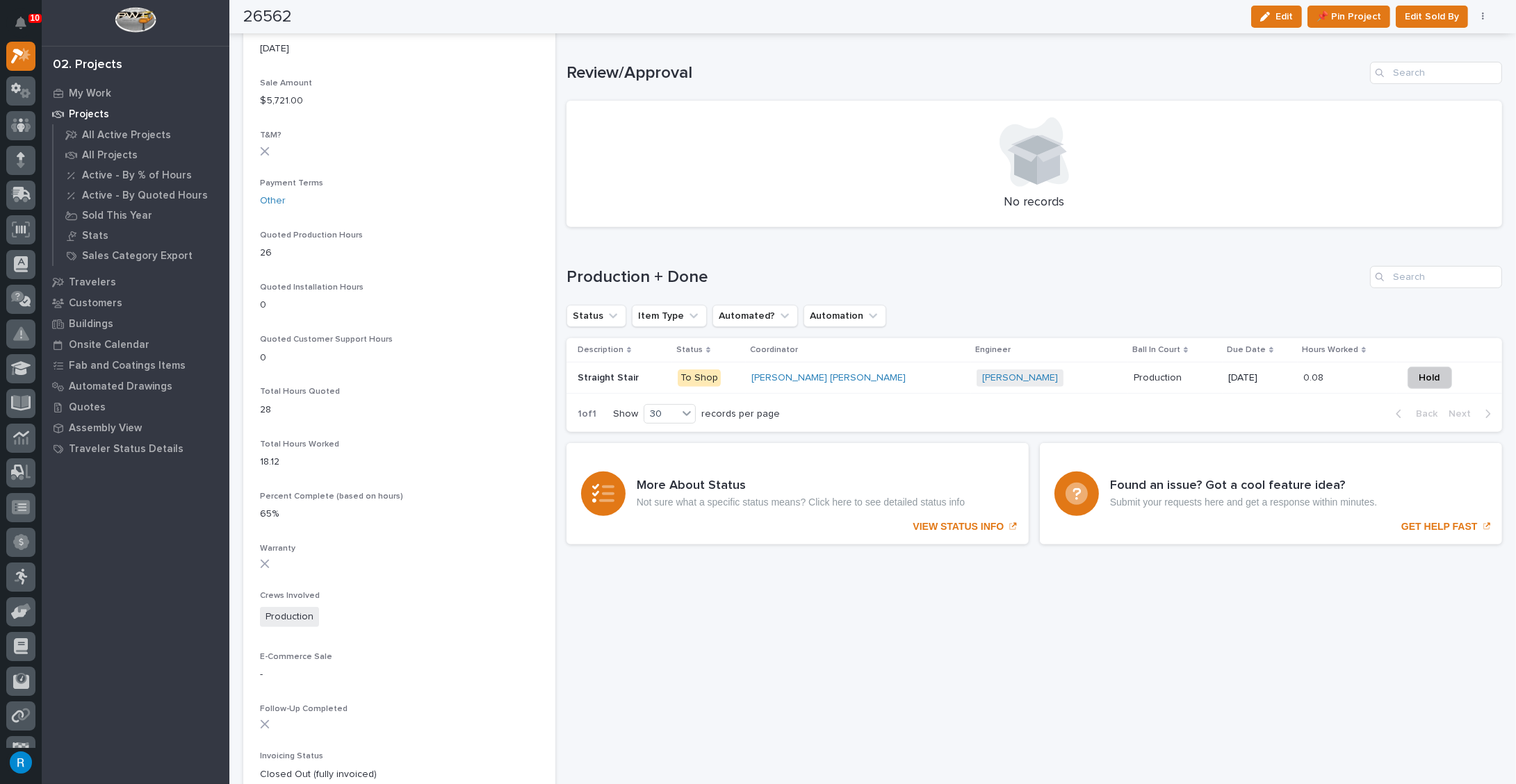
click at [992, 377] on div "Marston Norris + 0" at bounding box center [1049, 378] width 146 height 17
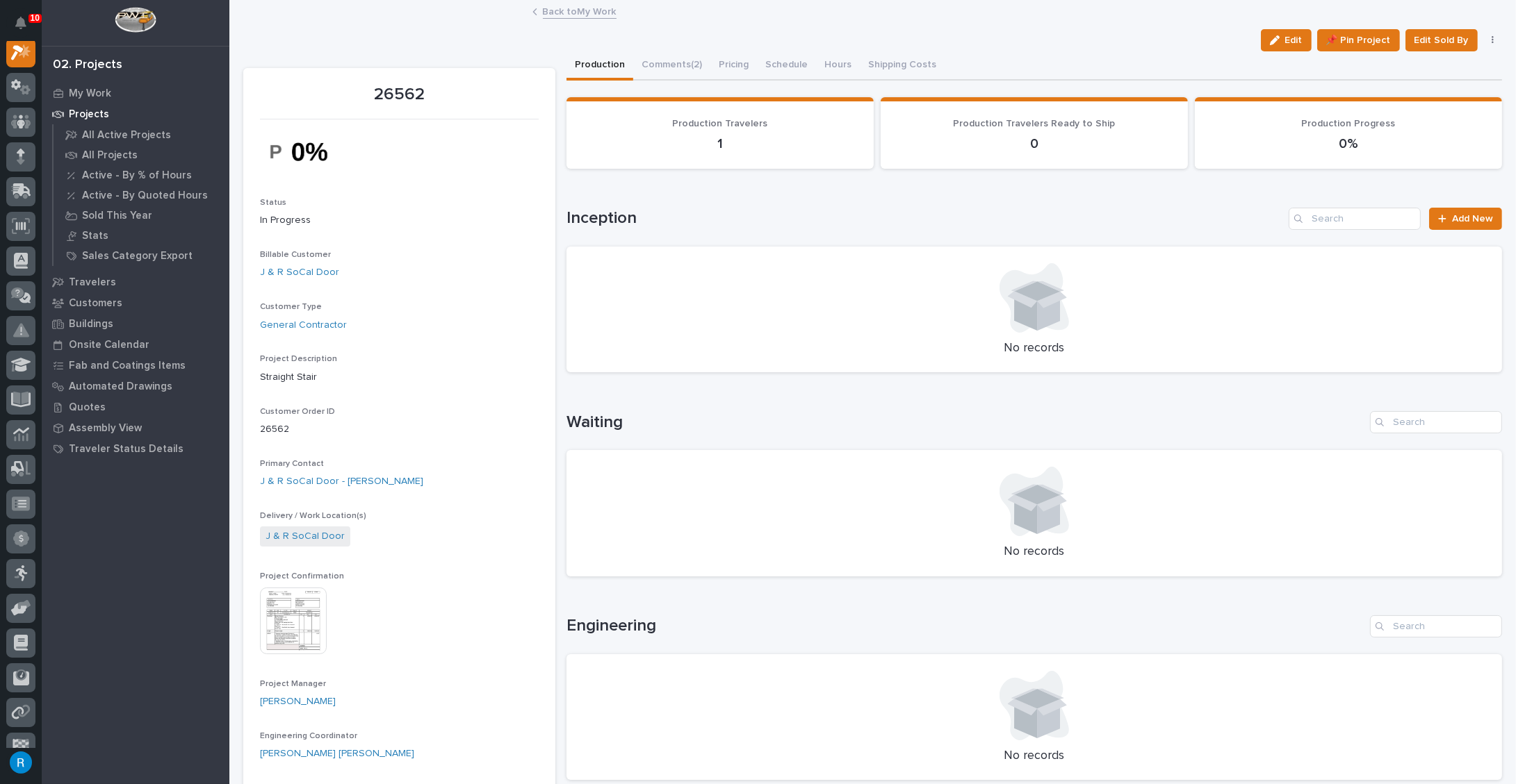
click at [798, 151] on section "Production Travelers 1" at bounding box center [720, 133] width 307 height 72
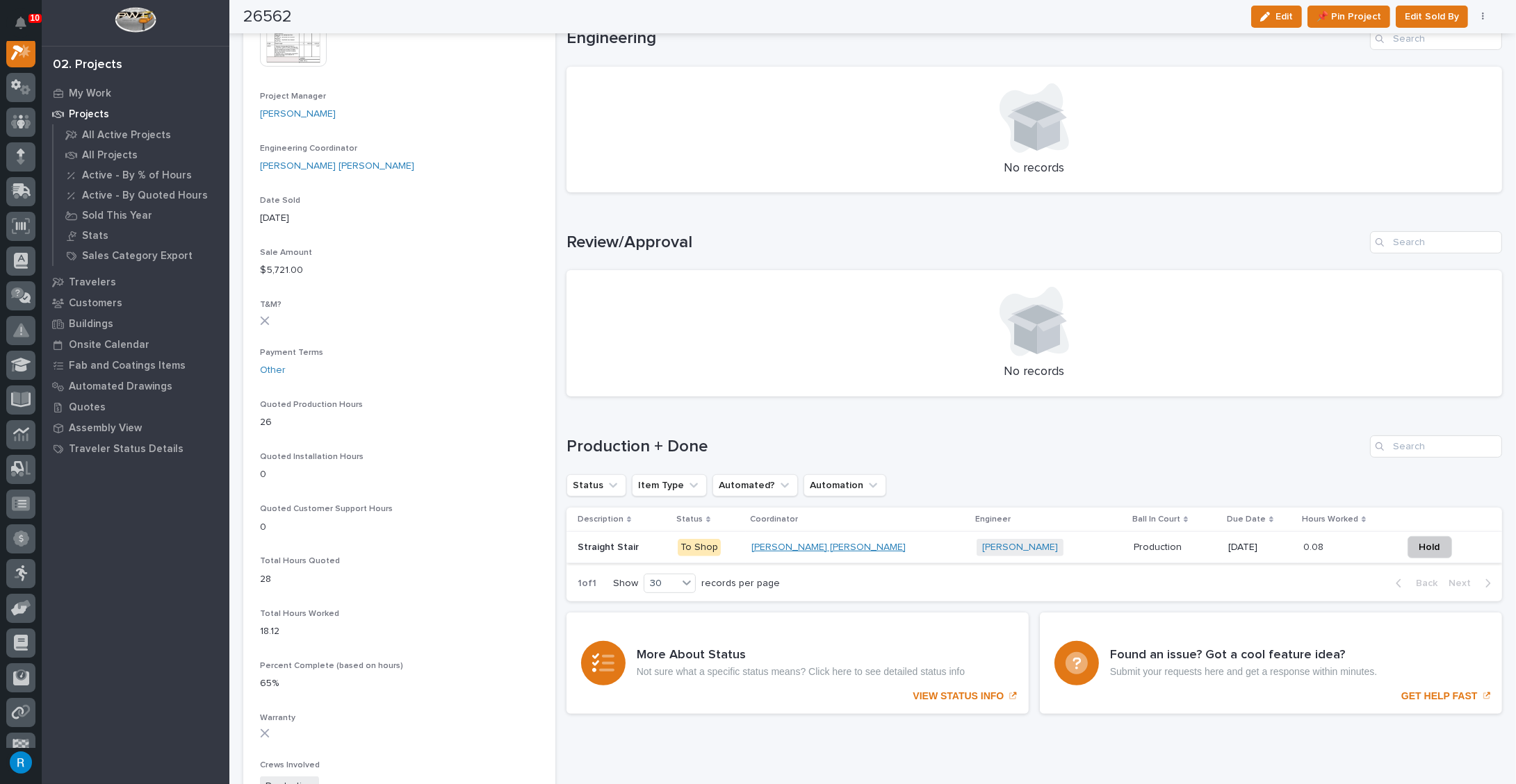
scroll to position [568, 0]
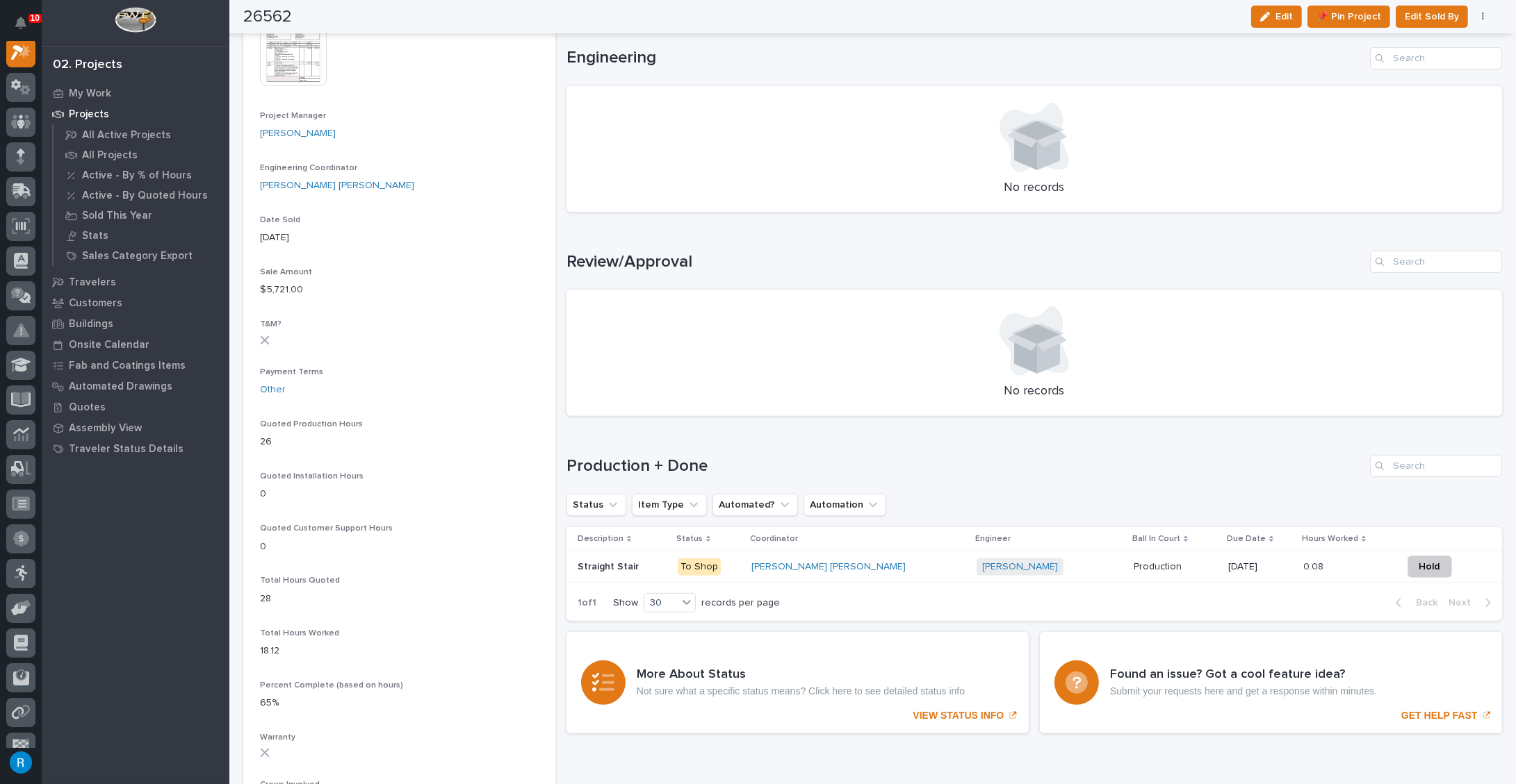
click at [856, 569] on div "Ben Lee Miller" at bounding box center [858, 567] width 214 height 12
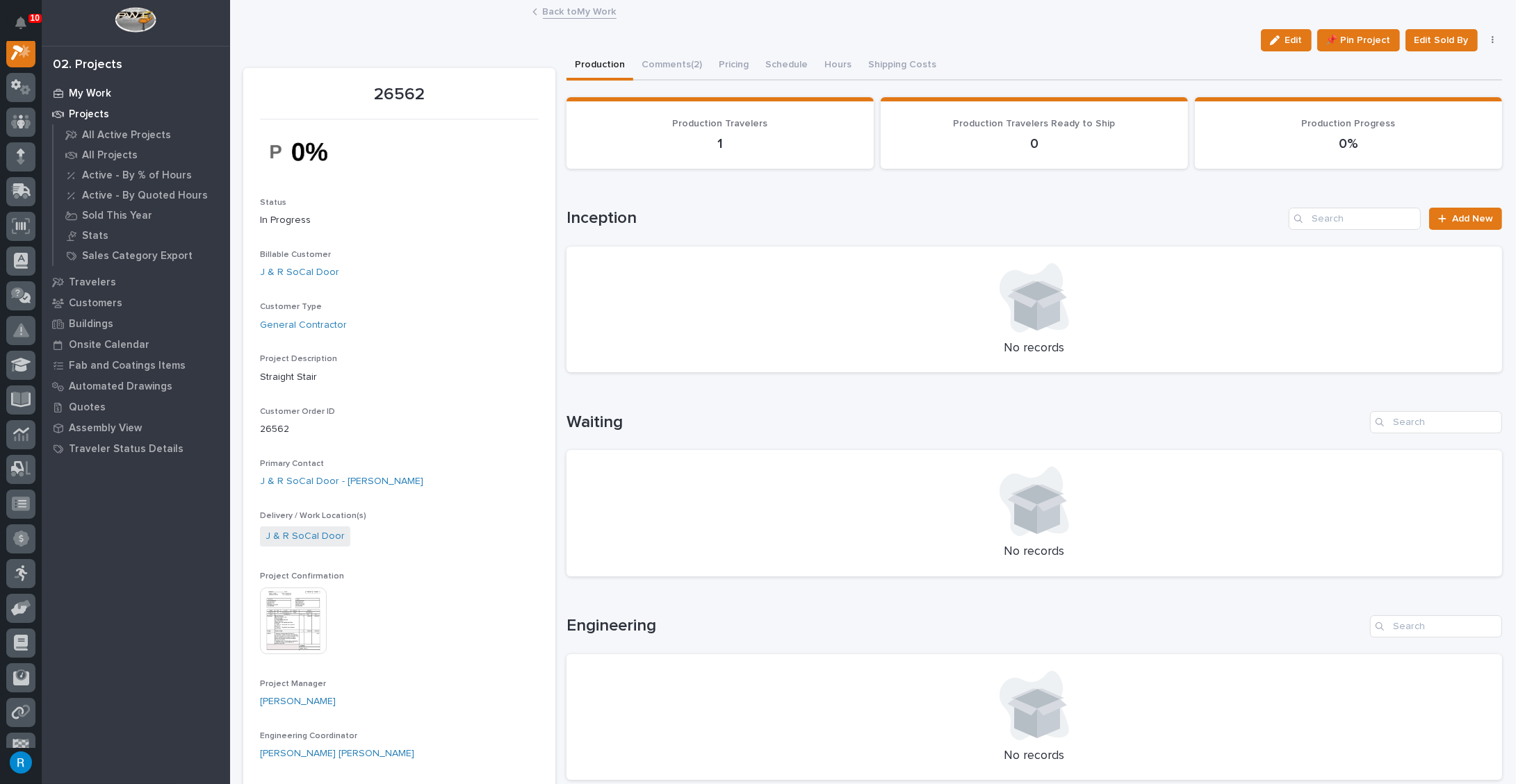
click at [98, 94] on p "My Work" at bounding box center [90, 93] width 43 height 12
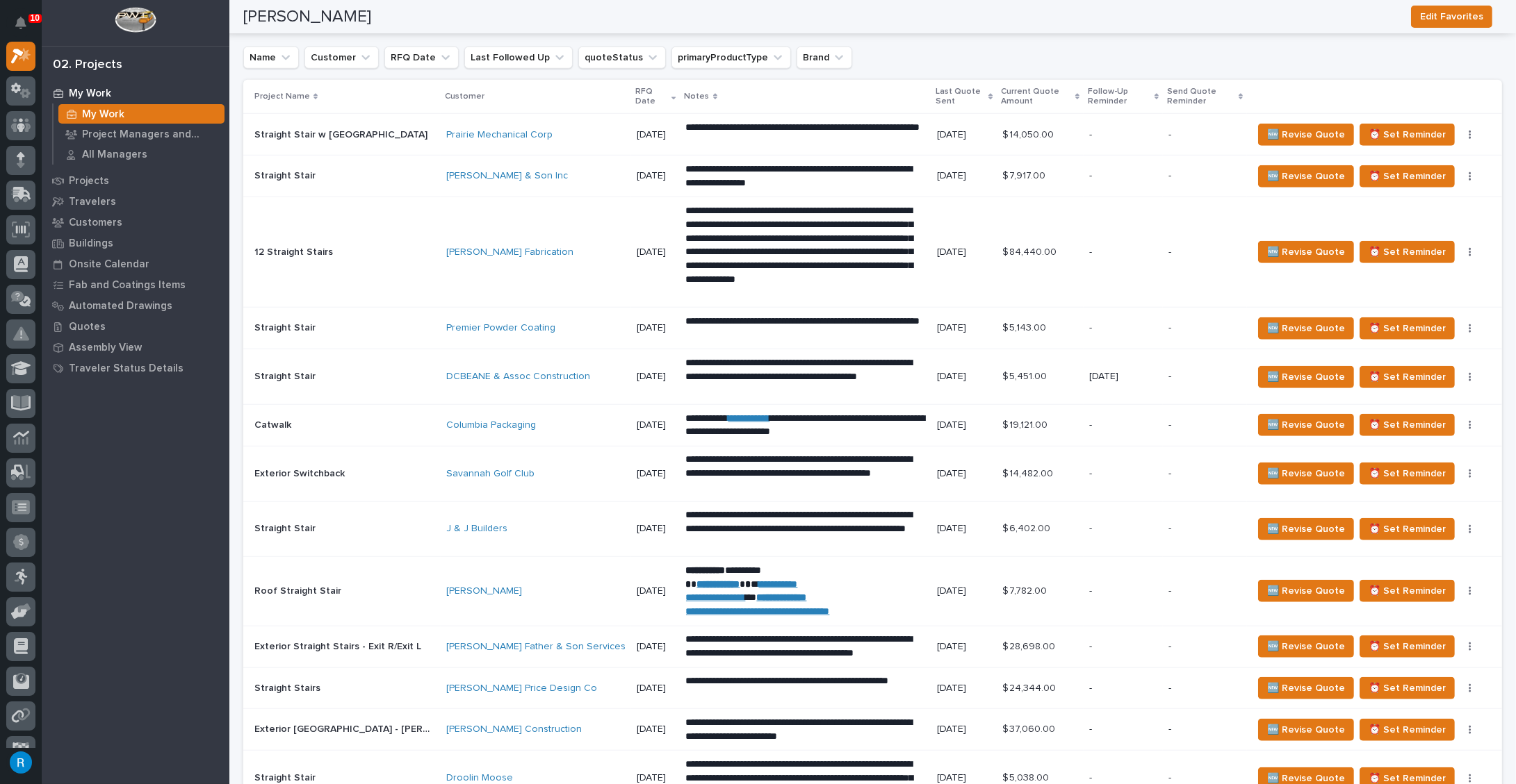
scroll to position [1461, 0]
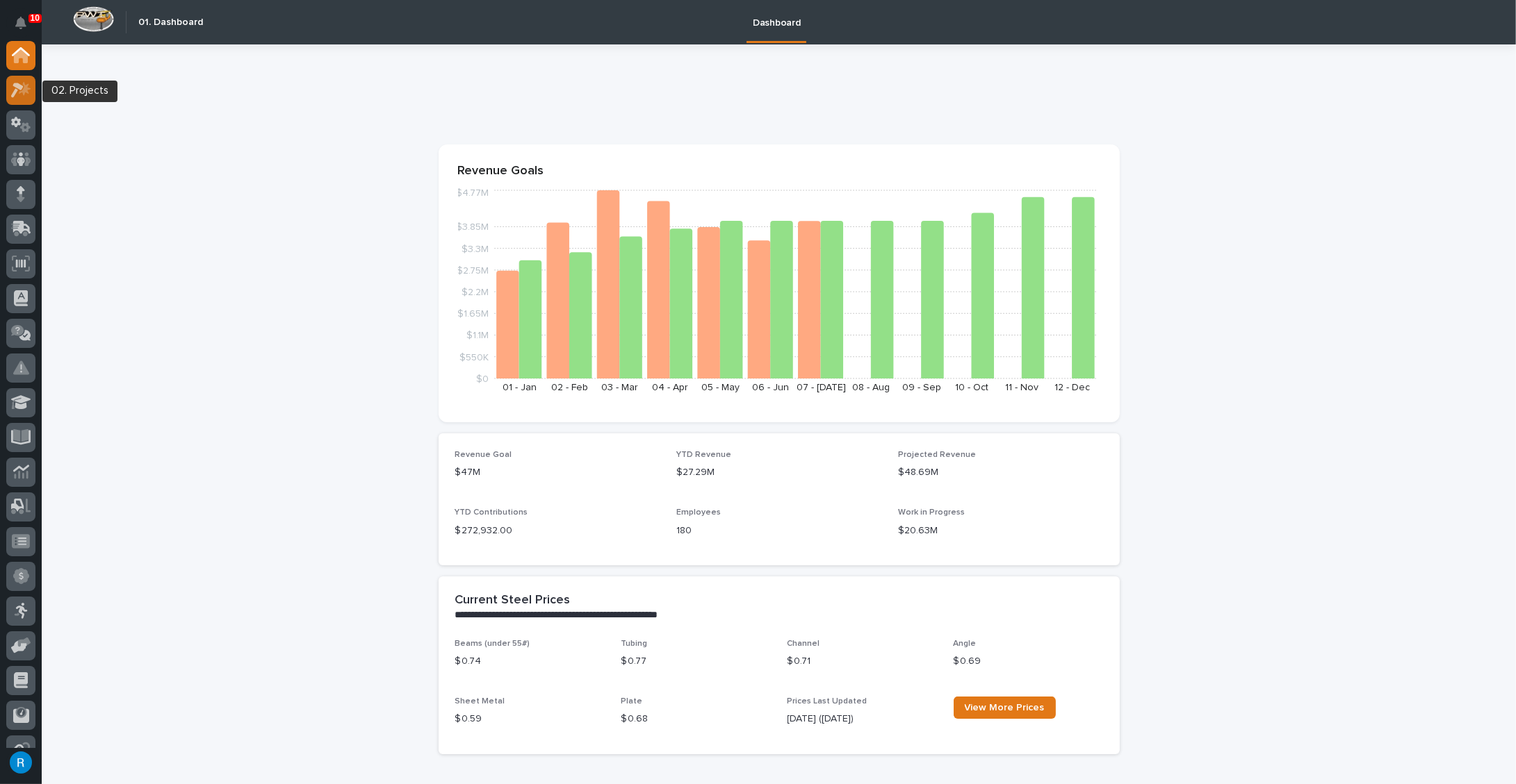
click at [18, 97] on icon at bounding box center [21, 90] width 20 height 16
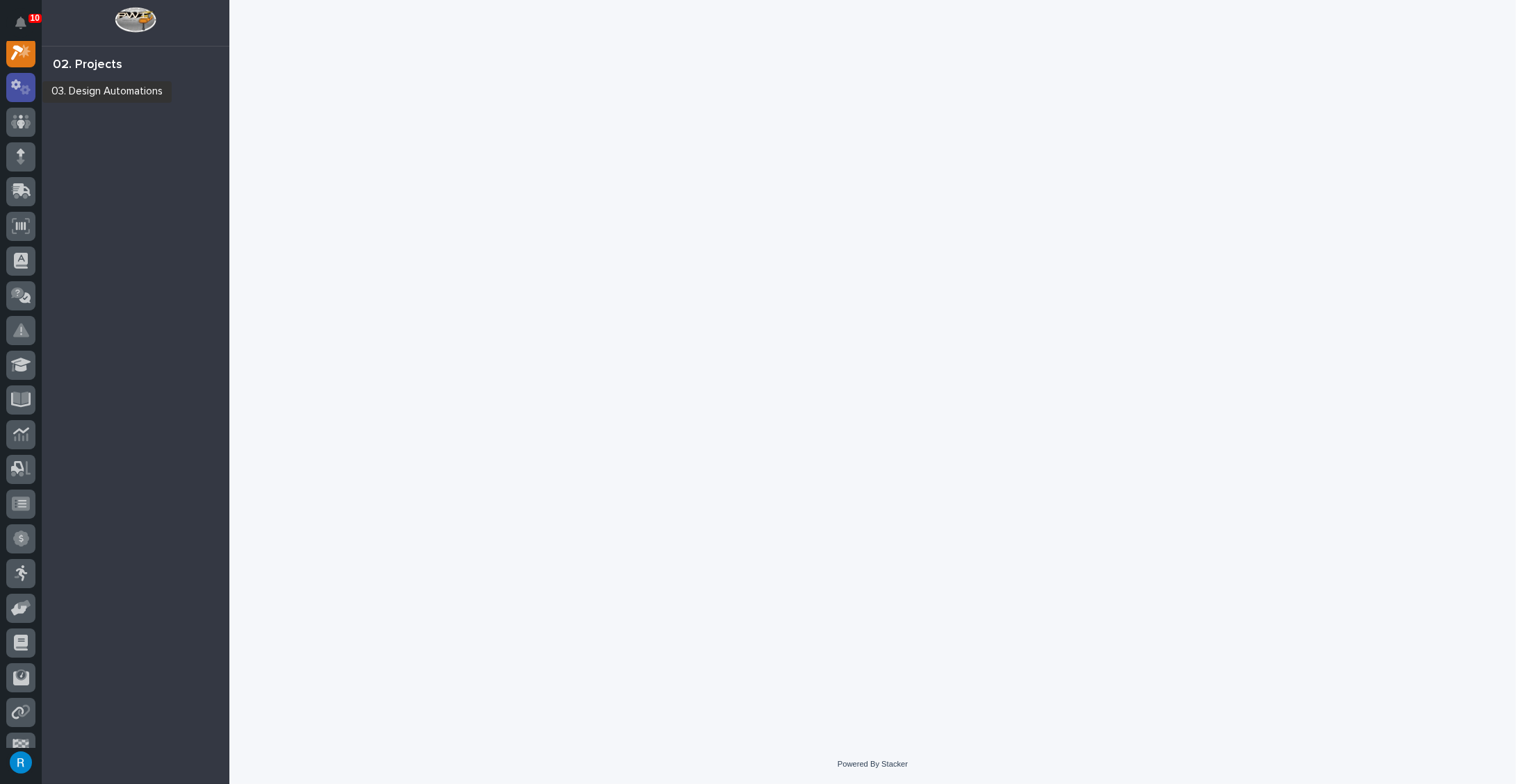
scroll to position [34, 0]
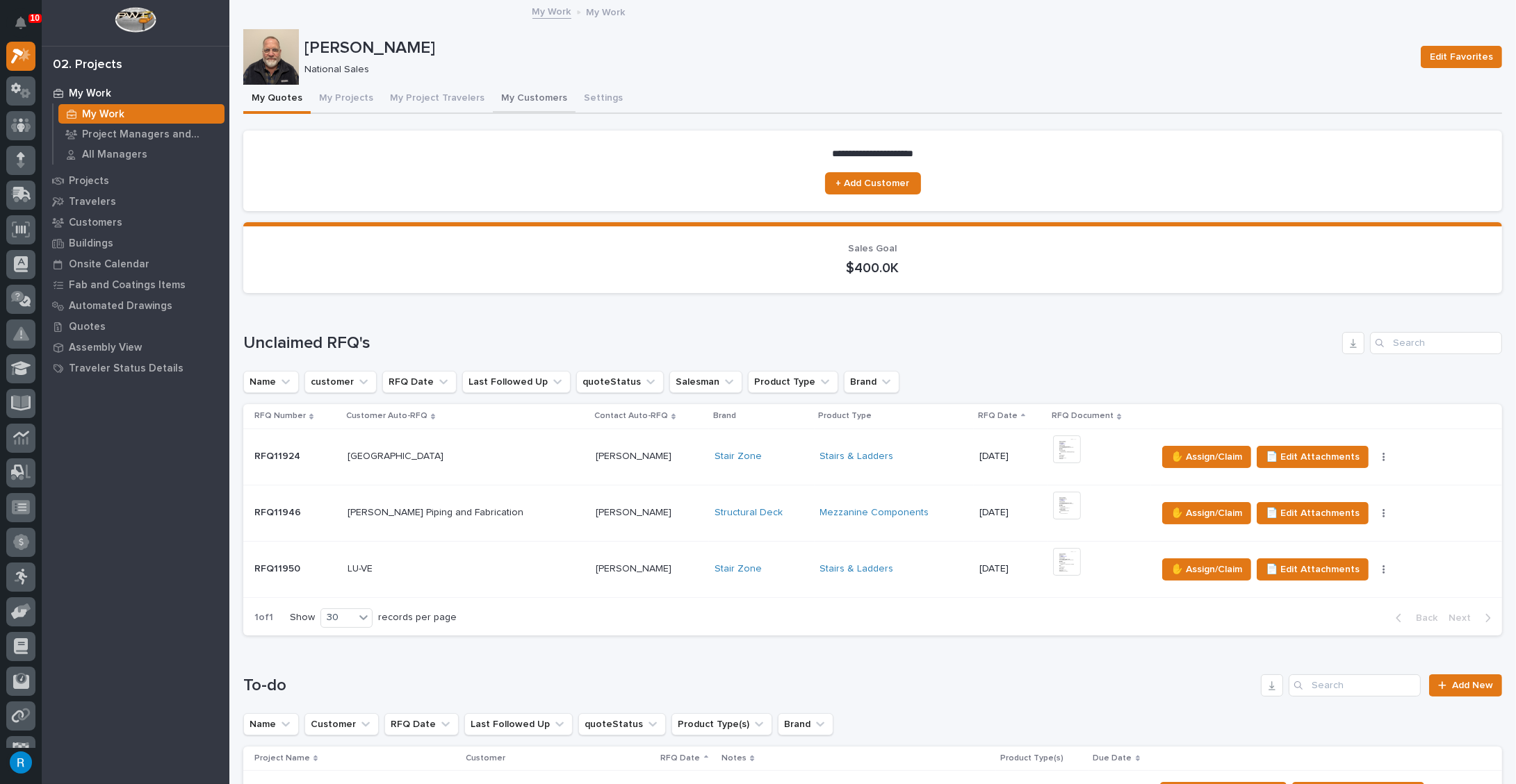
click at [515, 100] on button "My Customers" at bounding box center [534, 99] width 83 height 29
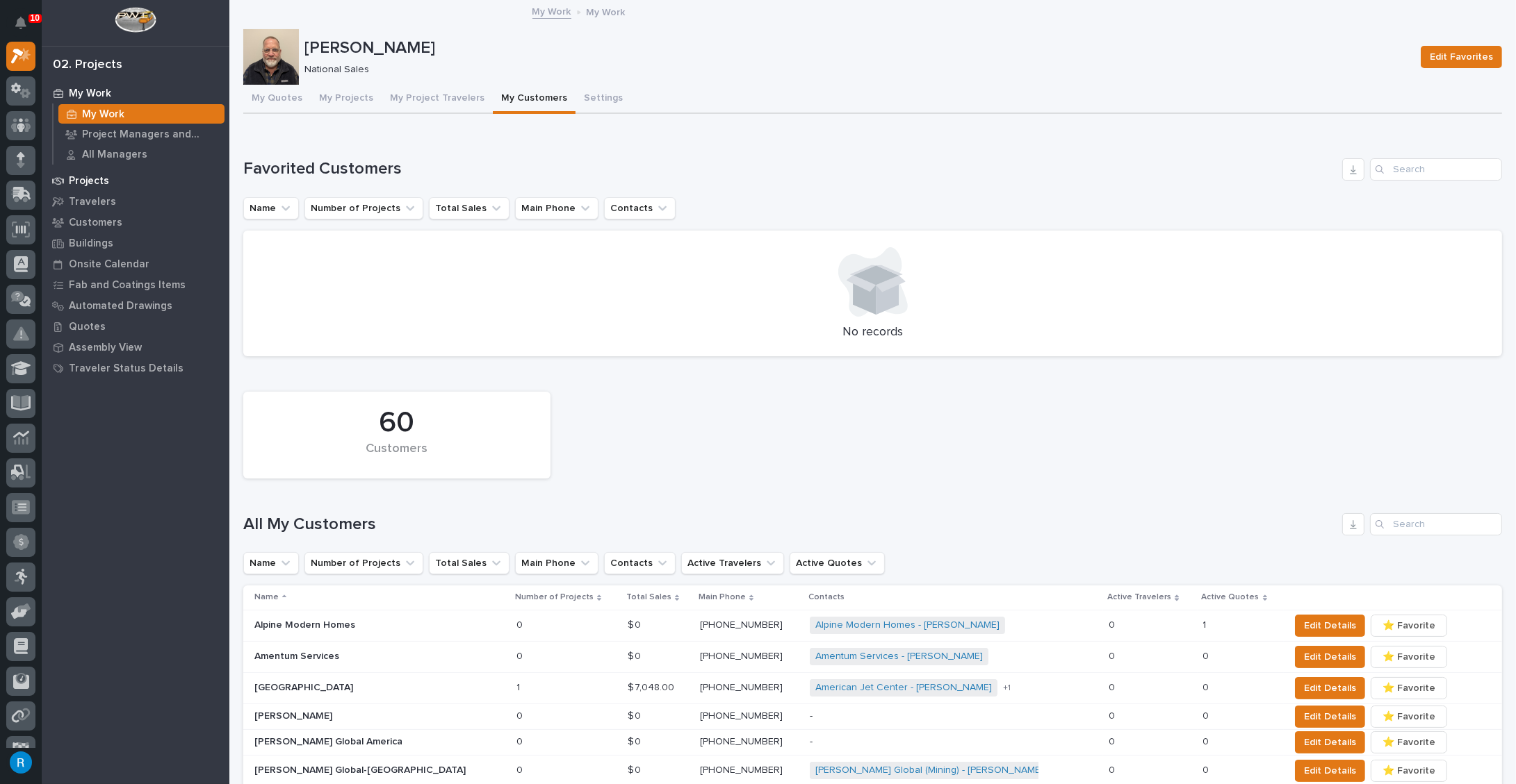
click at [86, 179] on p "Projects" at bounding box center [89, 182] width 40 height 12
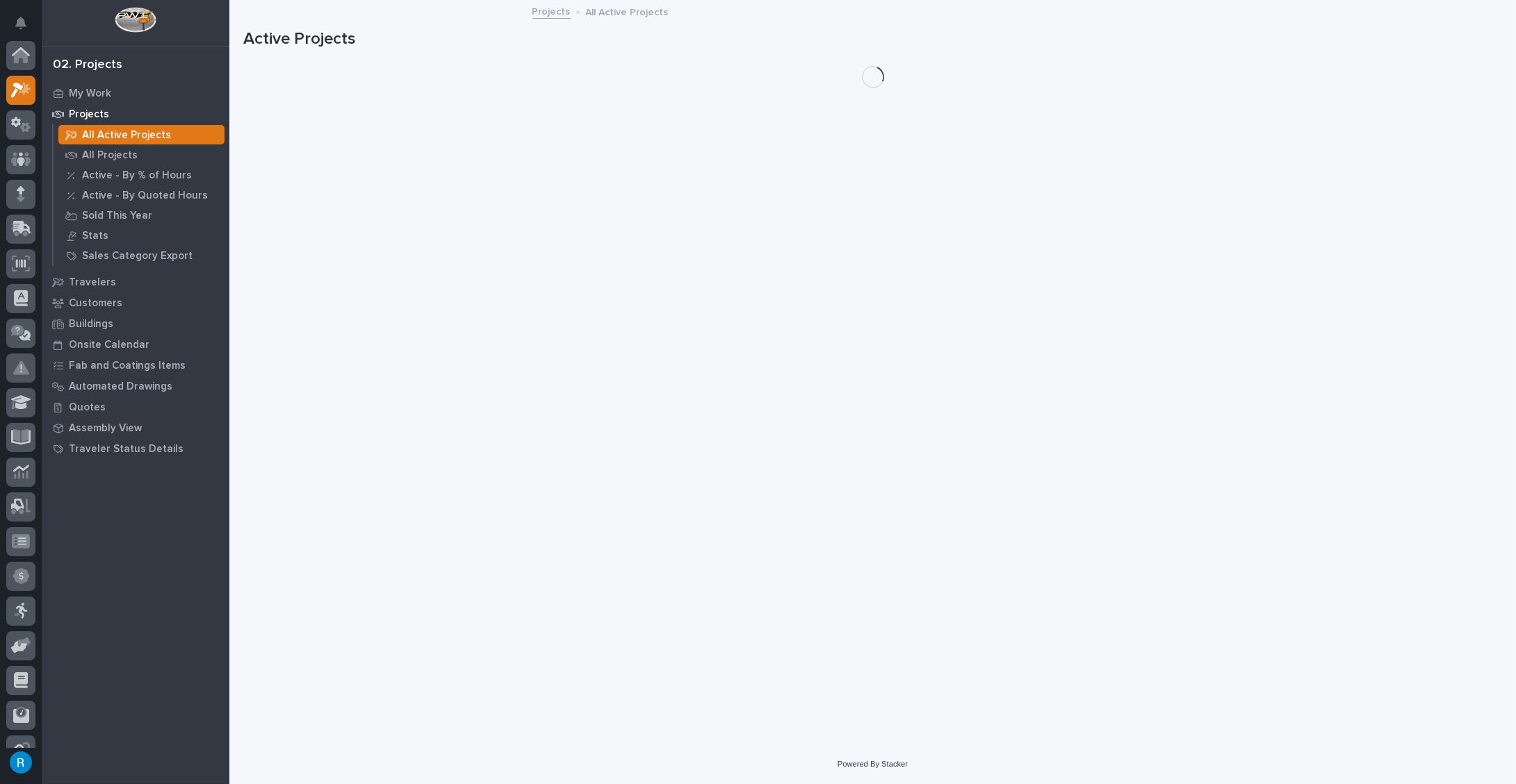
scroll to position [34, 0]
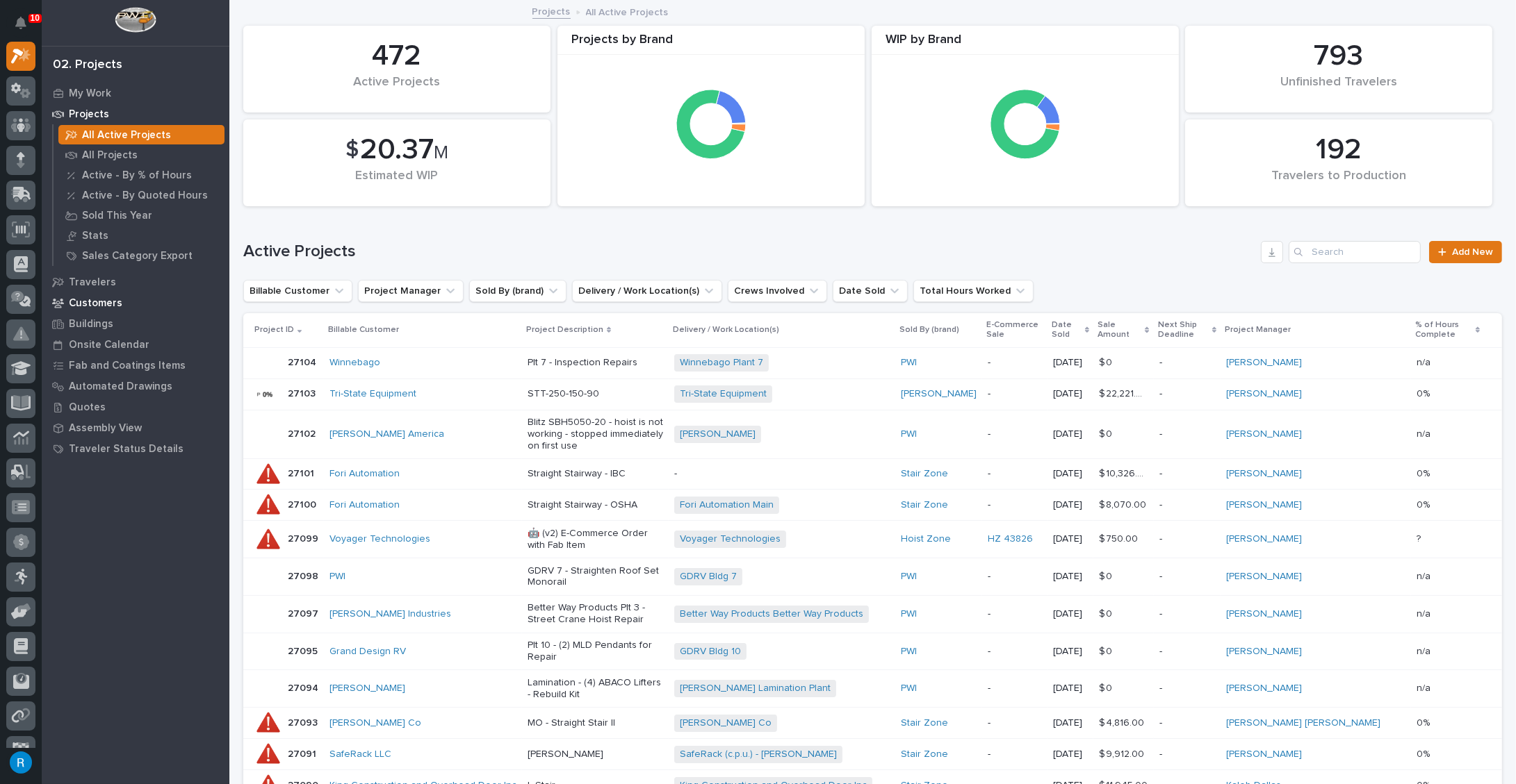
click at [102, 300] on p "Customers" at bounding box center [95, 304] width 53 height 12
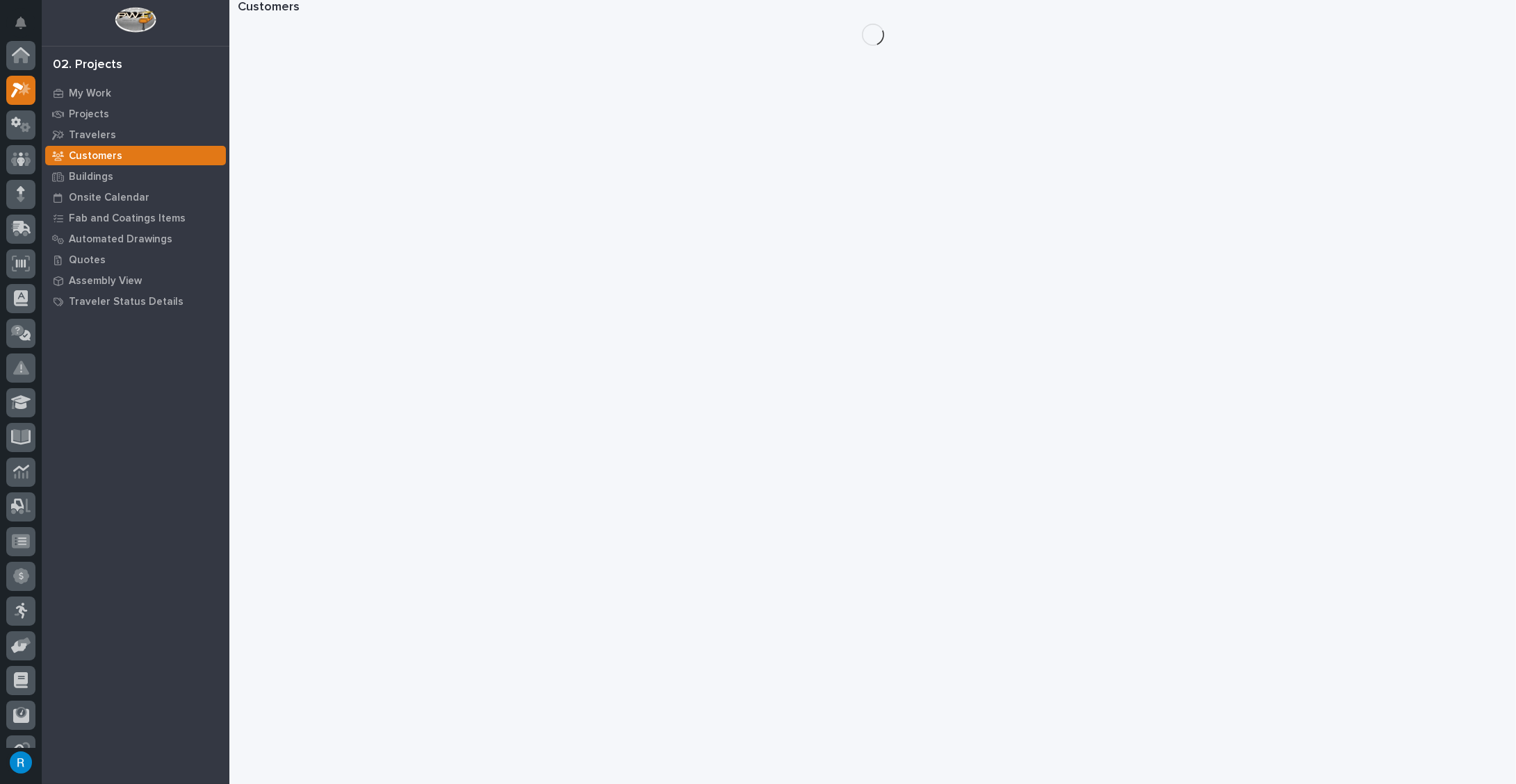
scroll to position [34, 0]
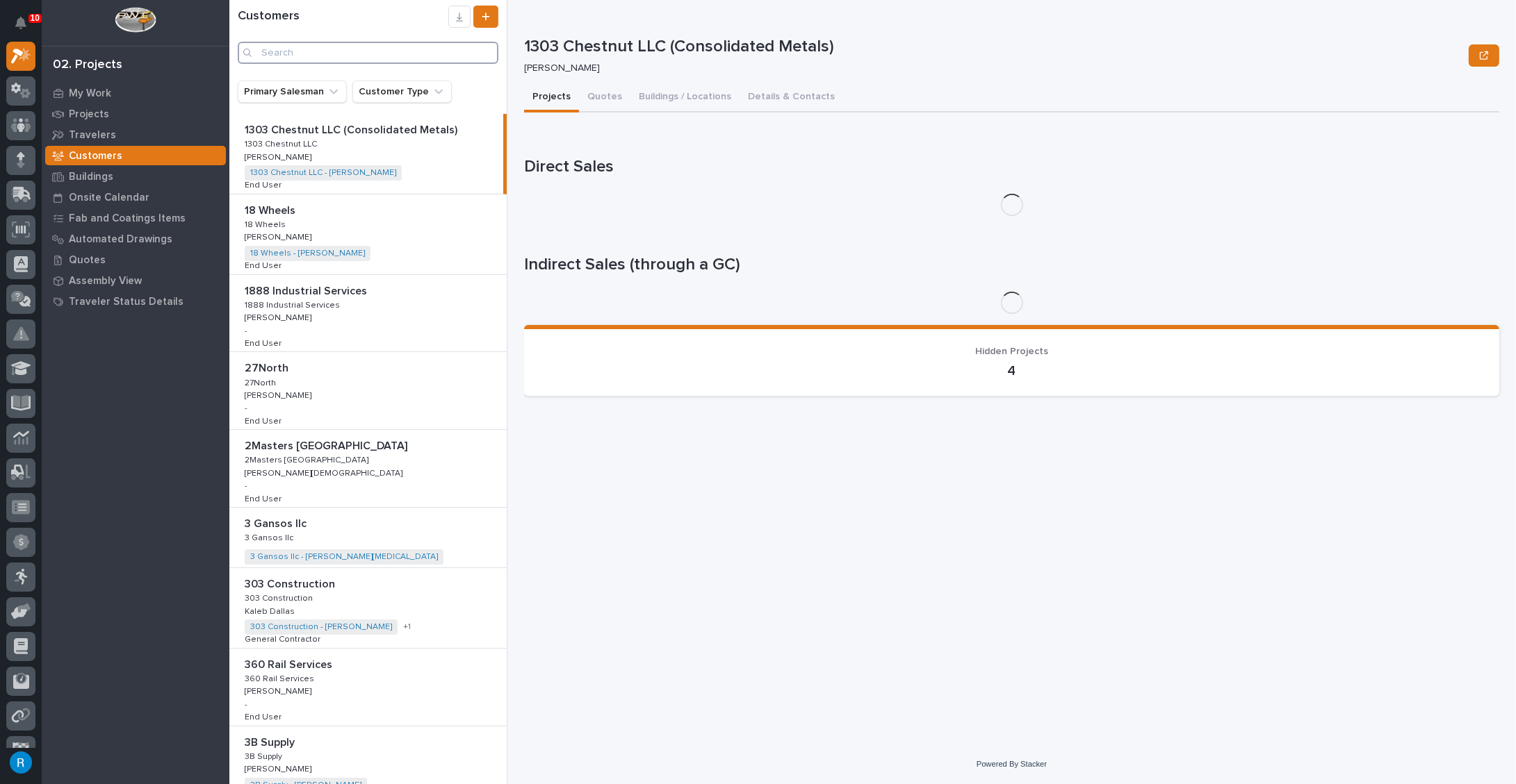
click at [269, 53] on input "Search" at bounding box center [368, 52] width 260 height 22
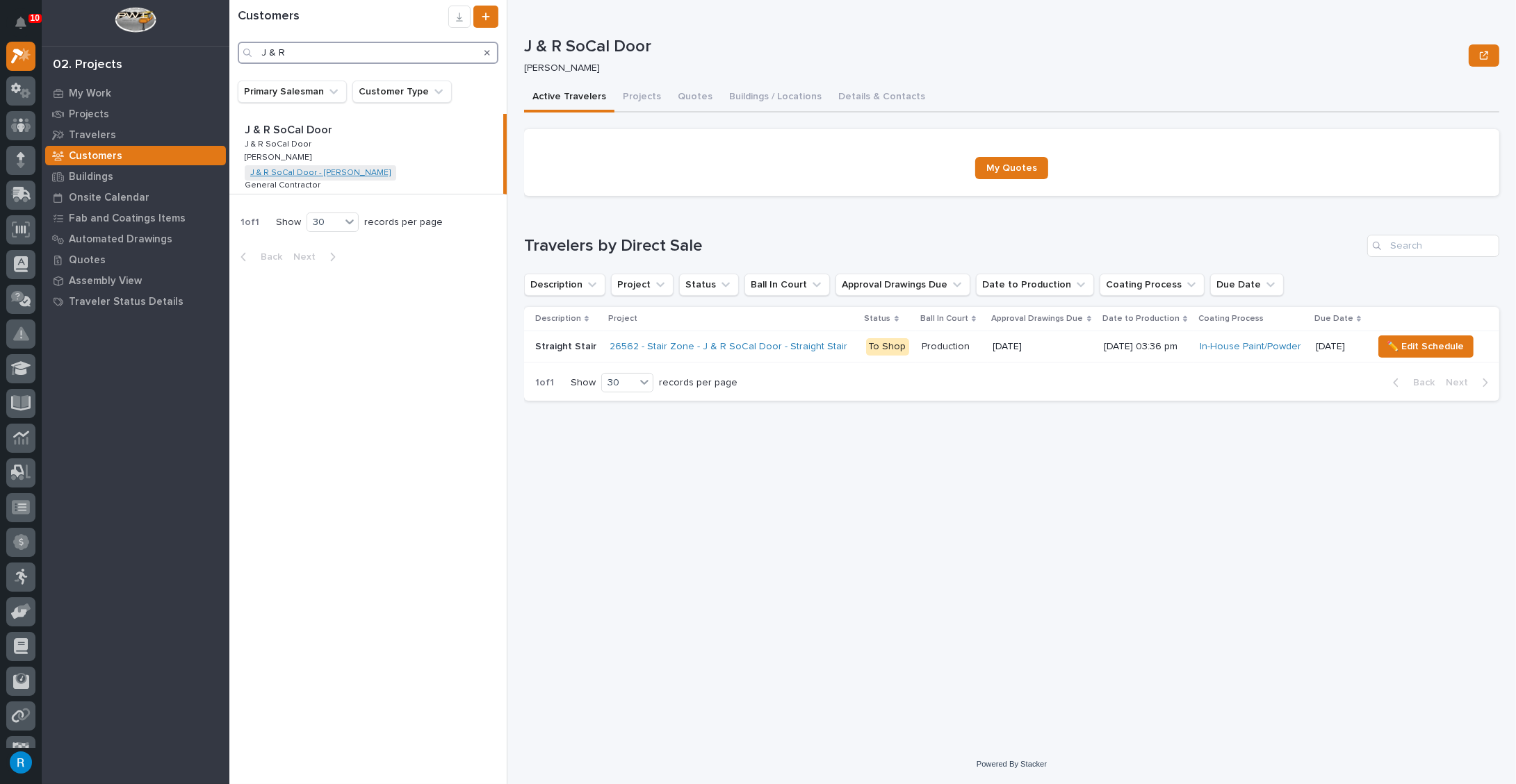
type input "J & R"
click at [282, 172] on link "J & R SoCal Door - [PERSON_NAME]" at bounding box center [320, 173] width 141 height 10
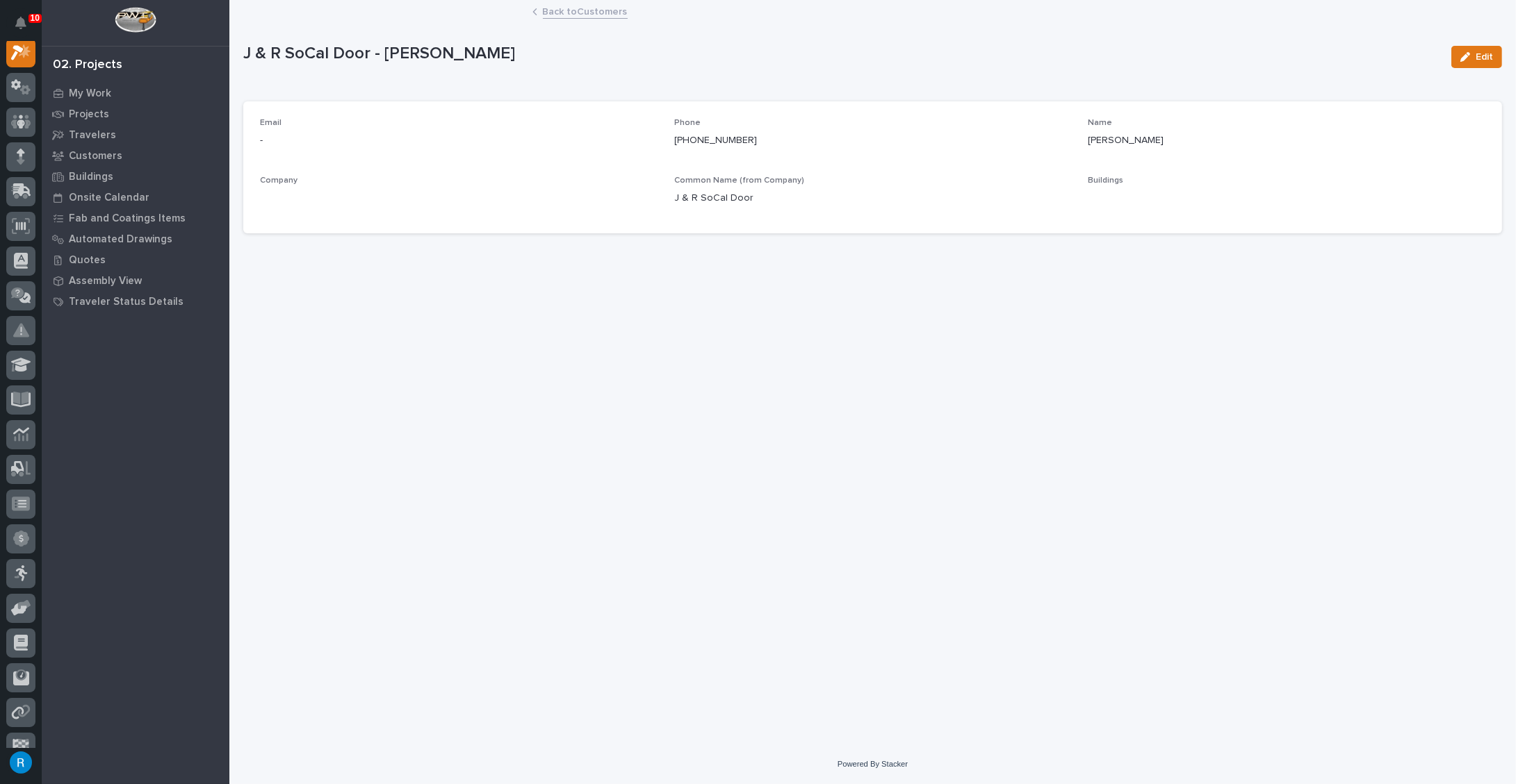
scroll to position [34, 0]
click at [81, 91] on p "My Work" at bounding box center [90, 93] width 43 height 12
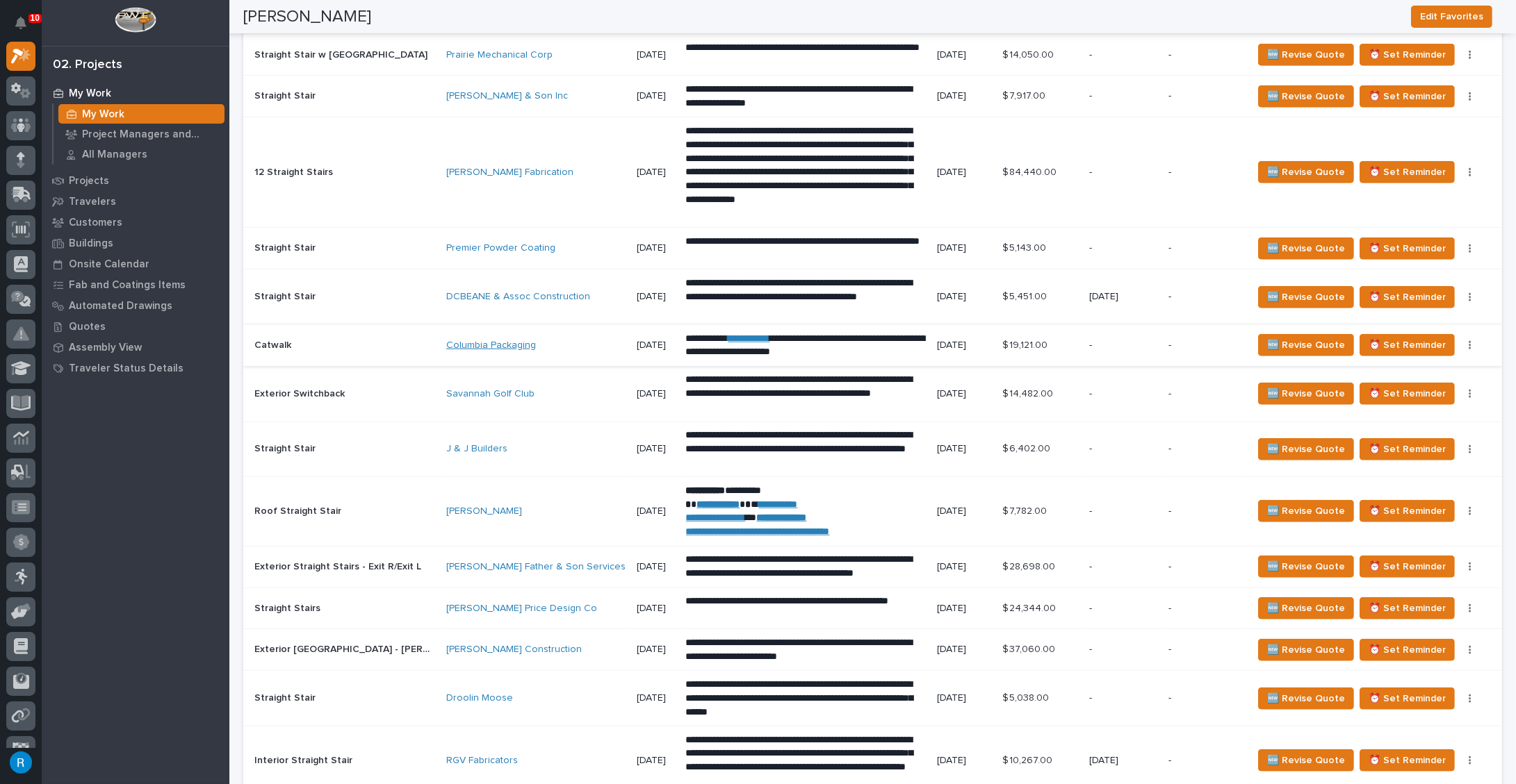
scroll to position [1516, 0]
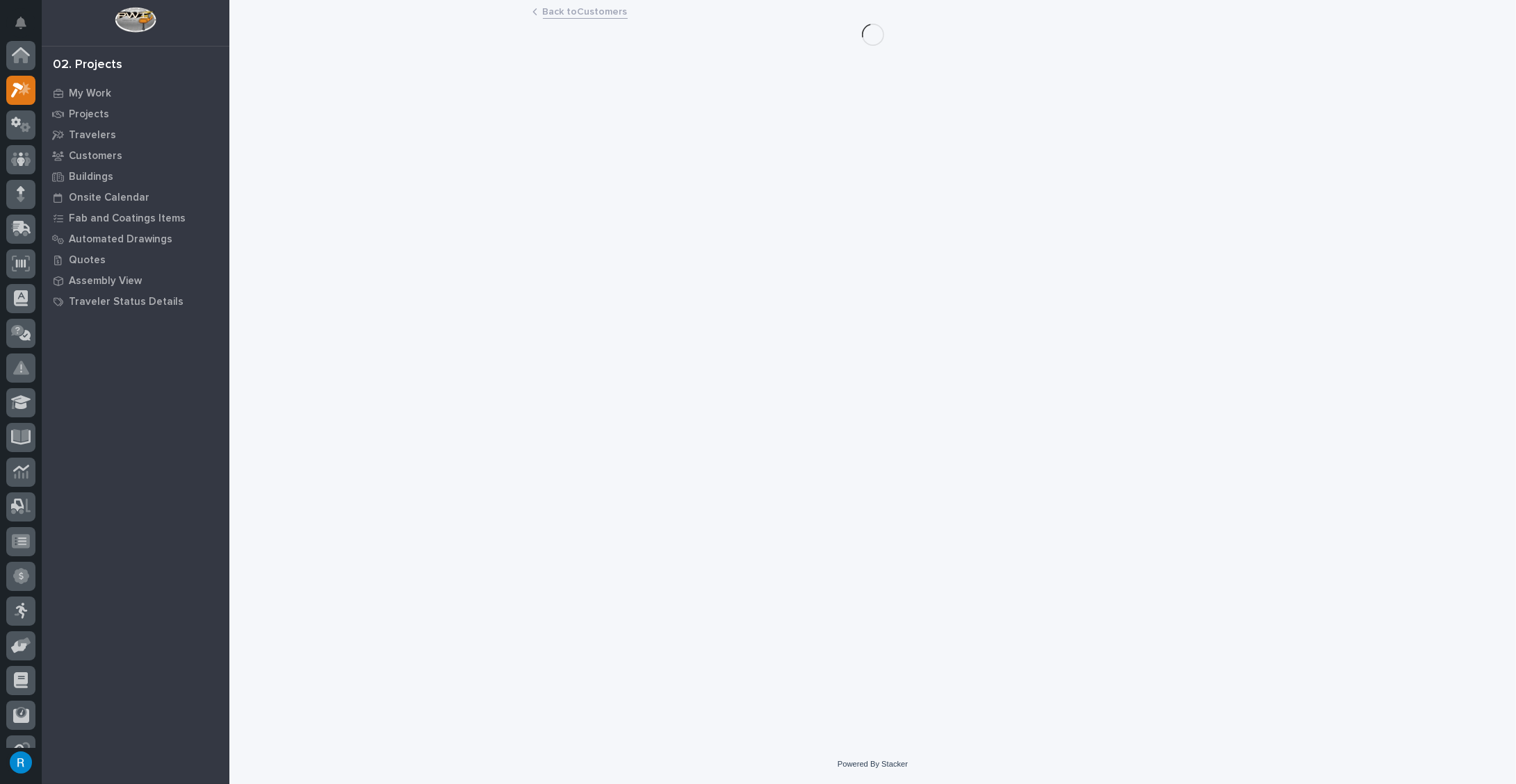
scroll to position [38, 0]
